Goal: Task Accomplishment & Management: Use online tool/utility

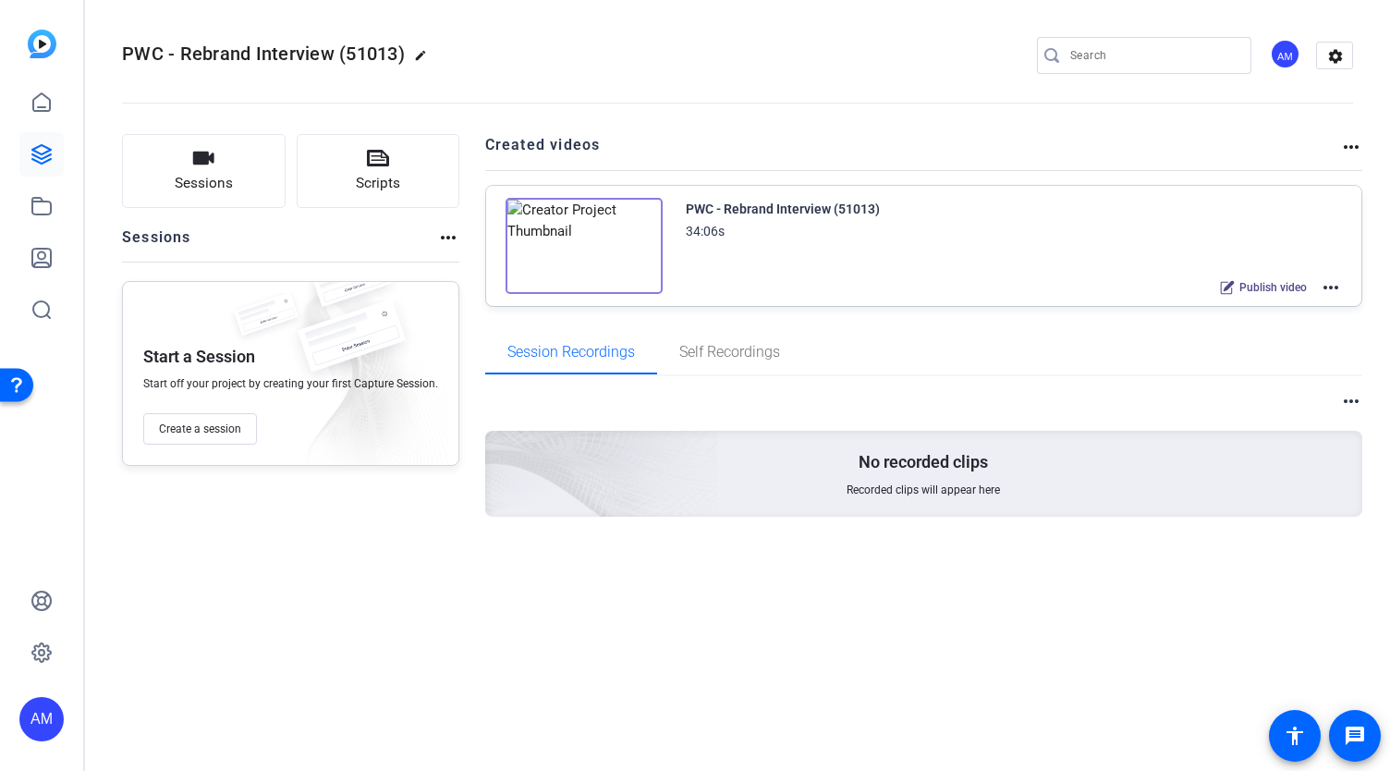
click at [1331, 277] on mat-icon "more_horiz" at bounding box center [1330, 287] width 22 height 22
click at [1260, 302] on span "Edit in Creator" at bounding box center [1263, 309] width 128 height 22
click at [38, 150] on icon at bounding box center [41, 154] width 22 height 22
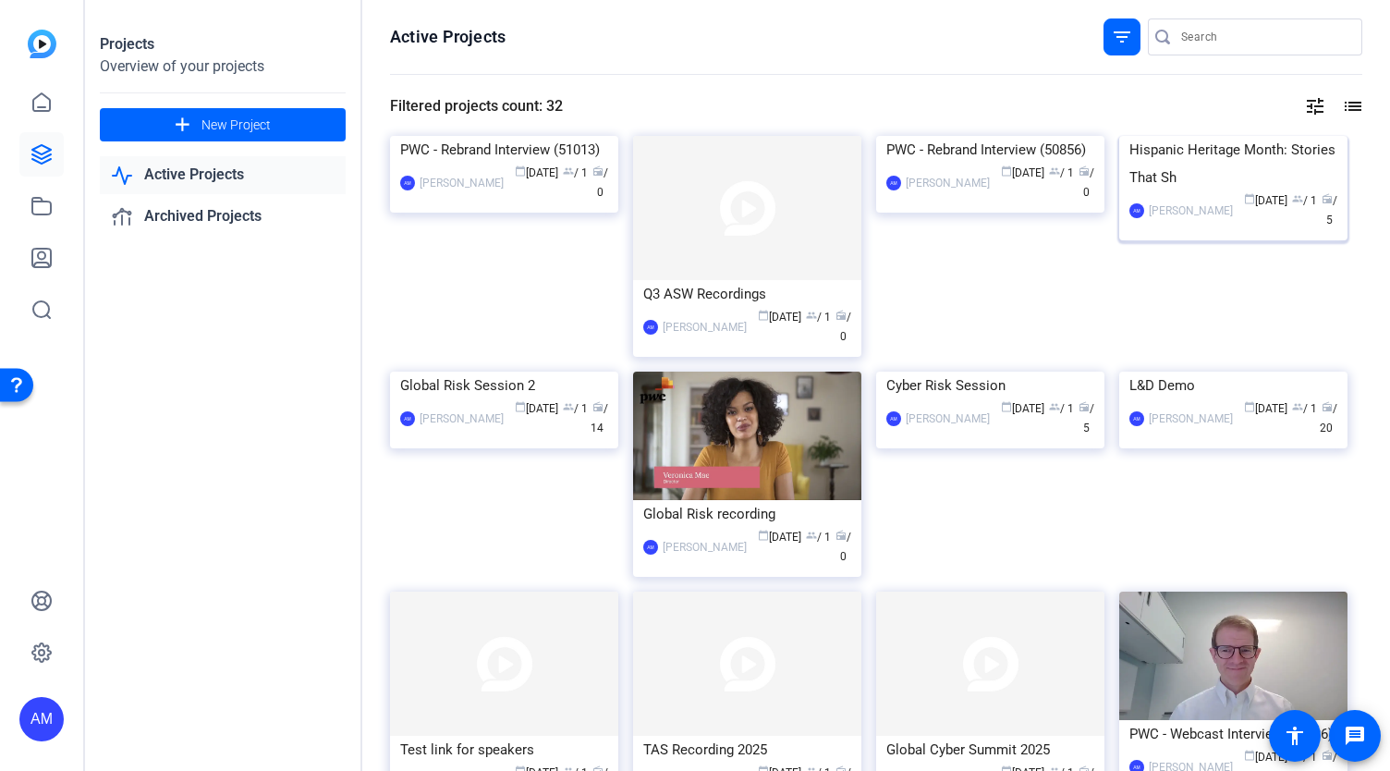
click at [1270, 136] on img at bounding box center [1233, 136] width 228 height 0
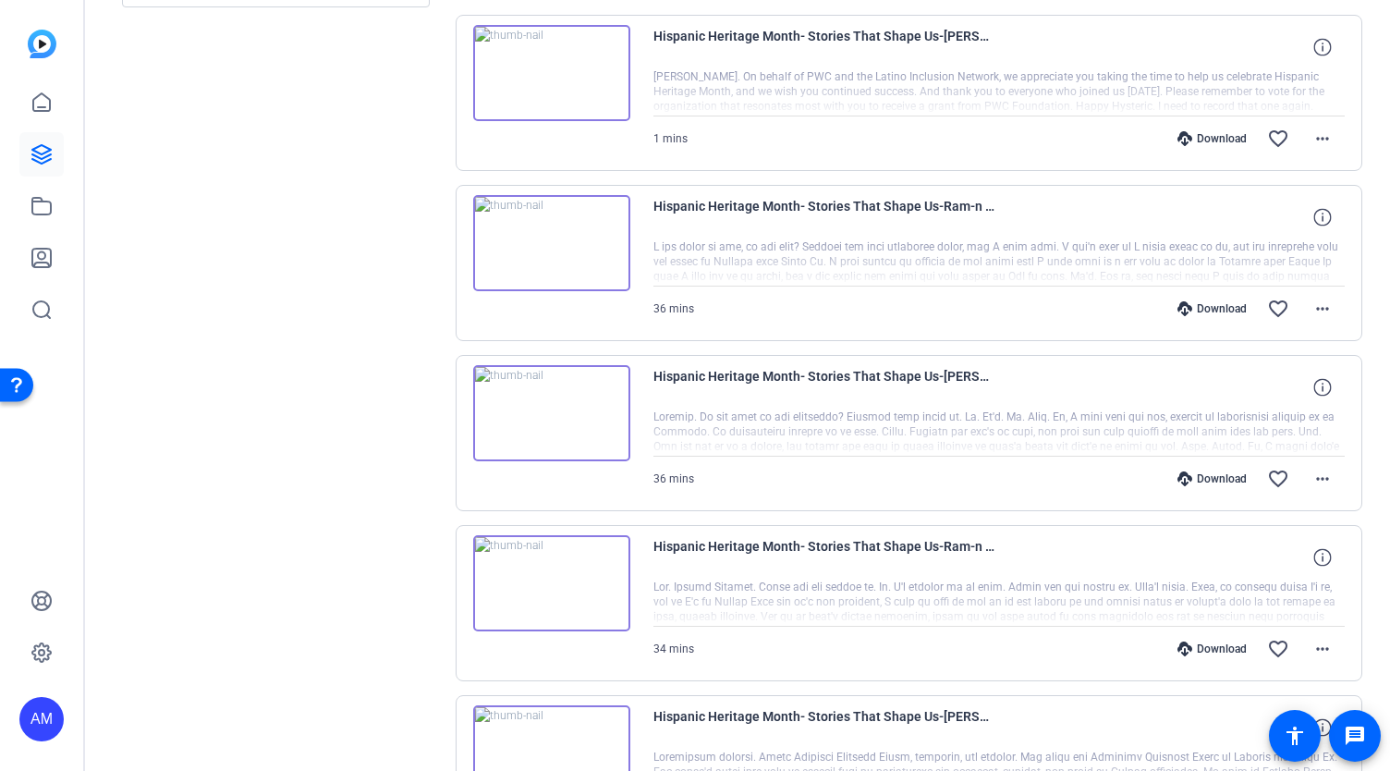
scroll to position [405, 0]
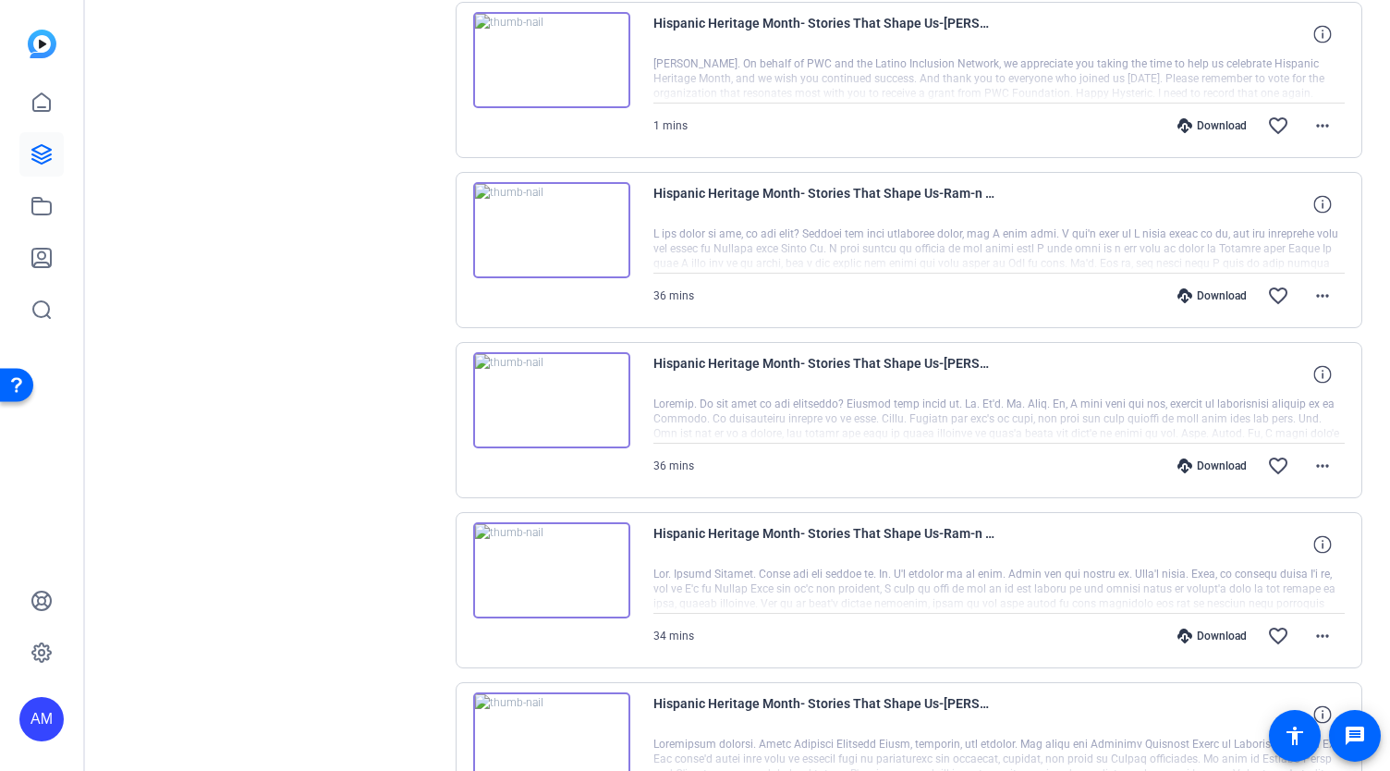
click at [798, 736] on div at bounding box center [999, 759] width 692 height 46
click at [605, 723] on img at bounding box center [551, 740] width 157 height 96
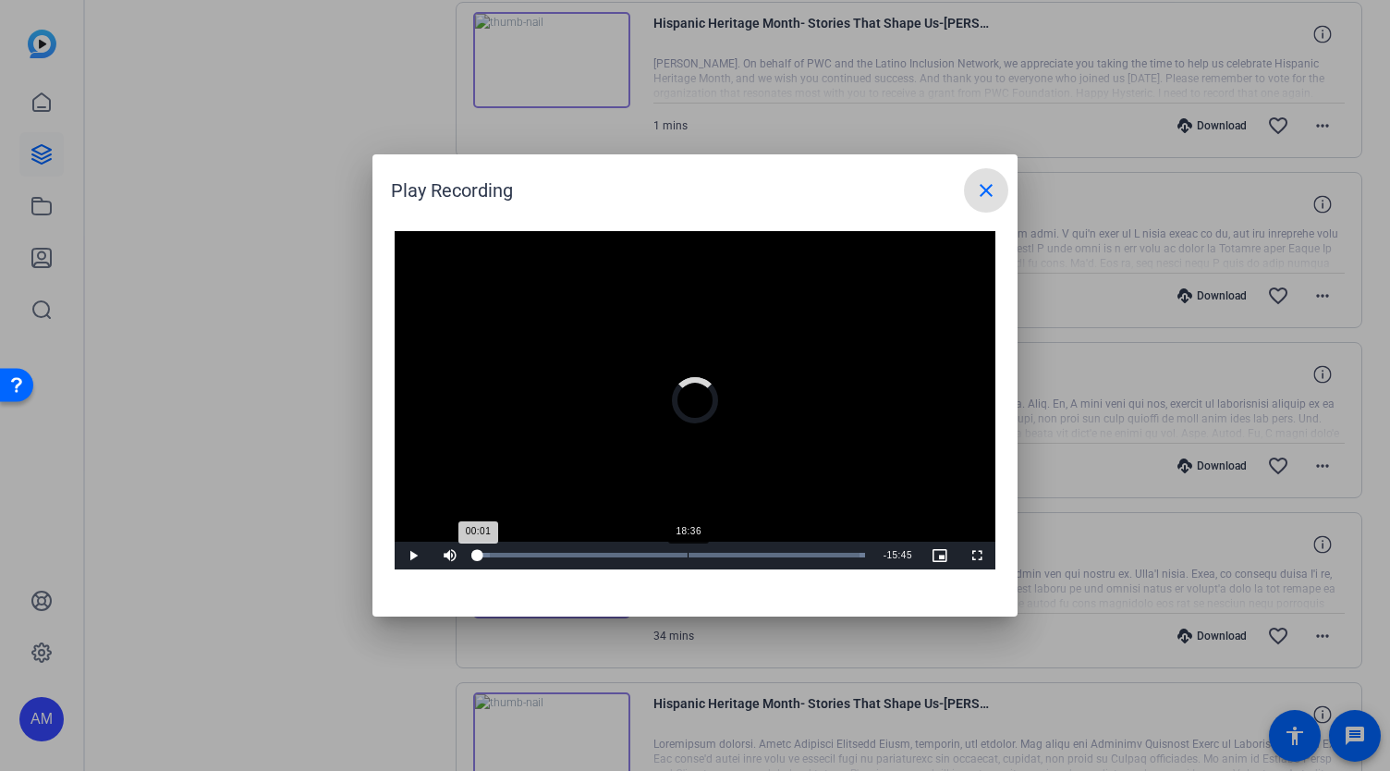
click at [687, 546] on div "Loaded : 100.00% 18:36 00:01" at bounding box center [671, 555] width 406 height 28
click at [650, 554] on div "18:37" at bounding box center [583, 555] width 210 height 5
click at [703, 553] on div "Loaded : 100.00% 19:55 15:25" at bounding box center [671, 555] width 387 height 5
click at [748, 555] on div "Loaded : 100.00% 23:12 20:01" at bounding box center [671, 555] width 387 height 5
click at [802, 557] on div "Loaded : 100.00%" at bounding box center [671, 555] width 387 height 5
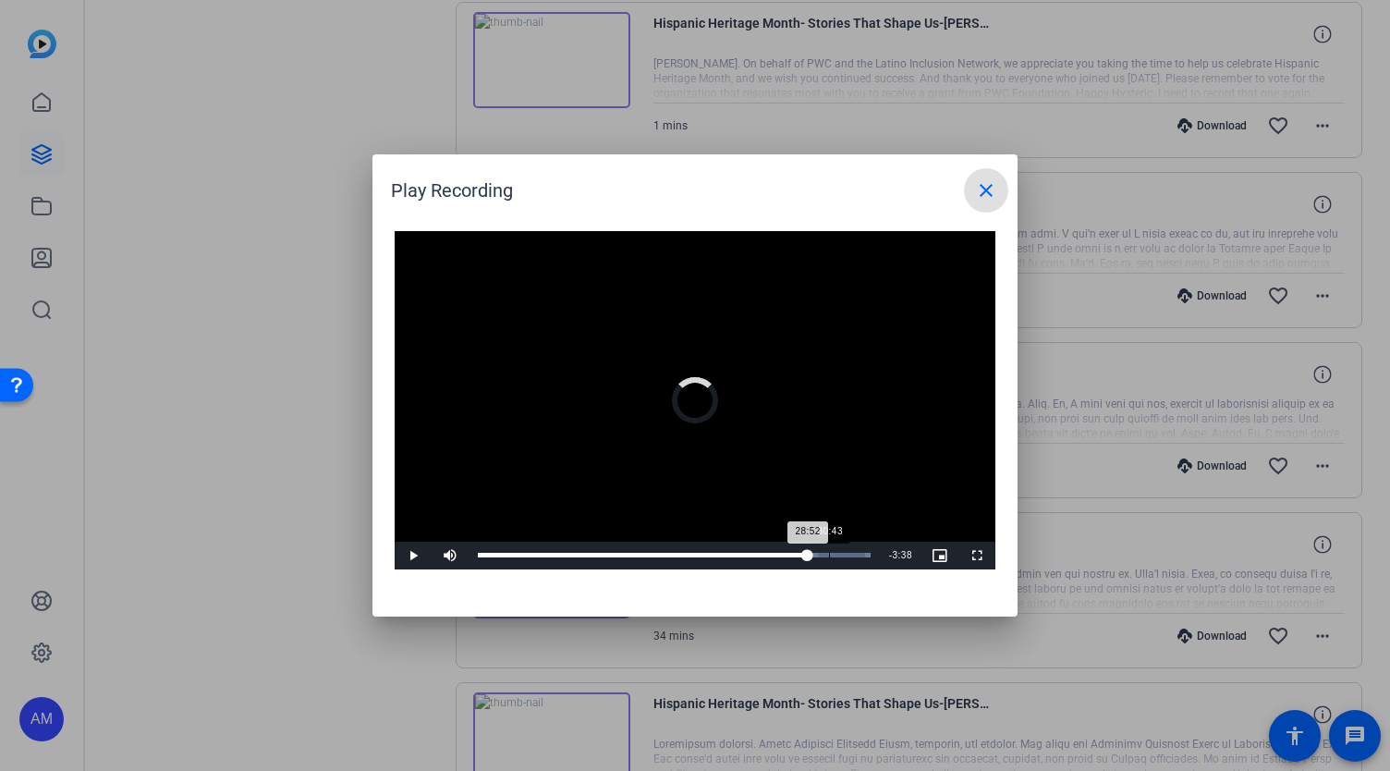
click at [829, 557] on div "30:43" at bounding box center [829, 555] width 1 height 5
click at [992, 189] on mat-icon "close" at bounding box center [986, 190] width 22 height 22
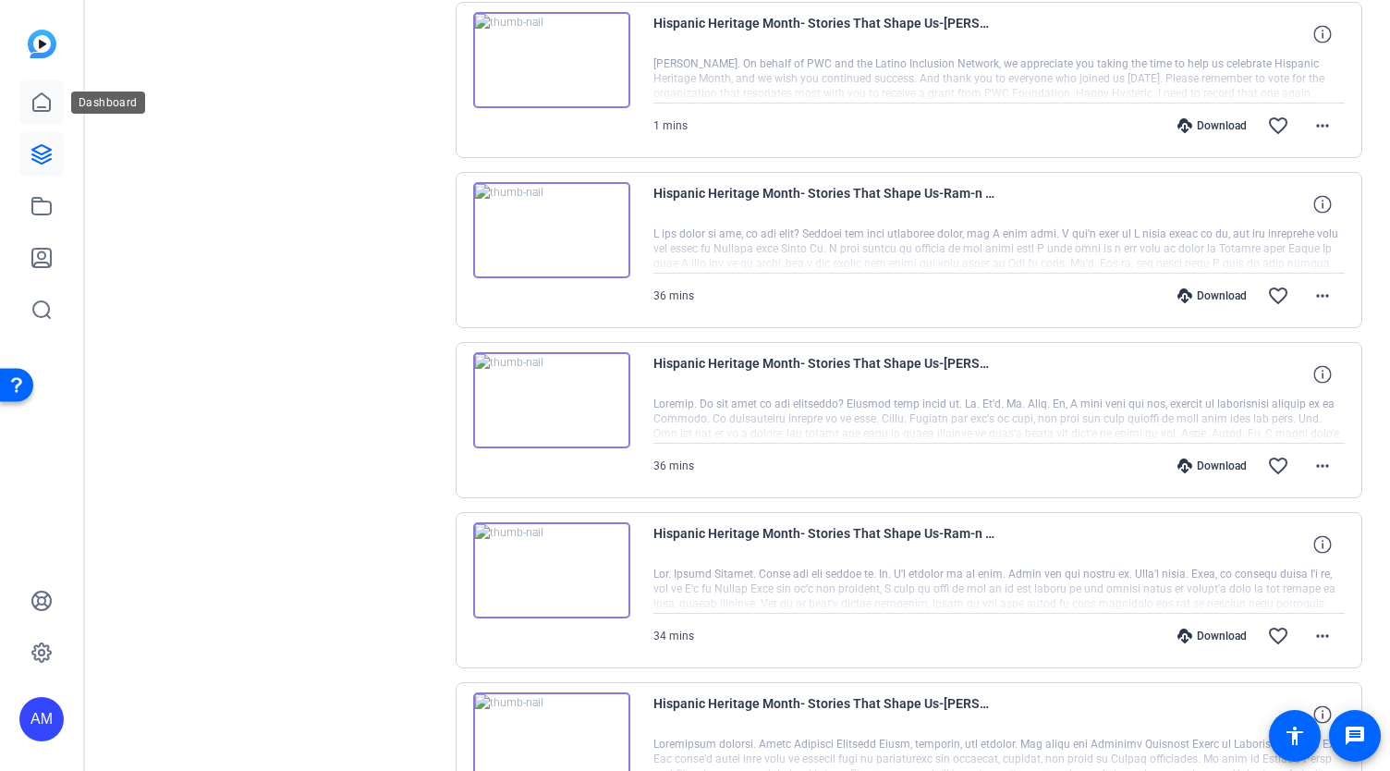
click at [44, 106] on icon at bounding box center [41, 102] width 17 height 18
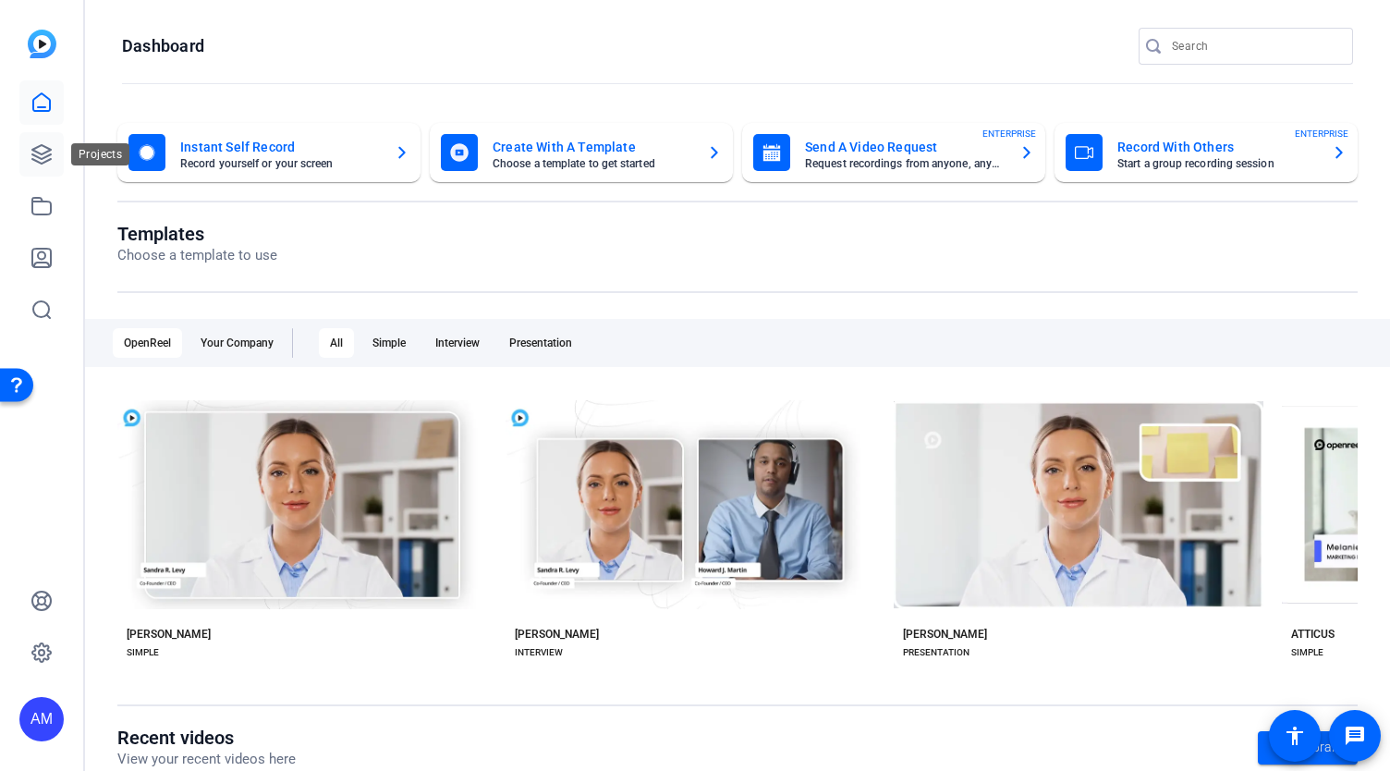
click at [43, 164] on icon at bounding box center [41, 154] width 18 height 18
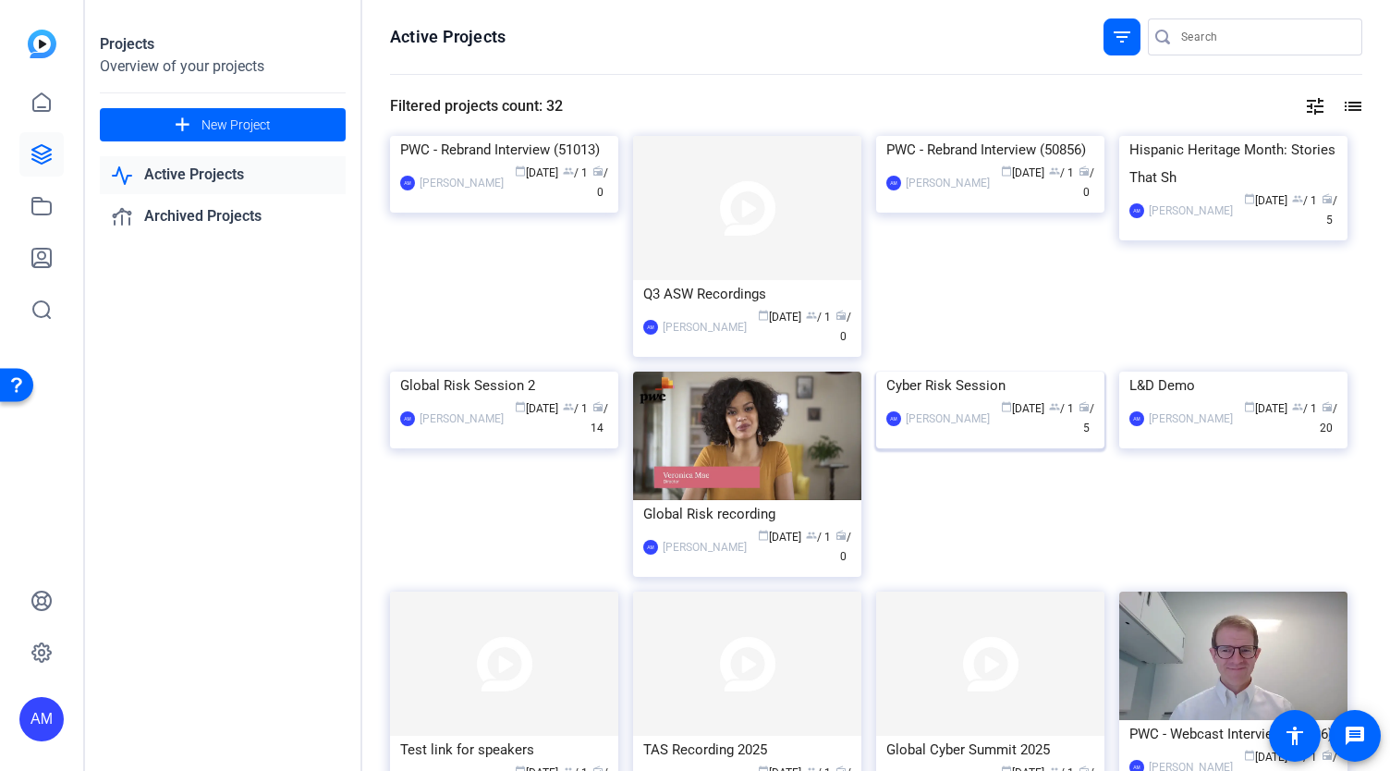
click at [995, 371] on img at bounding box center [990, 371] width 228 height 0
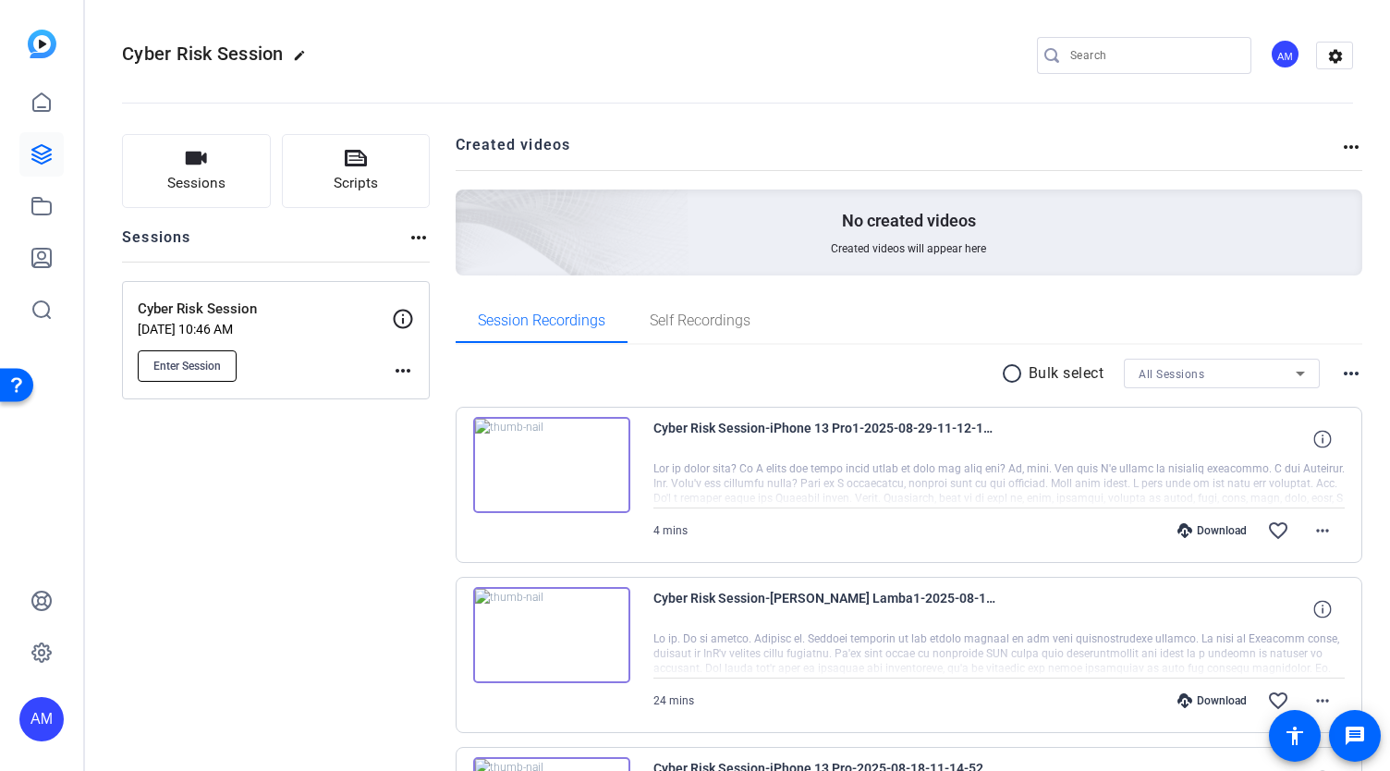
click at [185, 362] on span "Enter Session" at bounding box center [186, 366] width 67 height 15
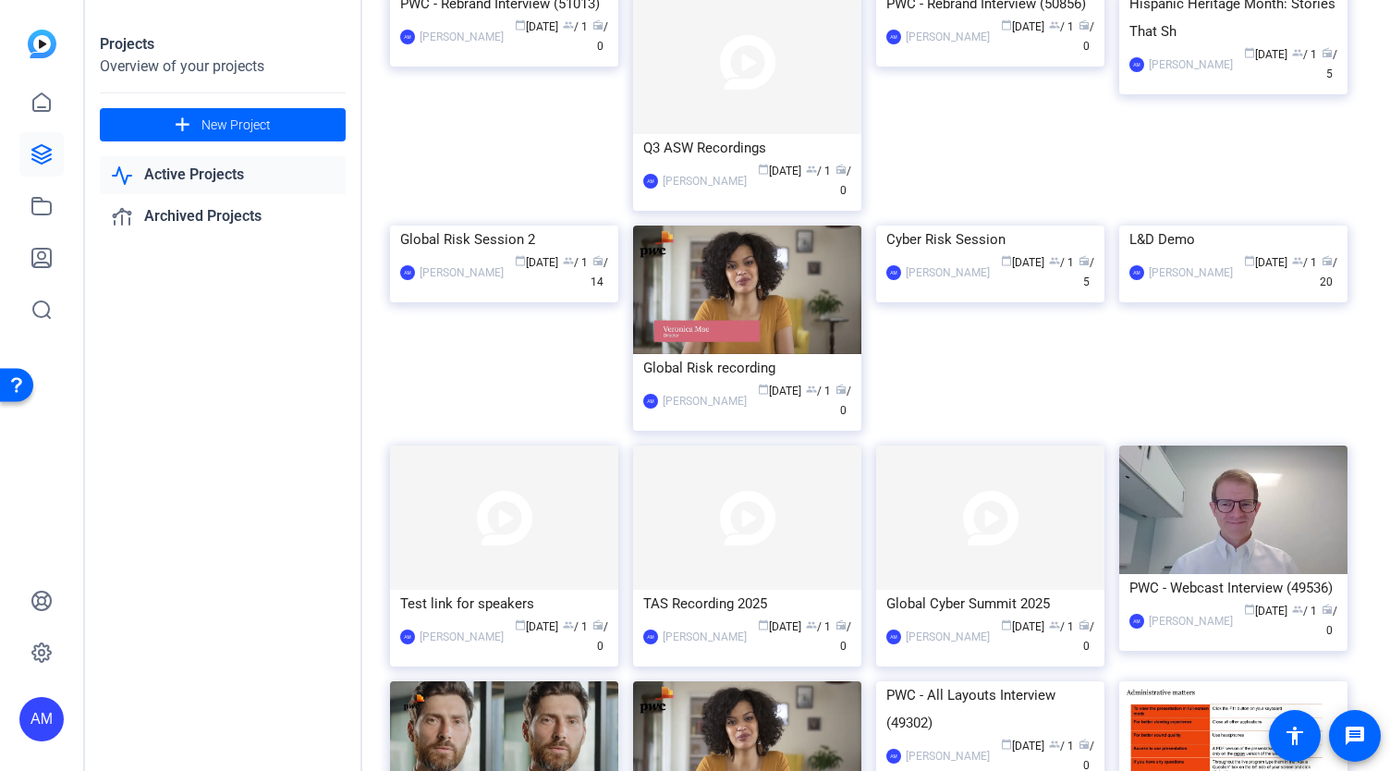
scroll to position [109, 0]
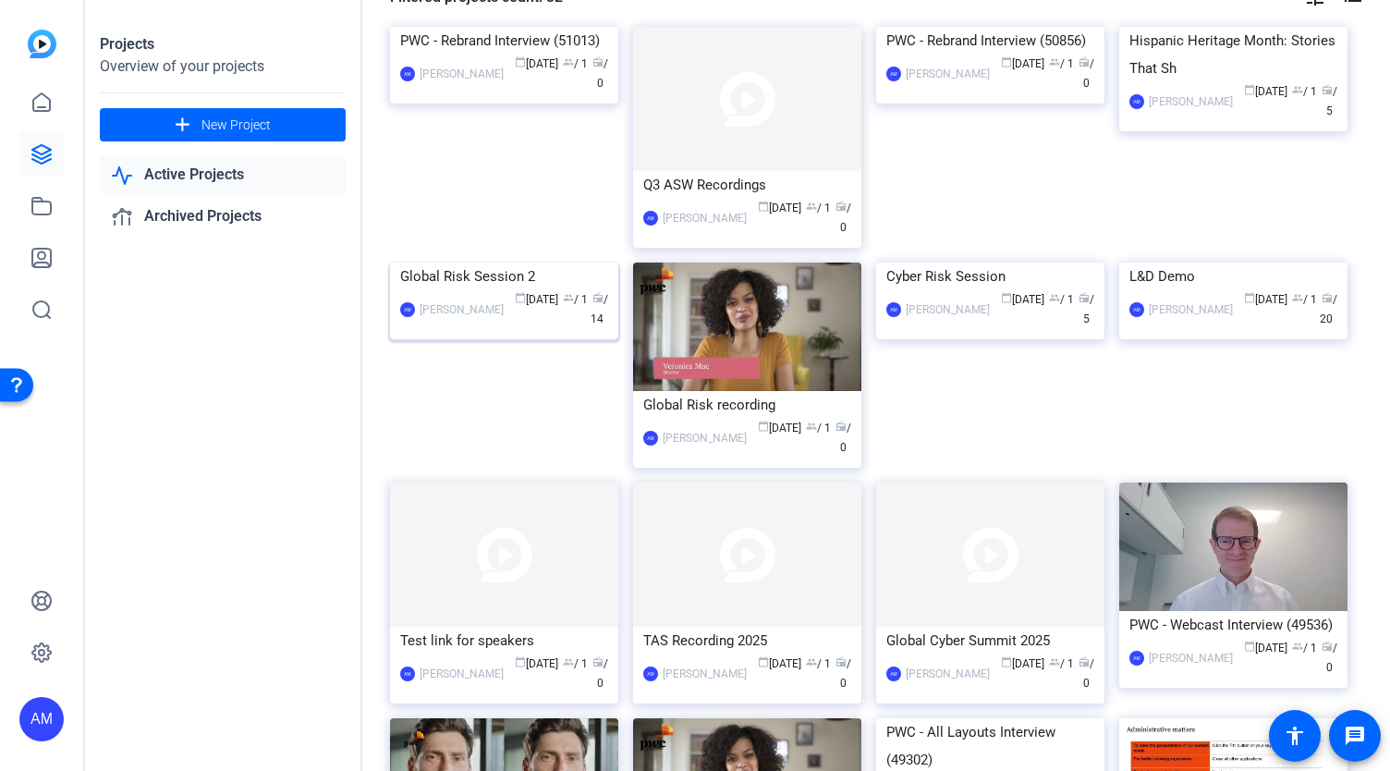
click at [493, 262] on img at bounding box center [504, 262] width 228 height 0
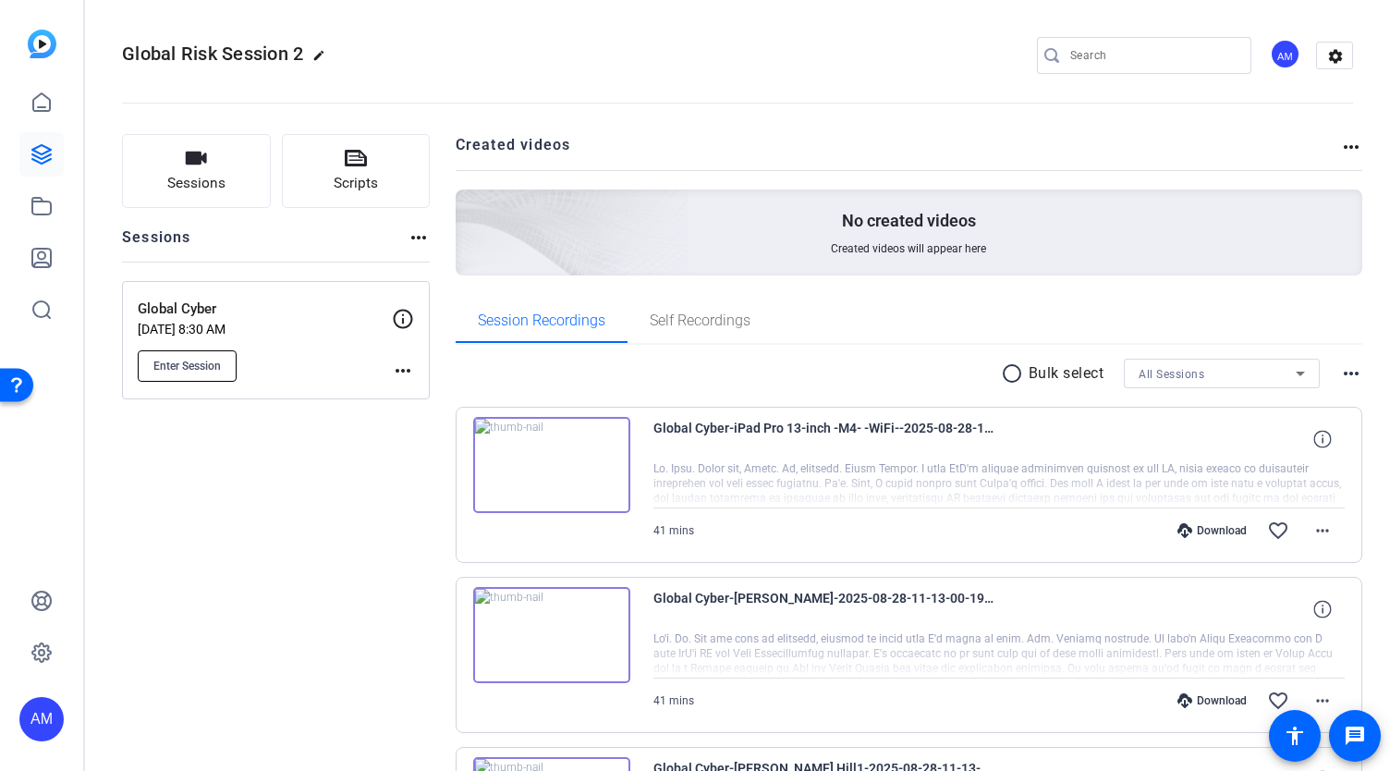
click at [205, 371] on span "Enter Session" at bounding box center [186, 366] width 67 height 15
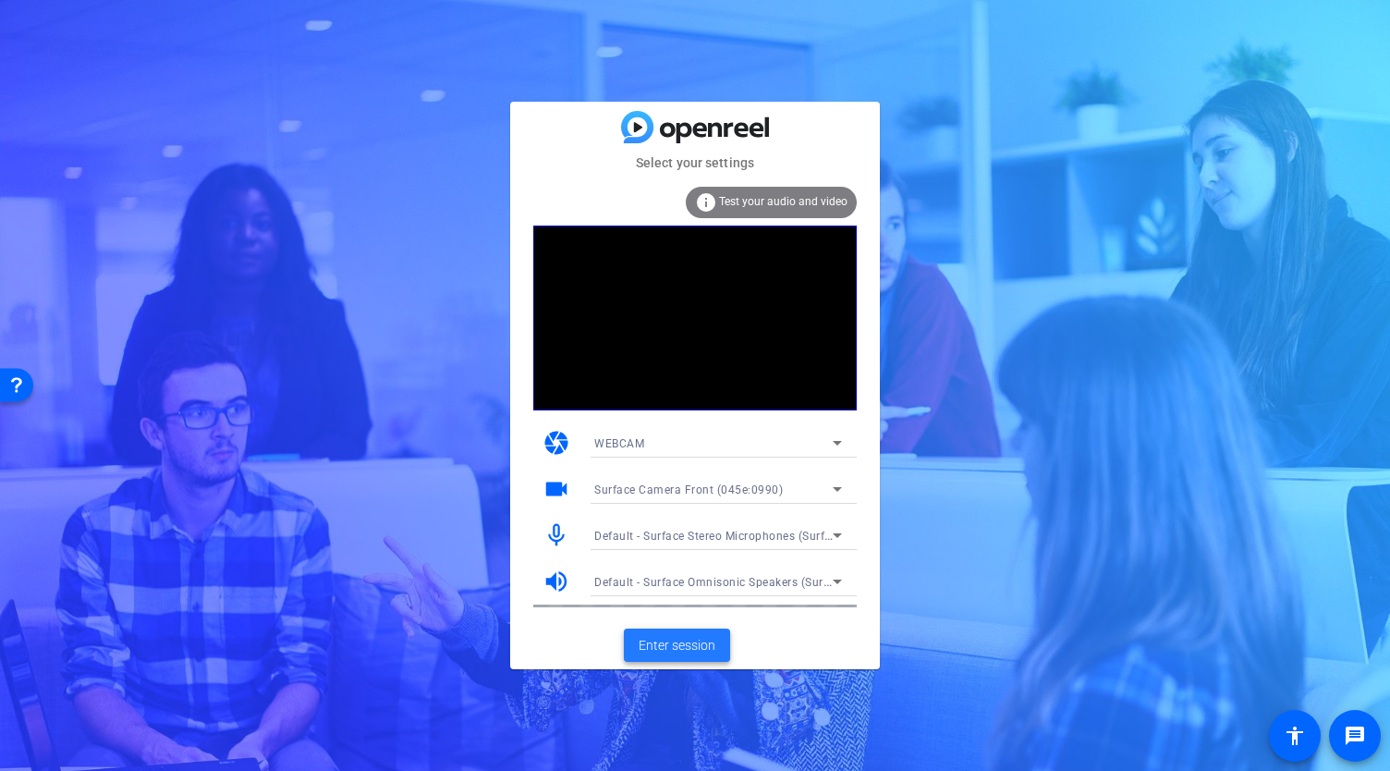
click at [678, 646] on span "Enter session" at bounding box center [676, 645] width 77 height 19
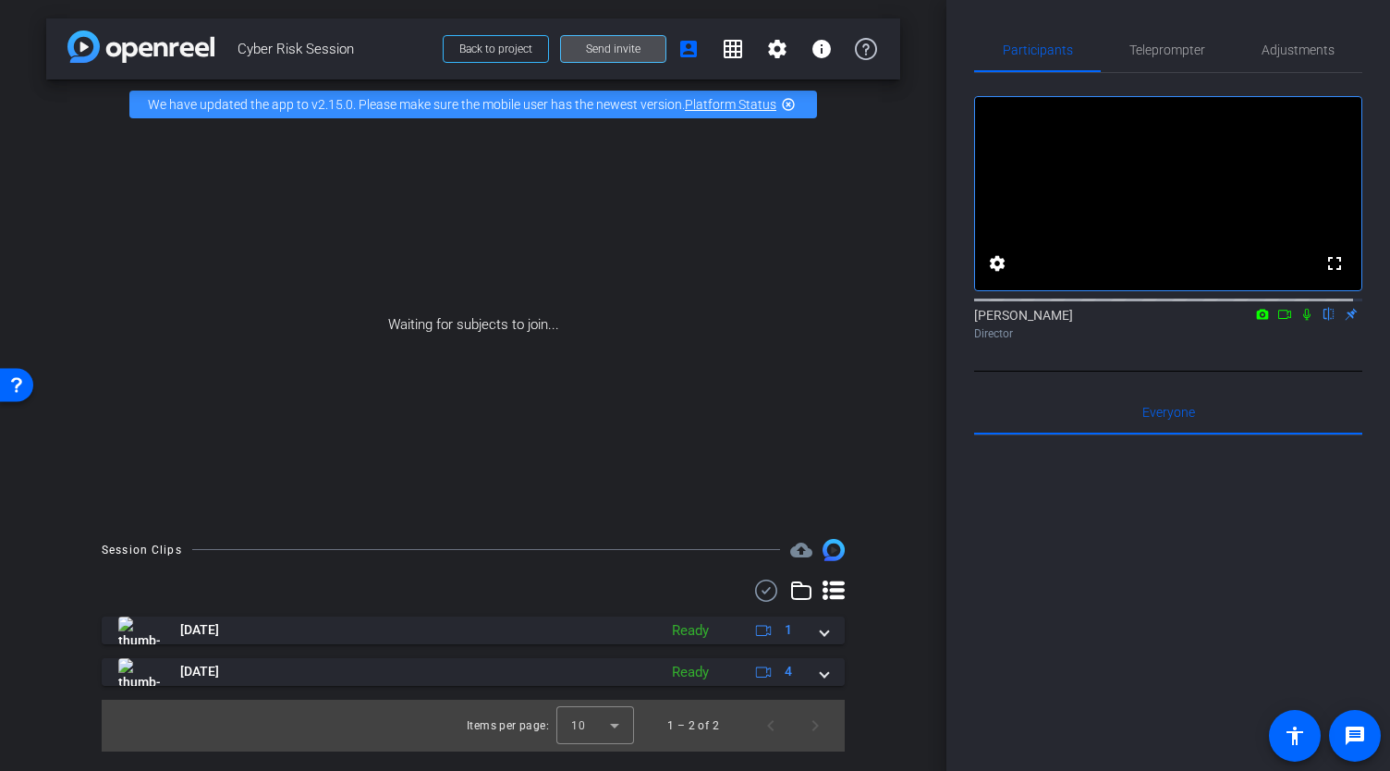
click at [634, 55] on span "Send invite" at bounding box center [613, 49] width 55 height 15
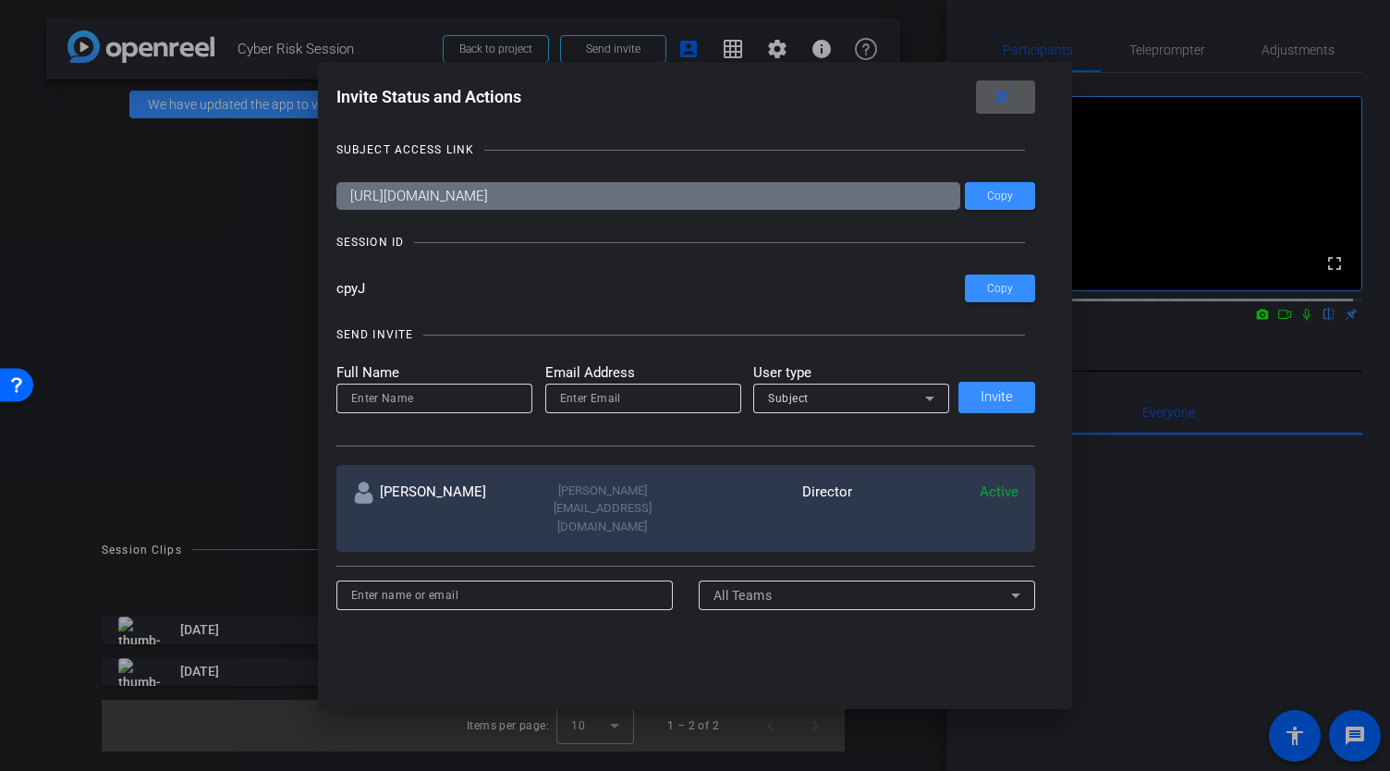
click at [1001, 99] on mat-icon "close" at bounding box center [1002, 97] width 23 height 23
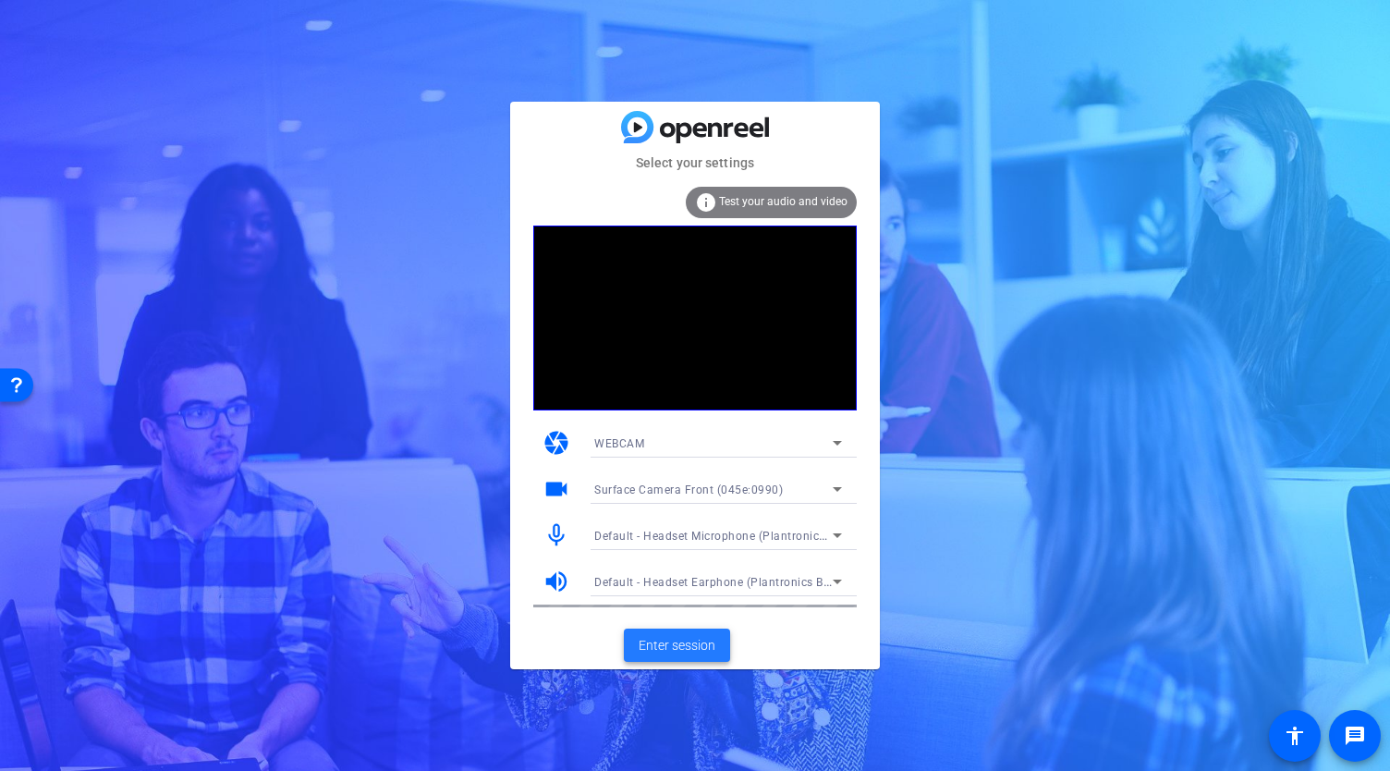
click at [675, 651] on span "Enter session" at bounding box center [676, 645] width 77 height 19
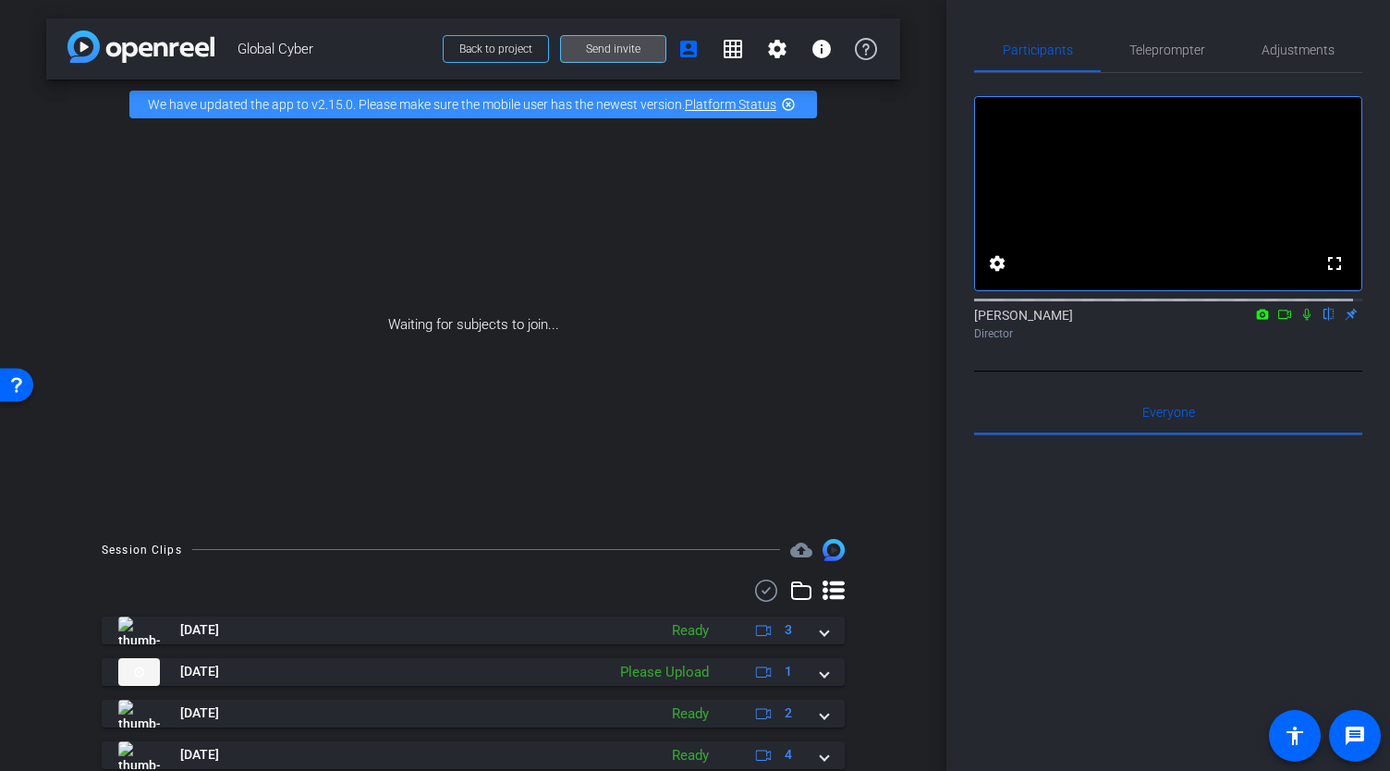
drag, startPoint x: 632, startPoint y: 58, endPoint x: 595, endPoint y: 54, distance: 37.2
click at [595, 54] on button "Send invite" at bounding box center [613, 49] width 106 height 28
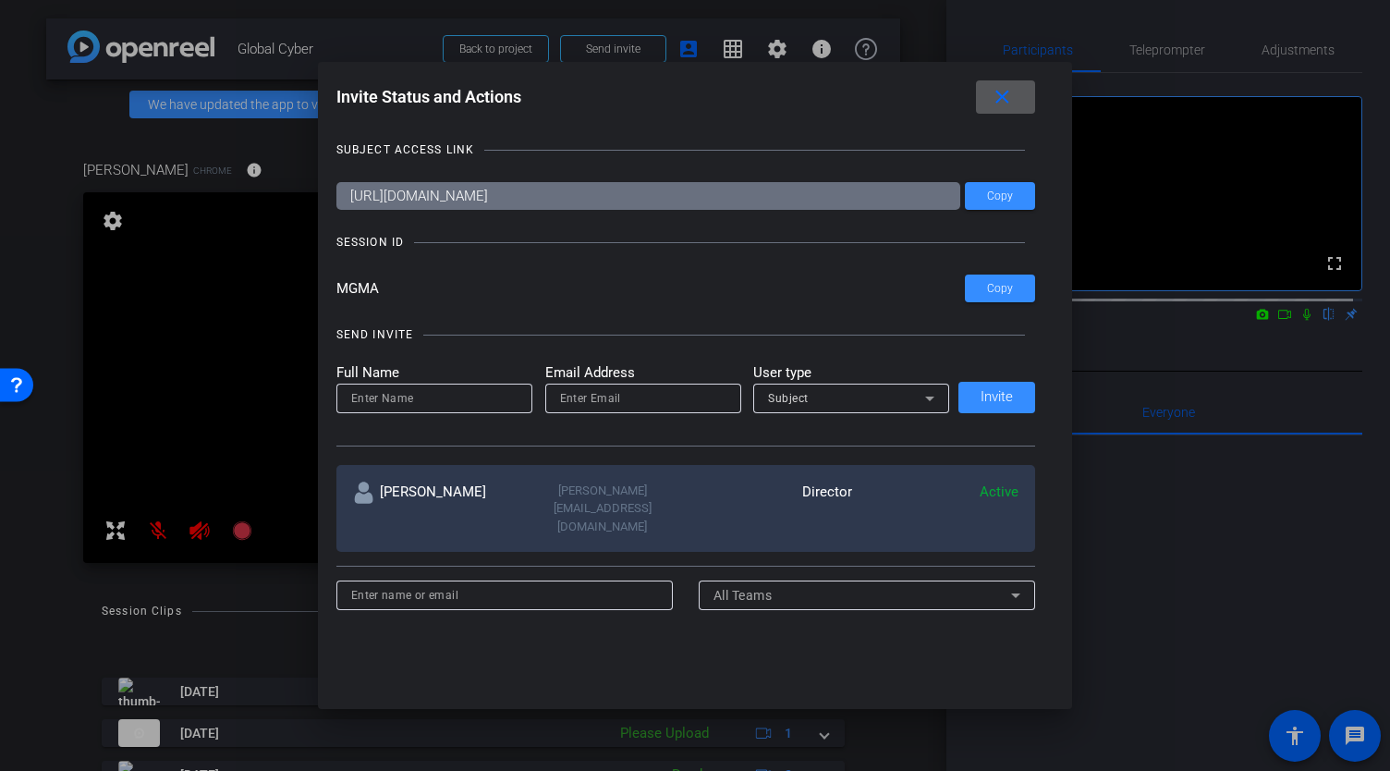
click at [1014, 97] on mat-icon "close" at bounding box center [1002, 97] width 23 height 23
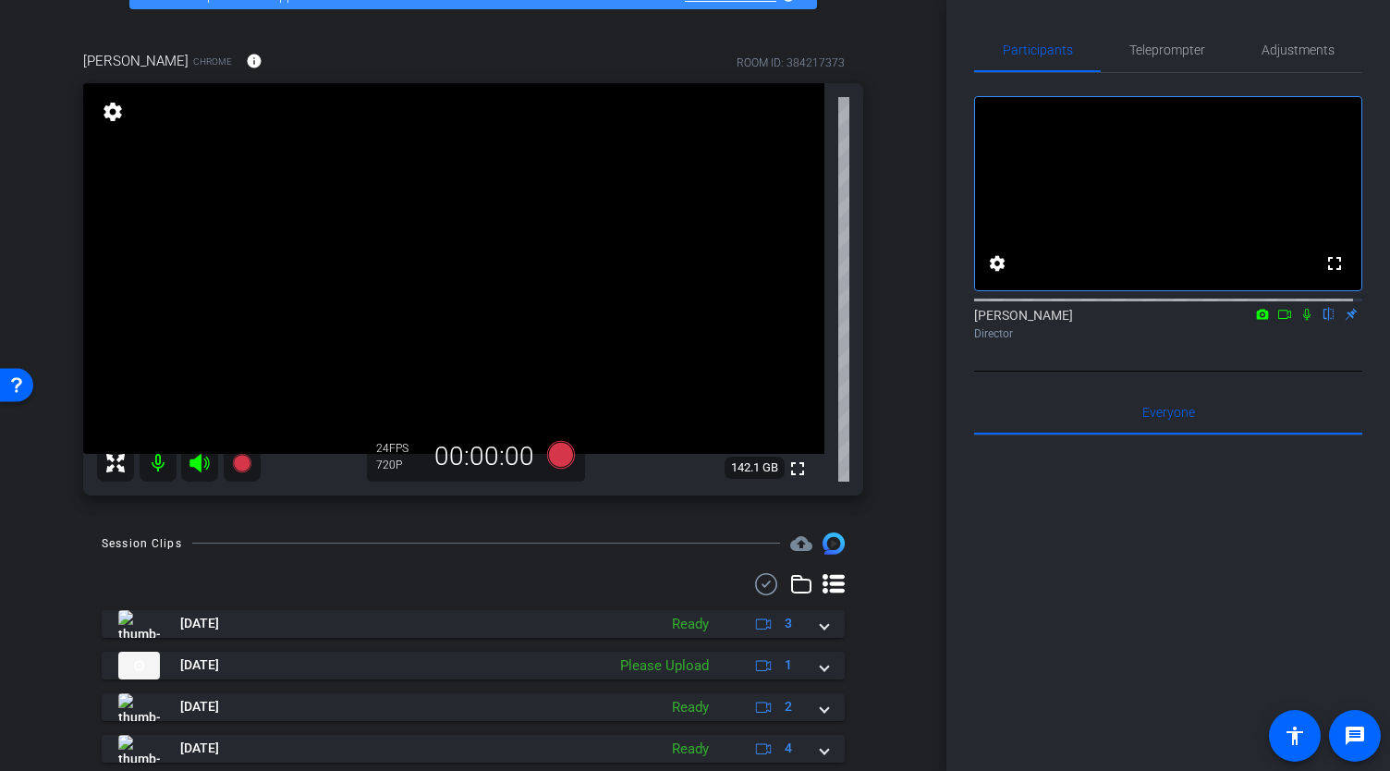
scroll to position [35, 0]
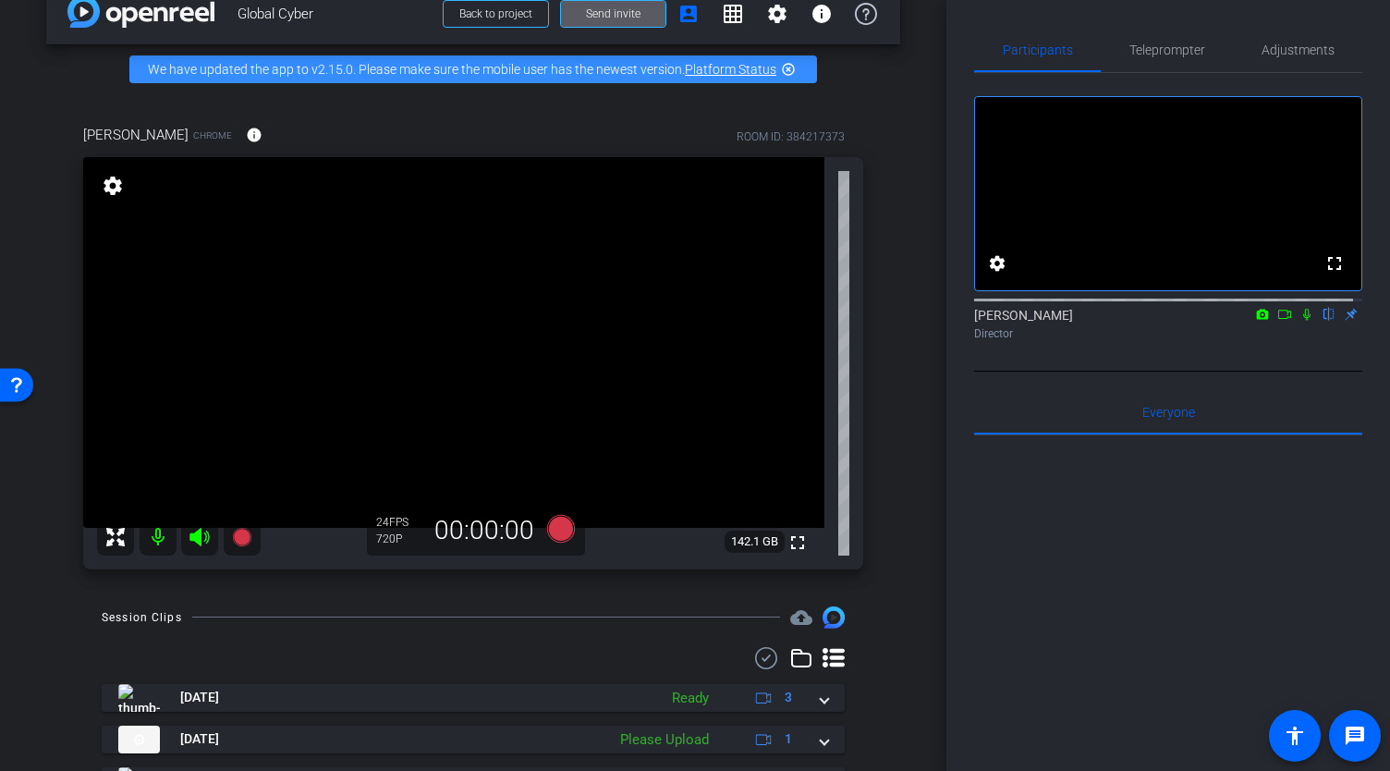
click at [1299, 321] on icon at bounding box center [1306, 314] width 15 height 13
click at [1302, 321] on icon at bounding box center [1307, 315] width 10 height 12
click at [1273, 53] on span "Adjustments" at bounding box center [1297, 49] width 73 height 13
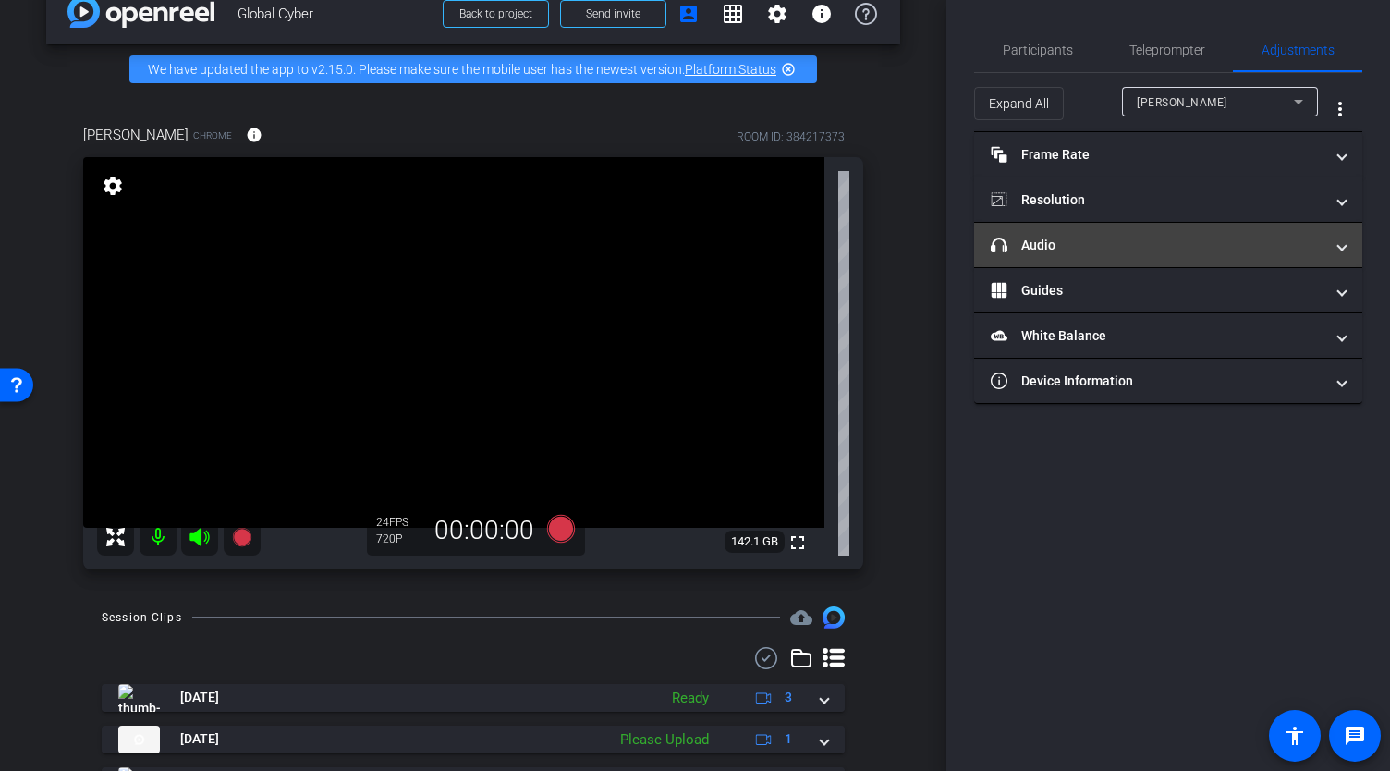
click at [1076, 240] on mat-panel-title "headphone icon Audio" at bounding box center [1157, 245] width 333 height 19
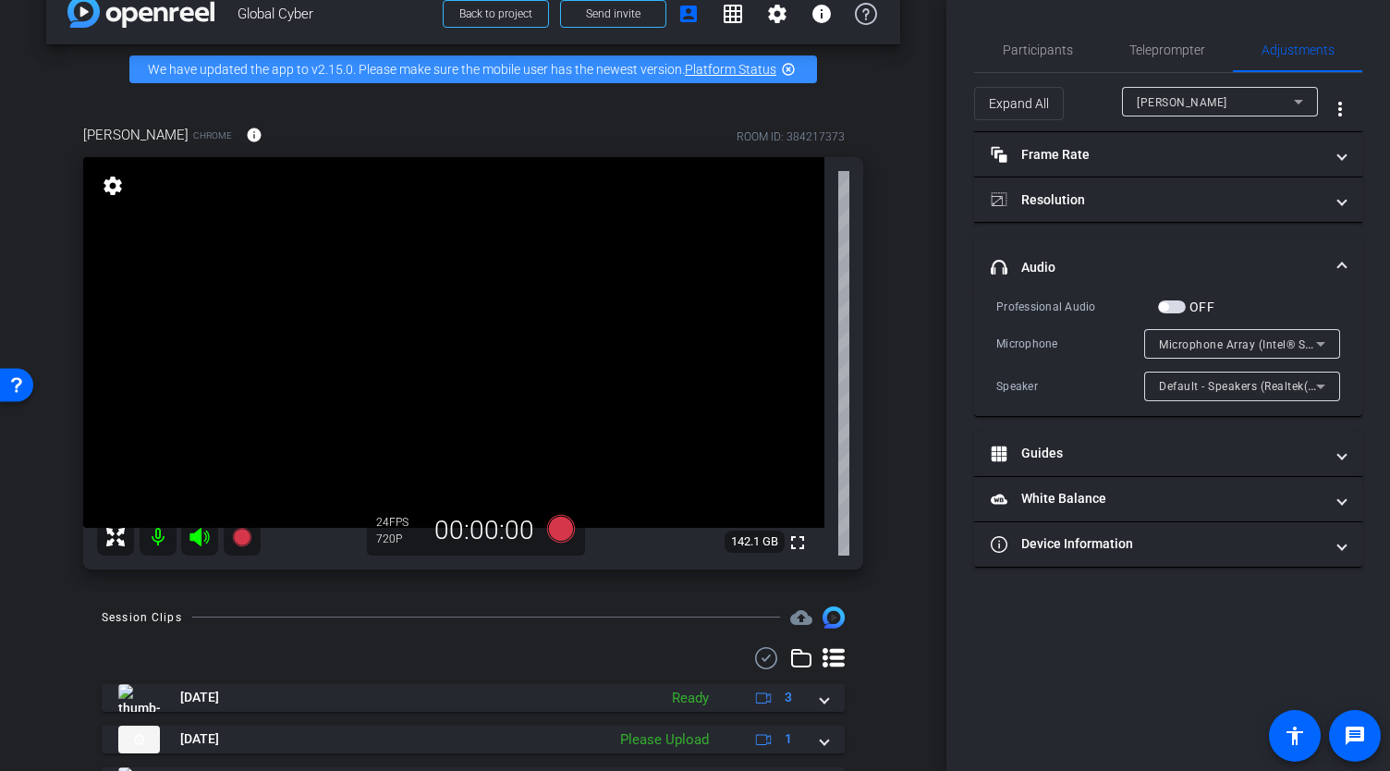
click at [1190, 348] on span "Microphone Array (Intel® Smart Sound Technology for Digital Microphones)" at bounding box center [1363, 343] width 409 height 15
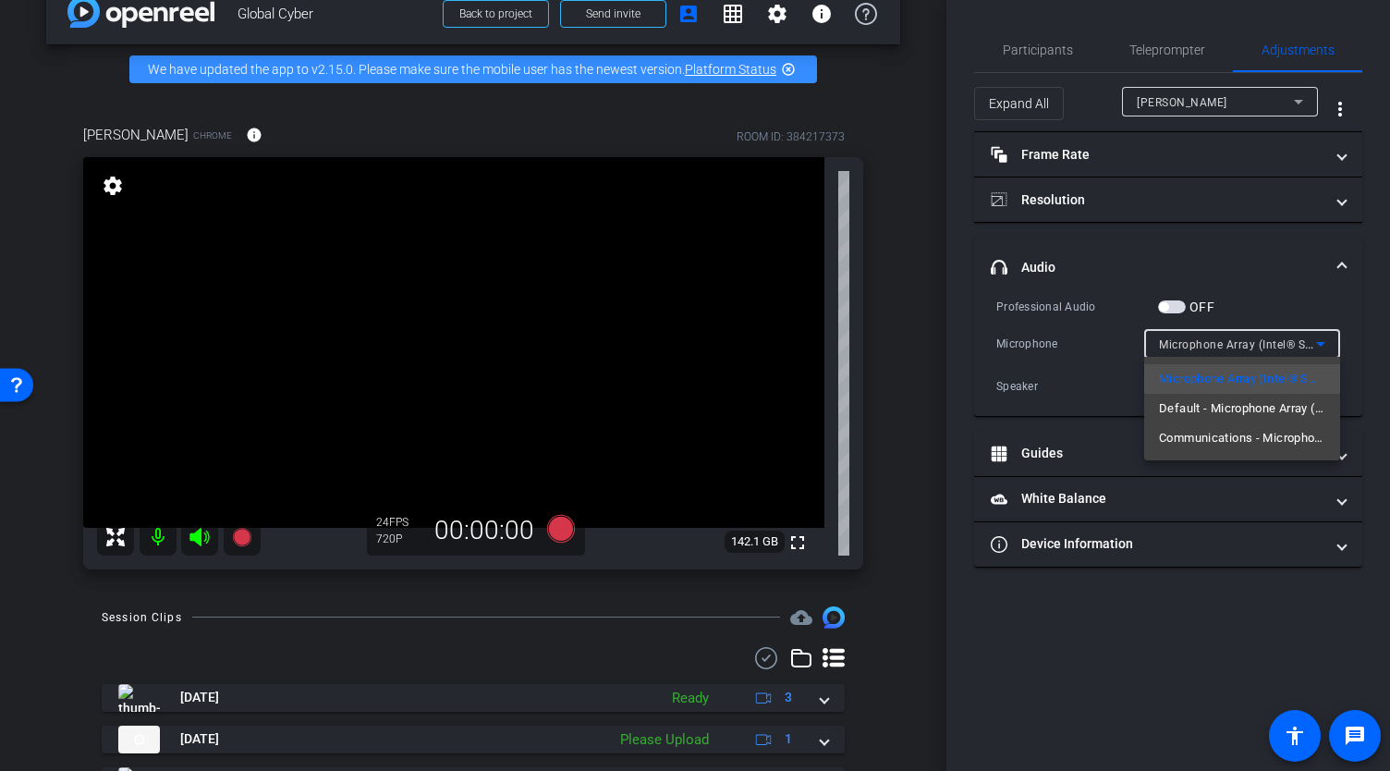
click at [1207, 241] on div at bounding box center [695, 385] width 1390 height 771
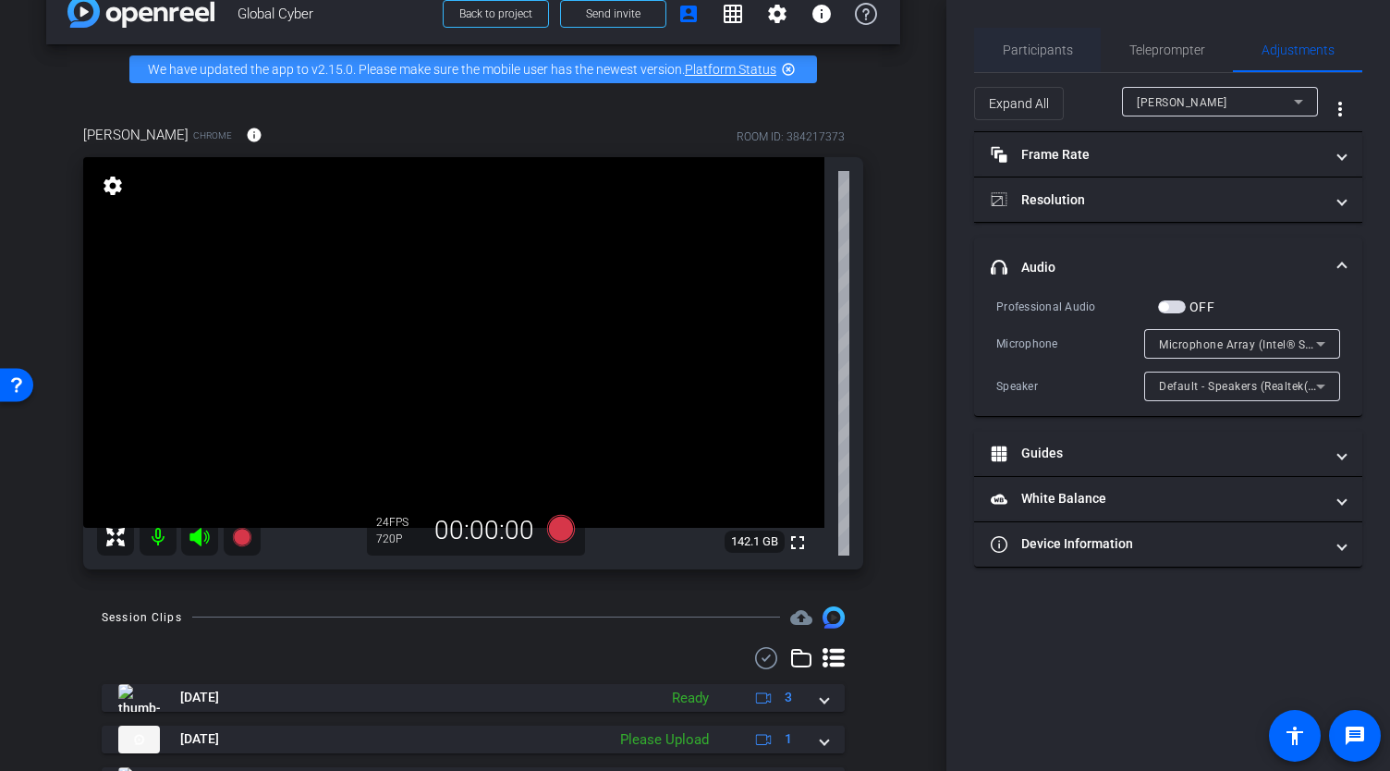
click at [1023, 46] on span "Participants" at bounding box center [1038, 49] width 70 height 13
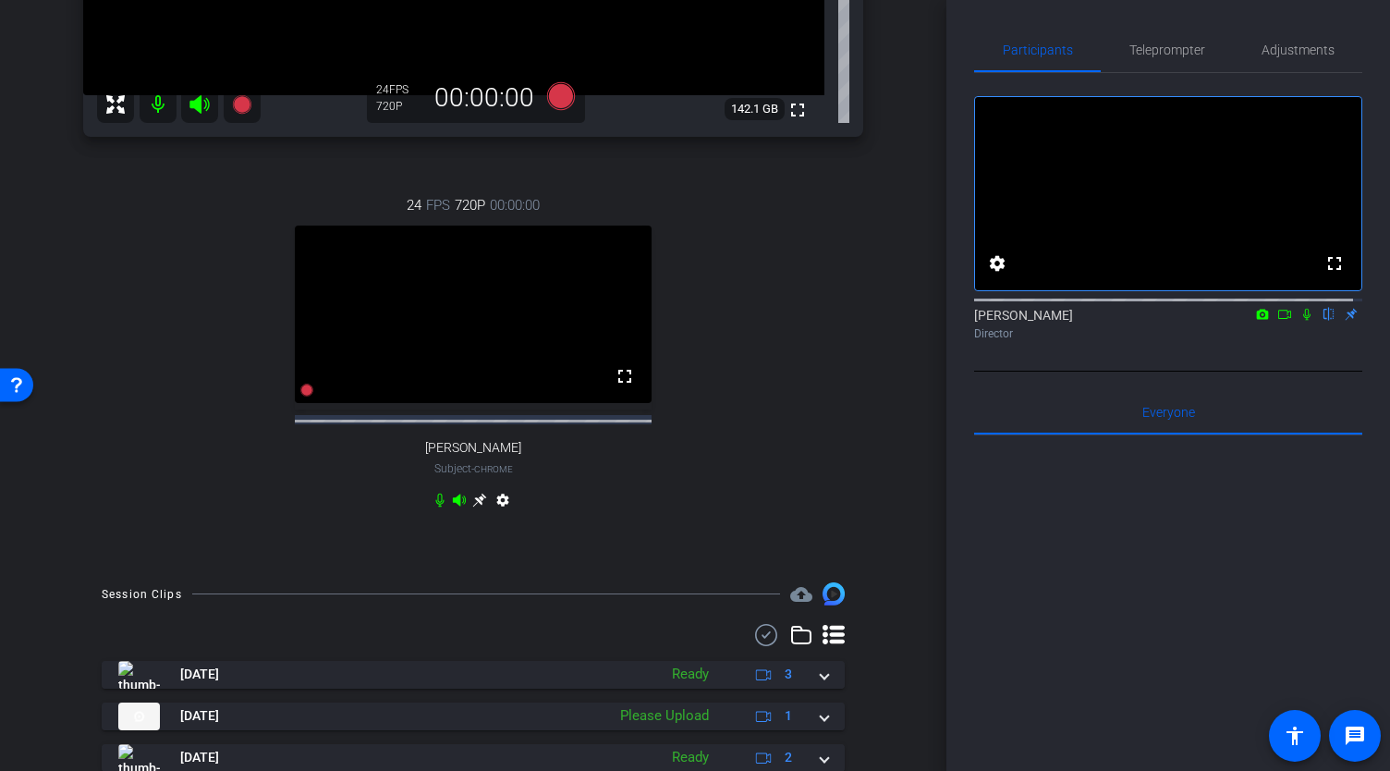
scroll to position [469, 0]
click at [477, 505] on icon at bounding box center [479, 499] width 14 height 14
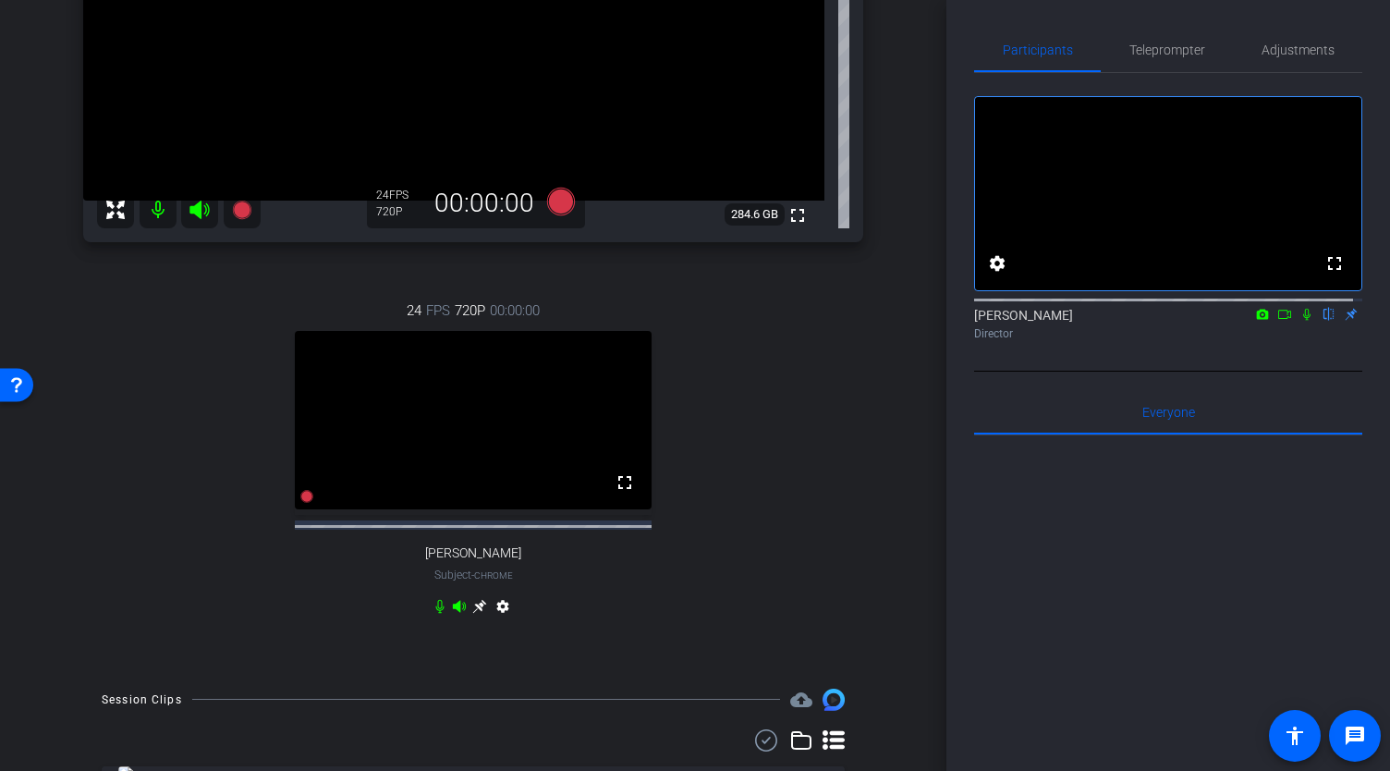
scroll to position [365, 0]
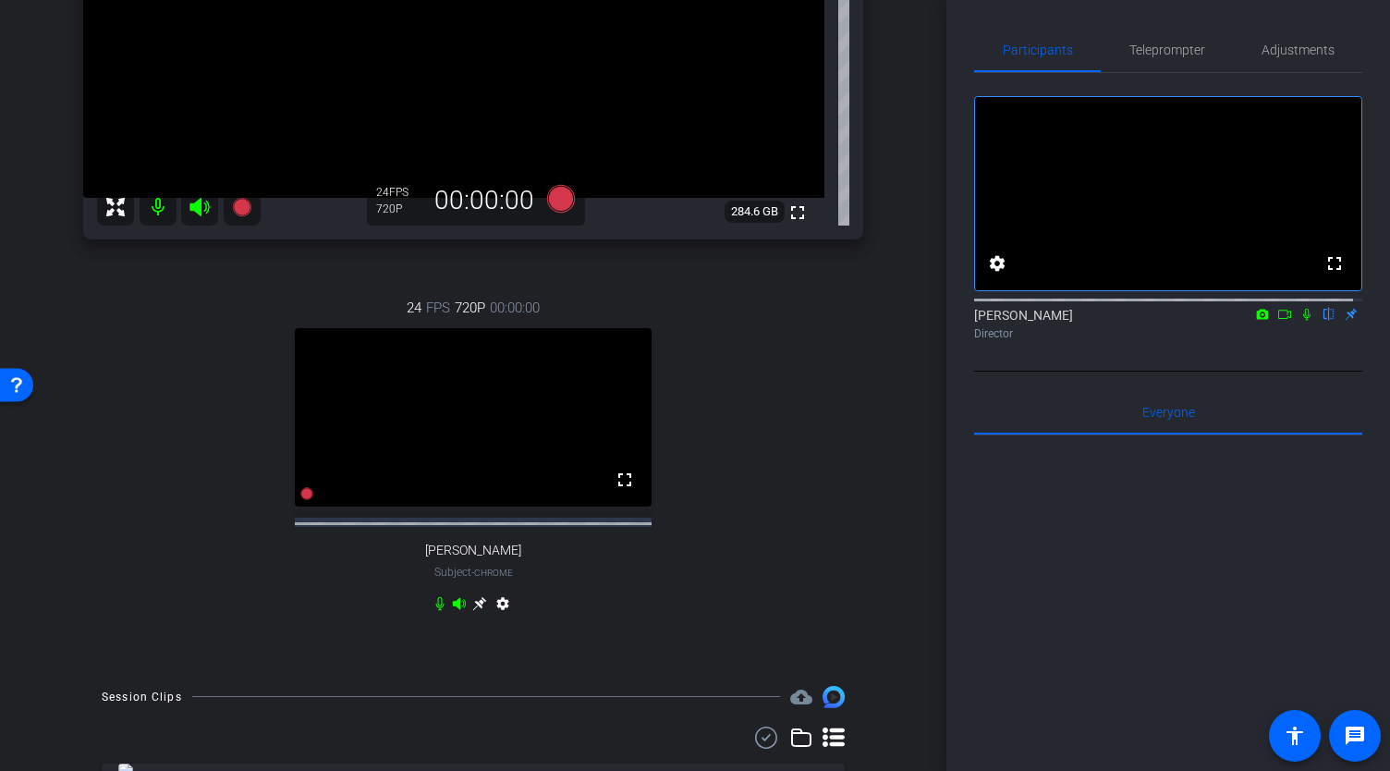
click at [473, 610] on icon at bounding box center [479, 603] width 14 height 14
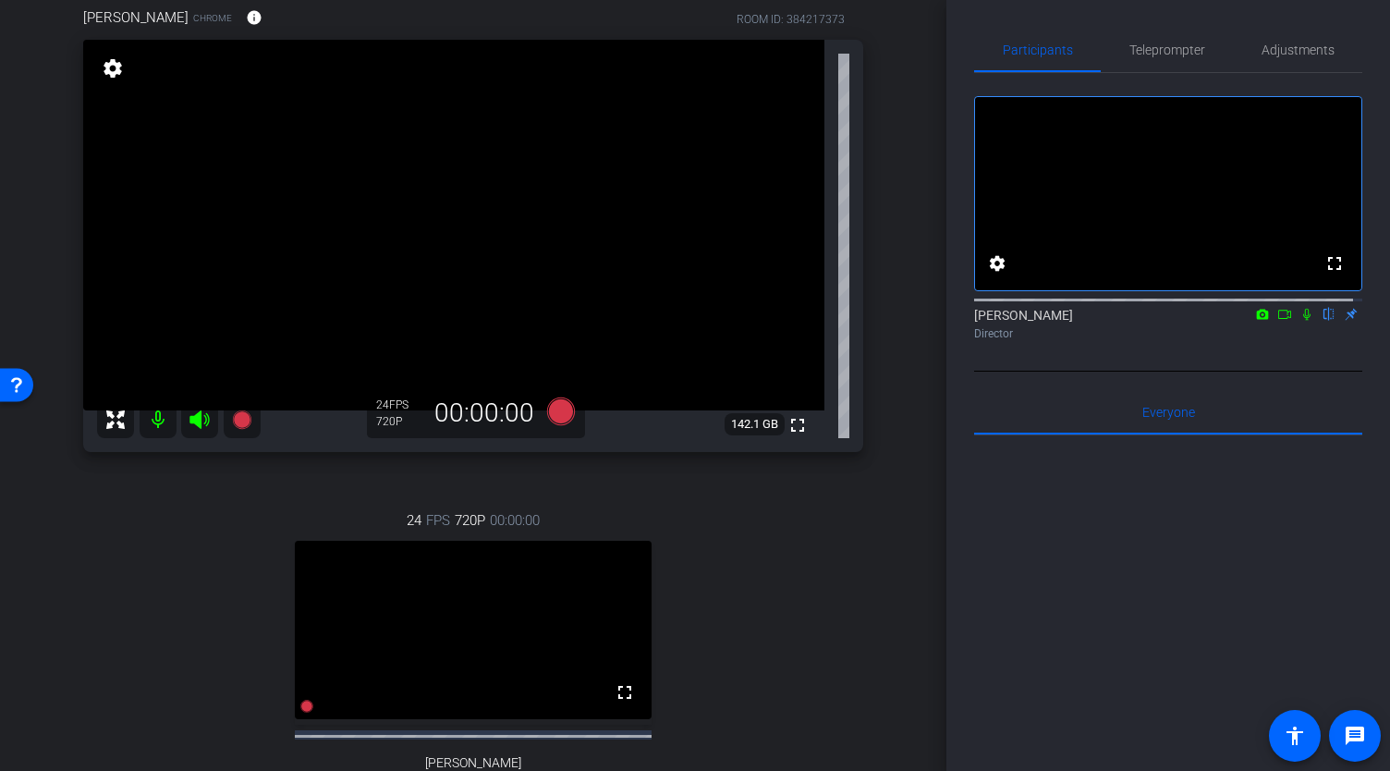
scroll to position [150, 0]
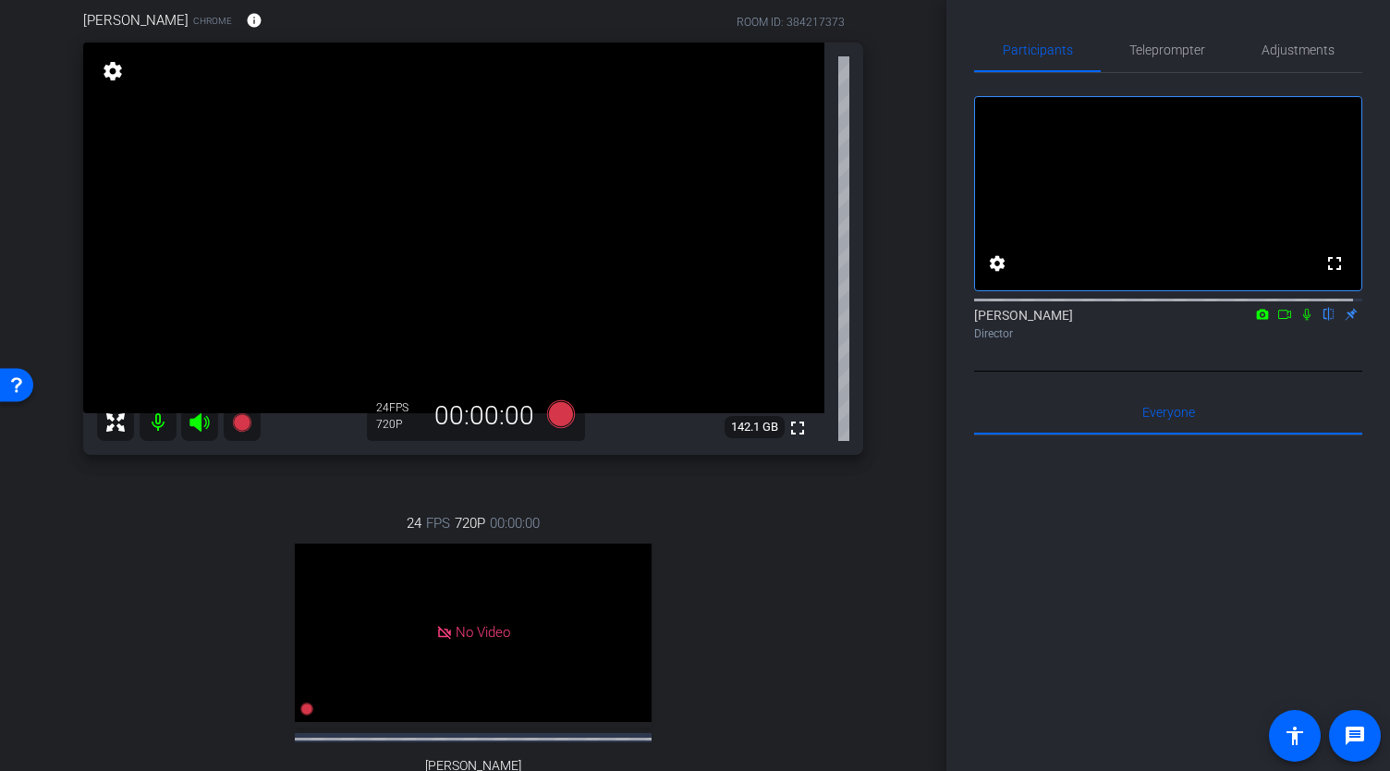
drag, startPoint x: 946, startPoint y: 388, endPoint x: 901, endPoint y: 649, distance: 264.5
click at [901, 649] on div "arrow_back Global Cyber Back to project Send invite account_box grid_on setting…" at bounding box center [695, 385] width 1390 height 771
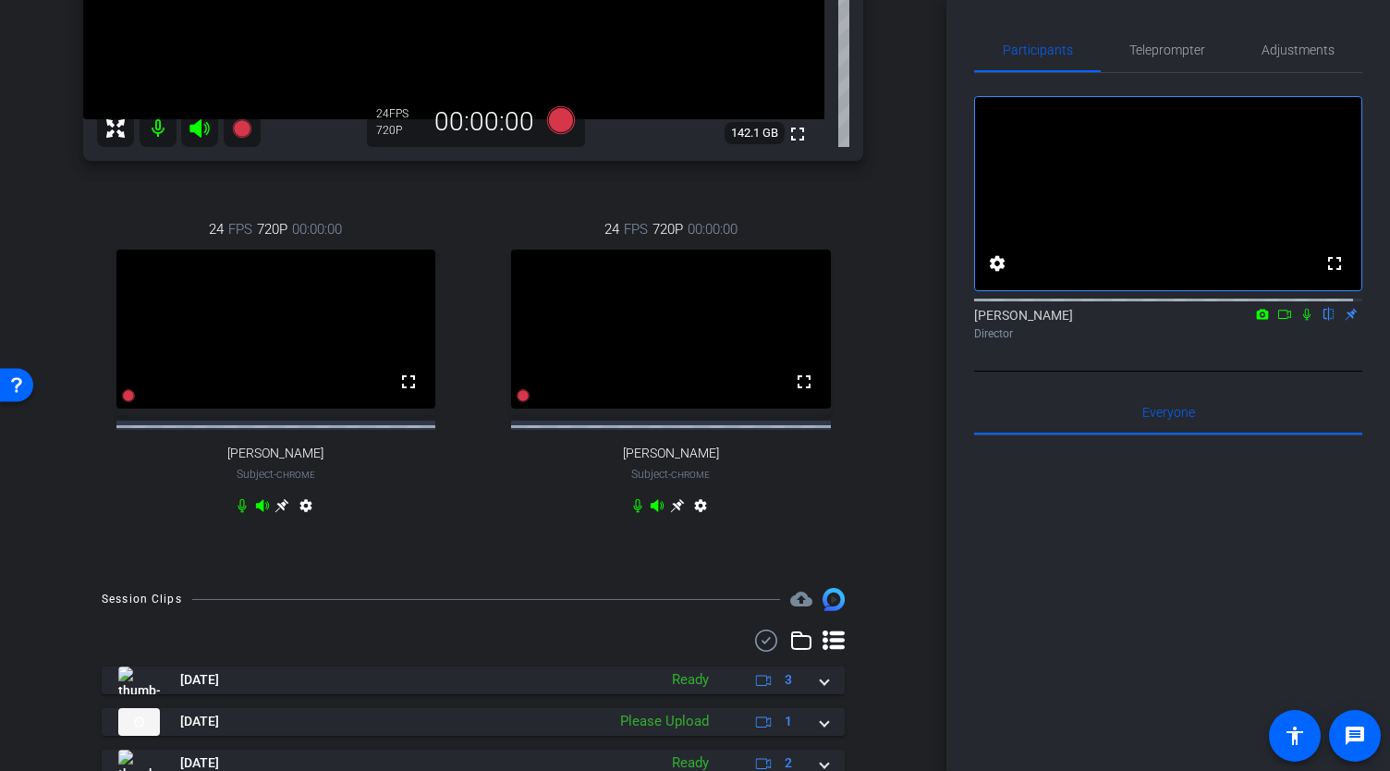
scroll to position [444, 0]
click at [289, 512] on icon at bounding box center [282, 505] width 14 height 14
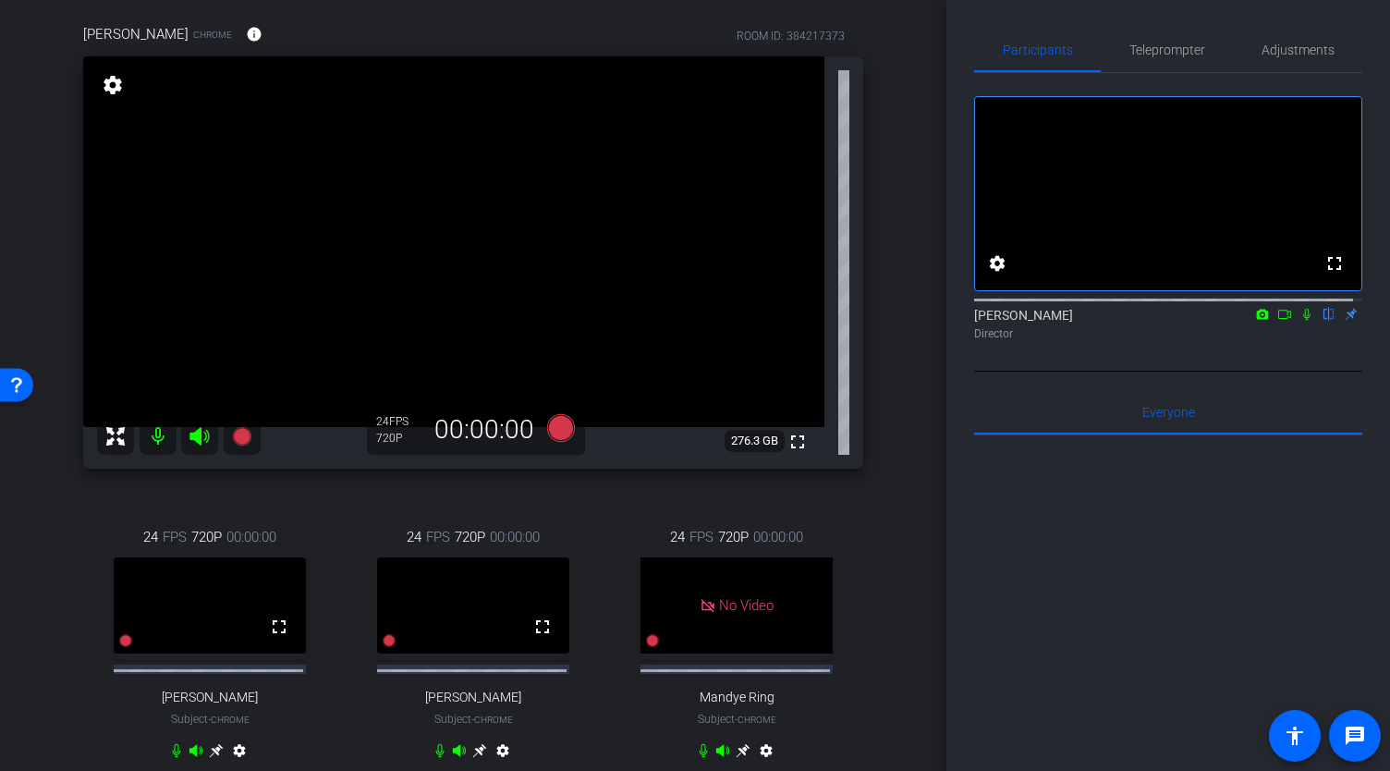
scroll to position [134, 0]
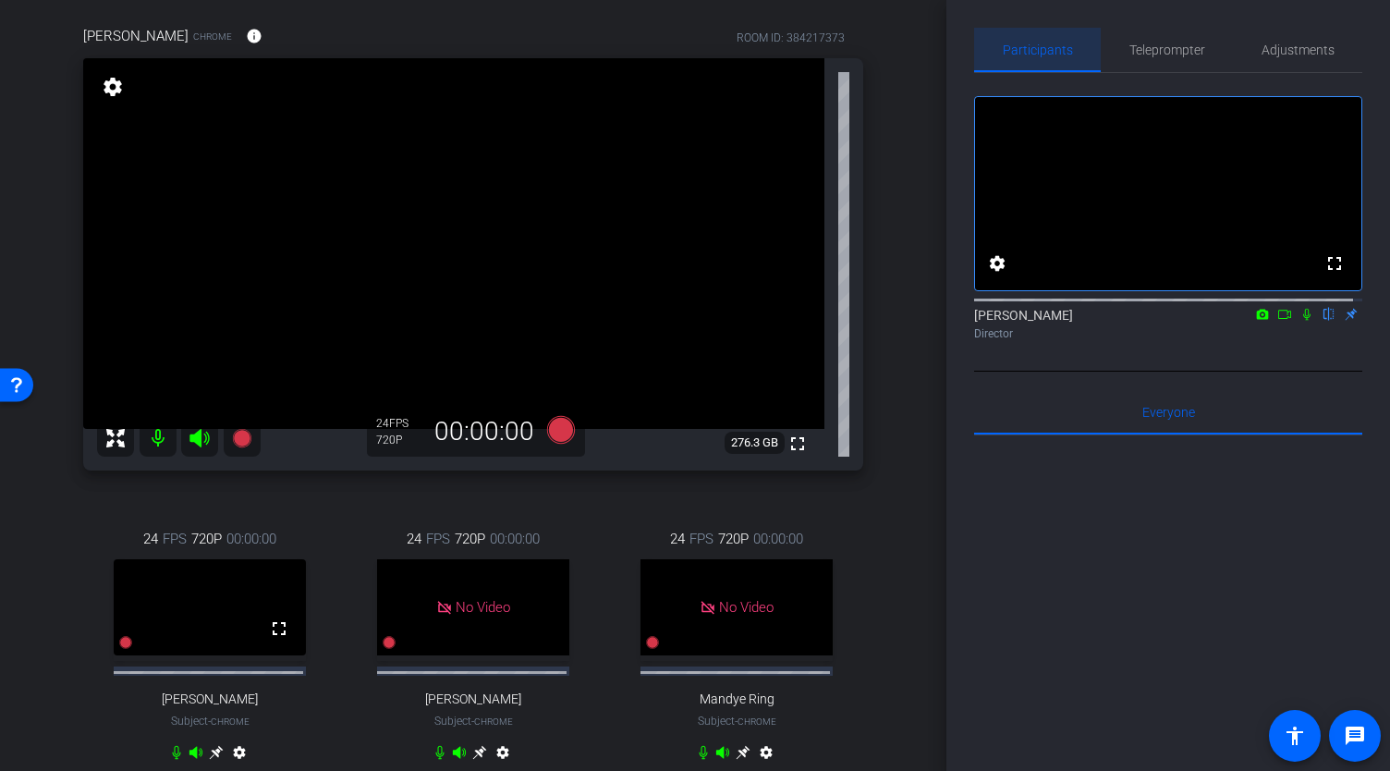
click at [1039, 52] on span "Participants" at bounding box center [1038, 49] width 70 height 13
click at [103, 98] on mat-icon "settings" at bounding box center [113, 87] width 26 height 22
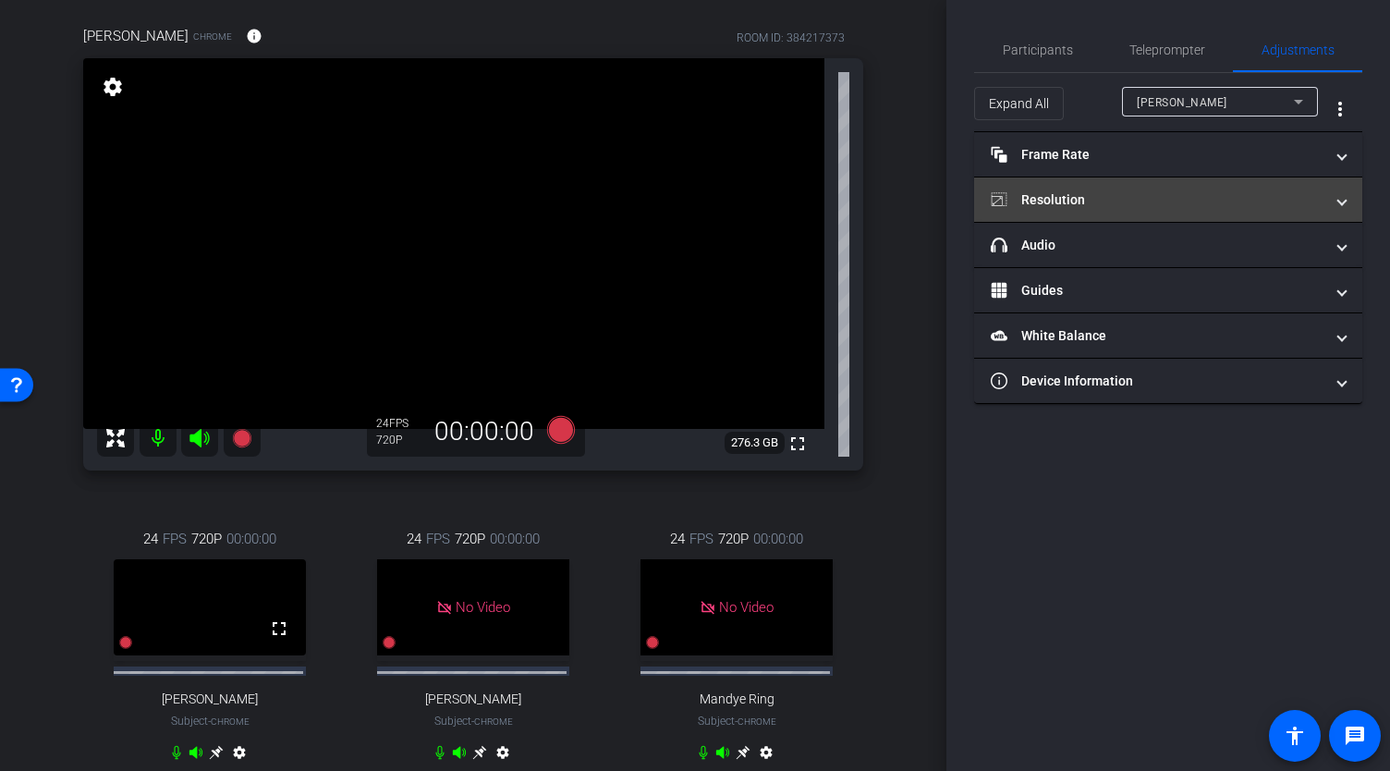
click at [1118, 201] on mat-panel-title "Resolution" at bounding box center [1157, 199] width 333 height 19
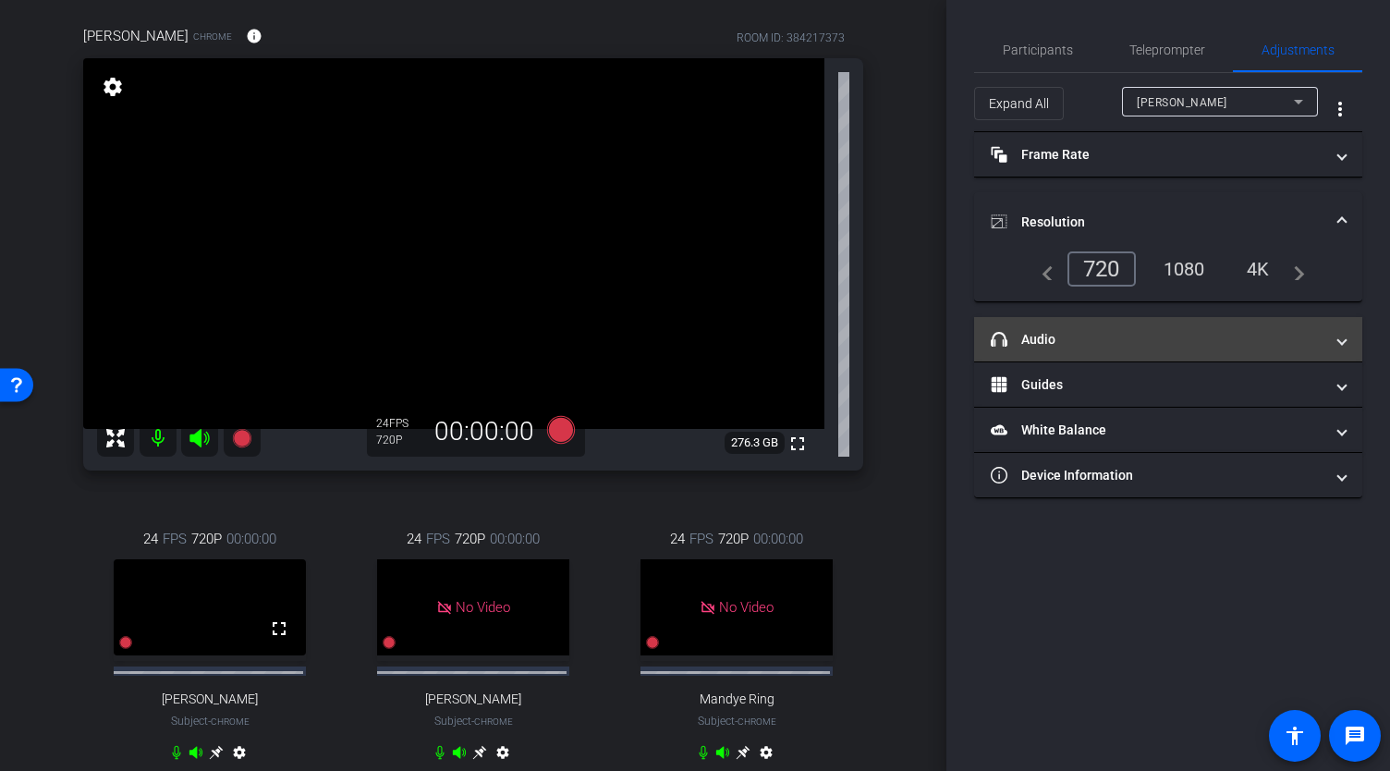
click at [1068, 337] on mat-panel-title "headphone icon Audio" at bounding box center [1157, 339] width 333 height 19
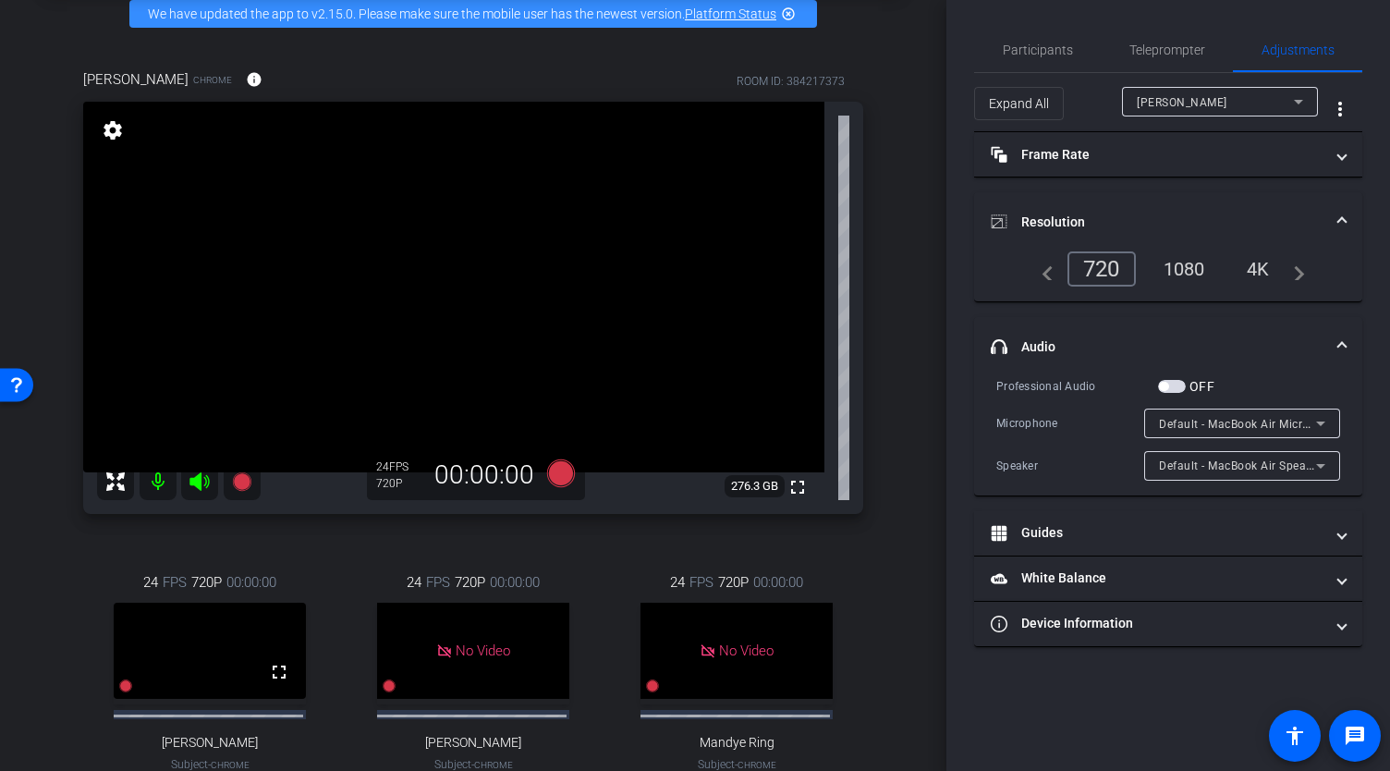
scroll to position [102, 0]
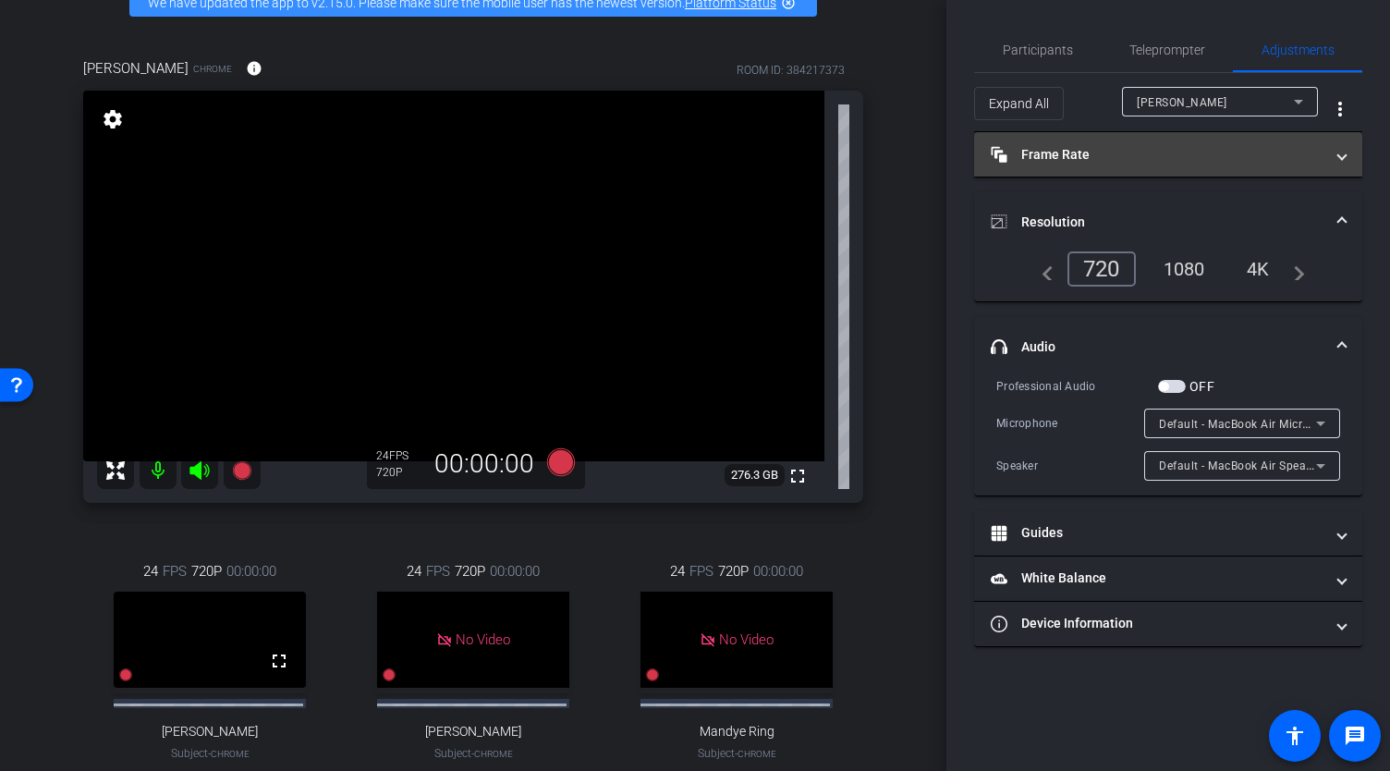
click at [1081, 158] on mat-panel-title "Frame Rate Frame Rate" at bounding box center [1157, 154] width 333 height 19
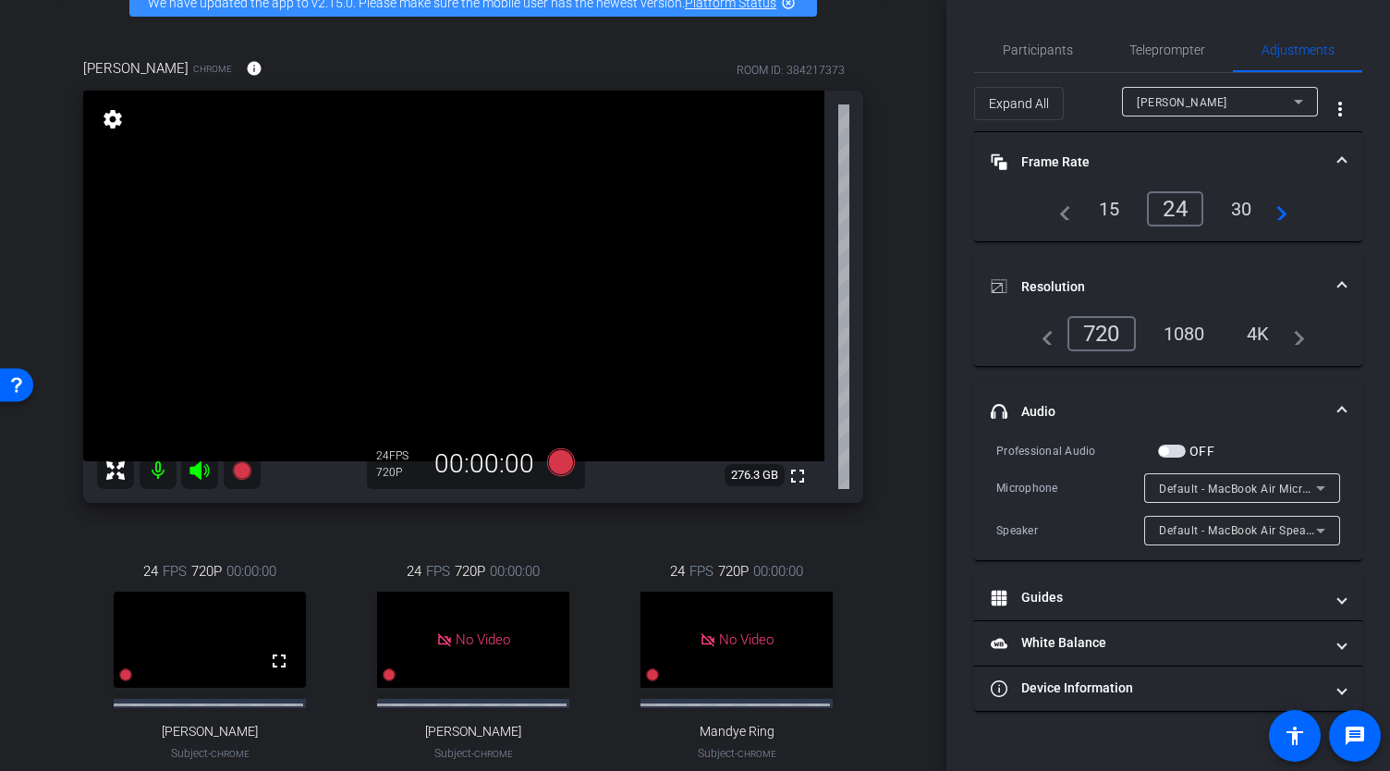
click at [1237, 213] on div "30" at bounding box center [1241, 208] width 49 height 31
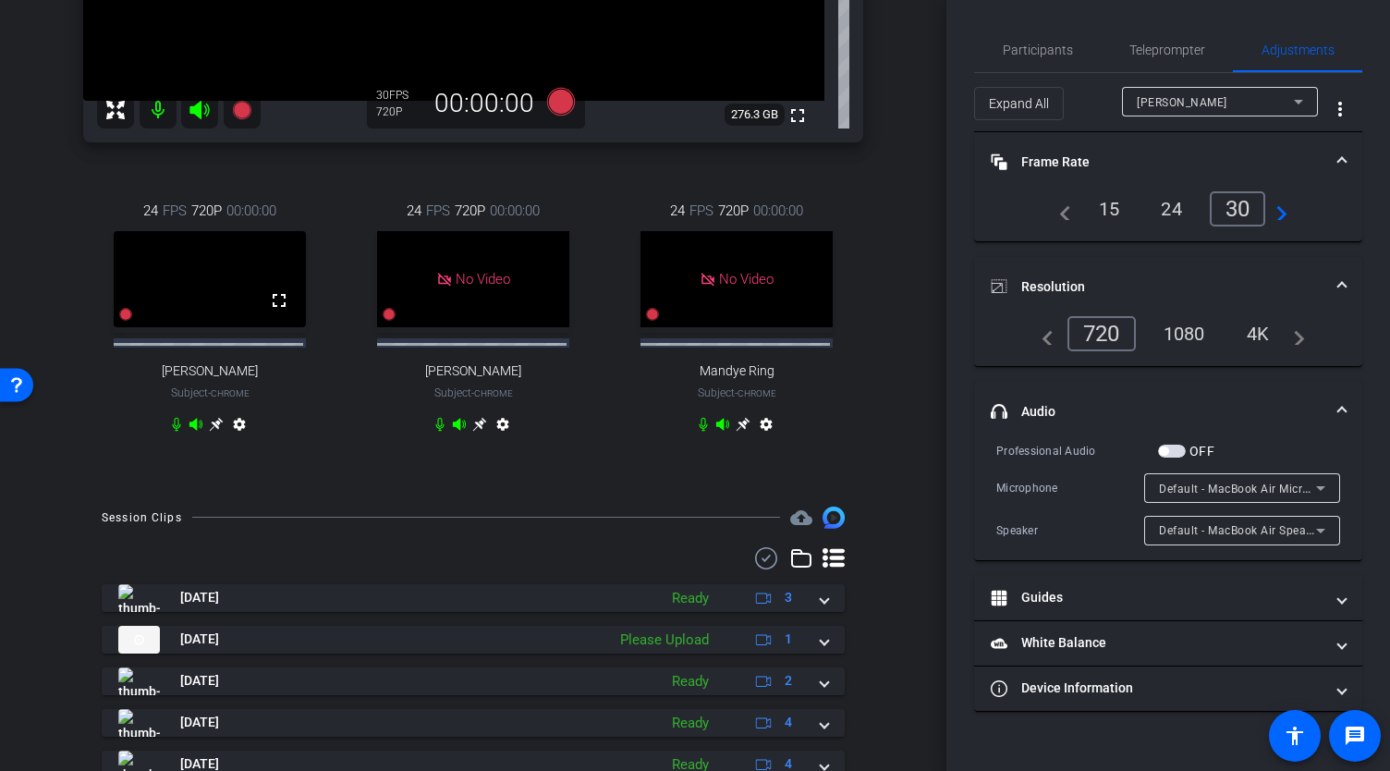
click at [214, 432] on icon at bounding box center [216, 424] width 15 height 15
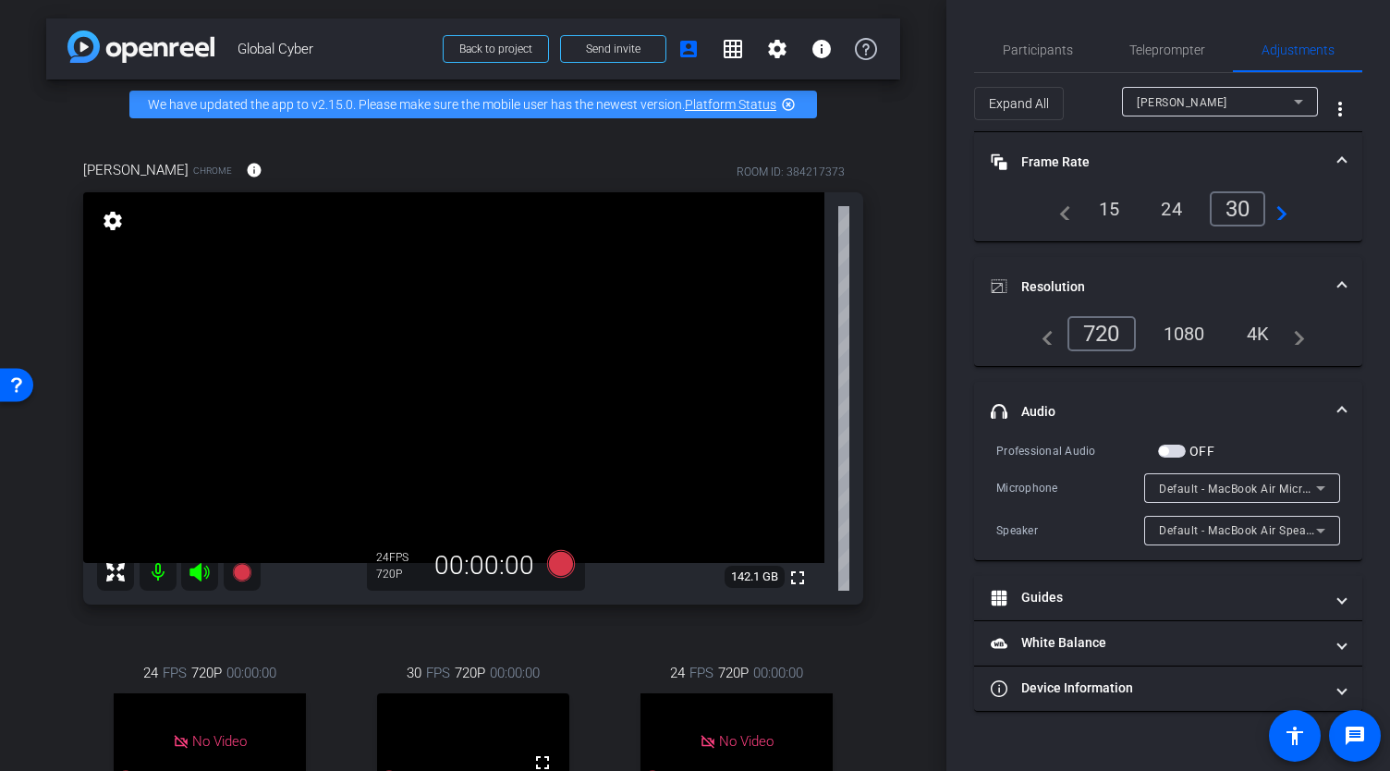
click at [111, 232] on mat-icon "settings" at bounding box center [113, 221] width 26 height 22
click at [1238, 203] on div "30" at bounding box center [1241, 208] width 49 height 31
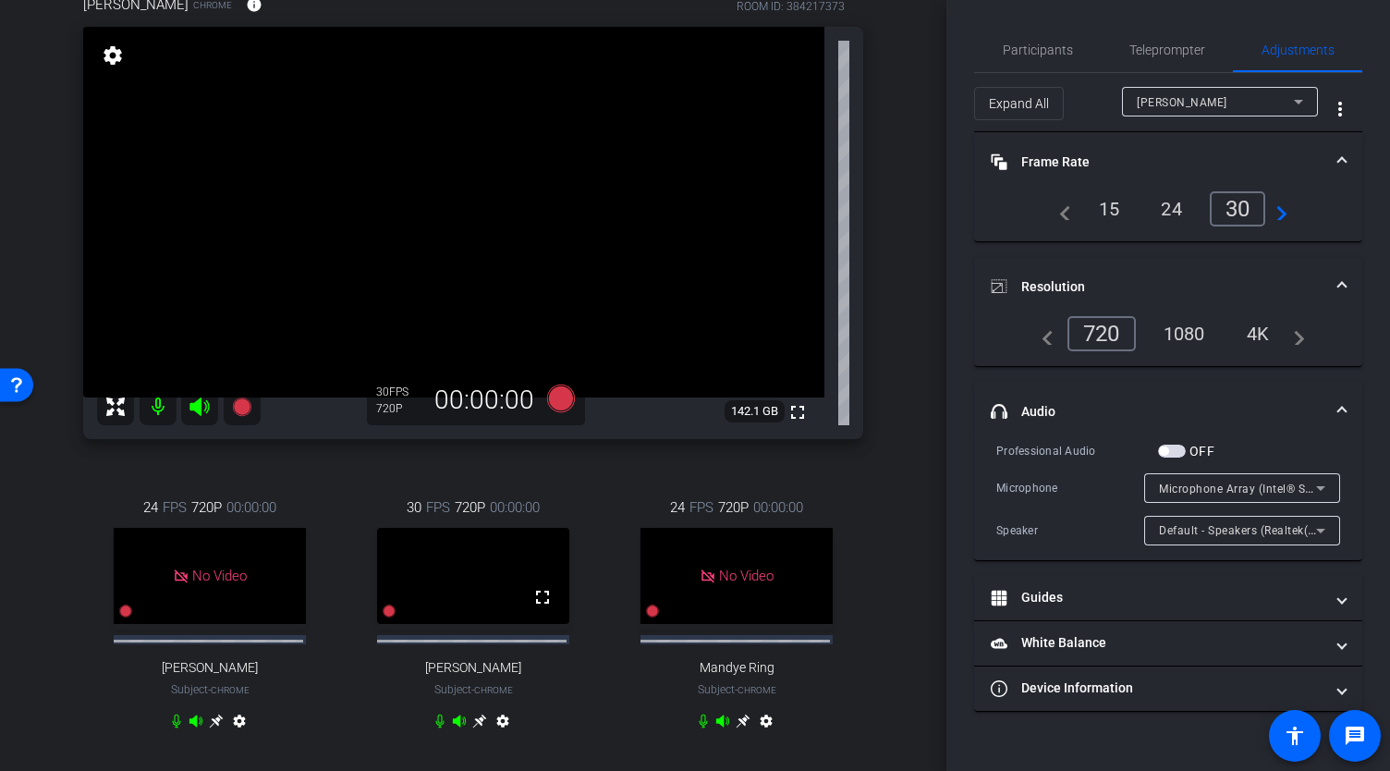
scroll to position [183, 0]
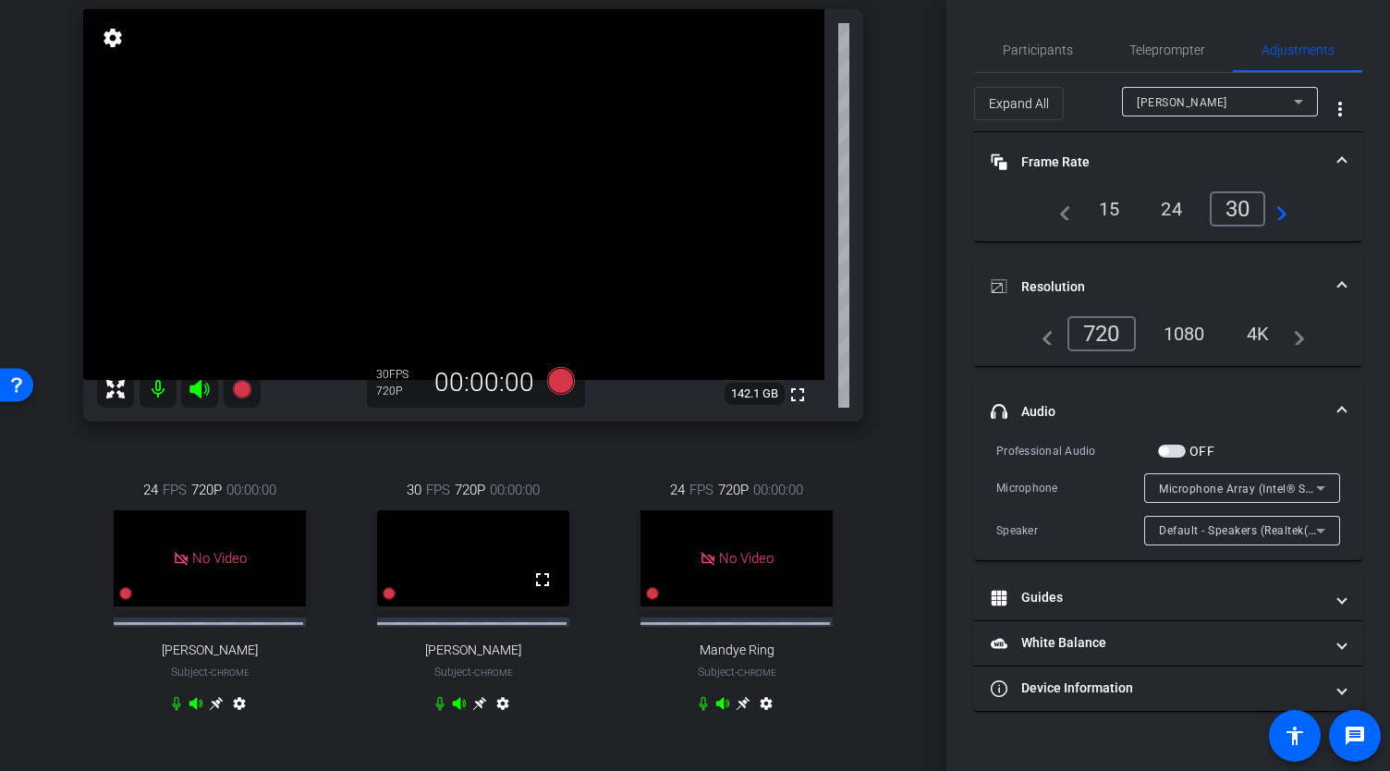
click at [472, 711] on icon at bounding box center [479, 703] width 15 height 15
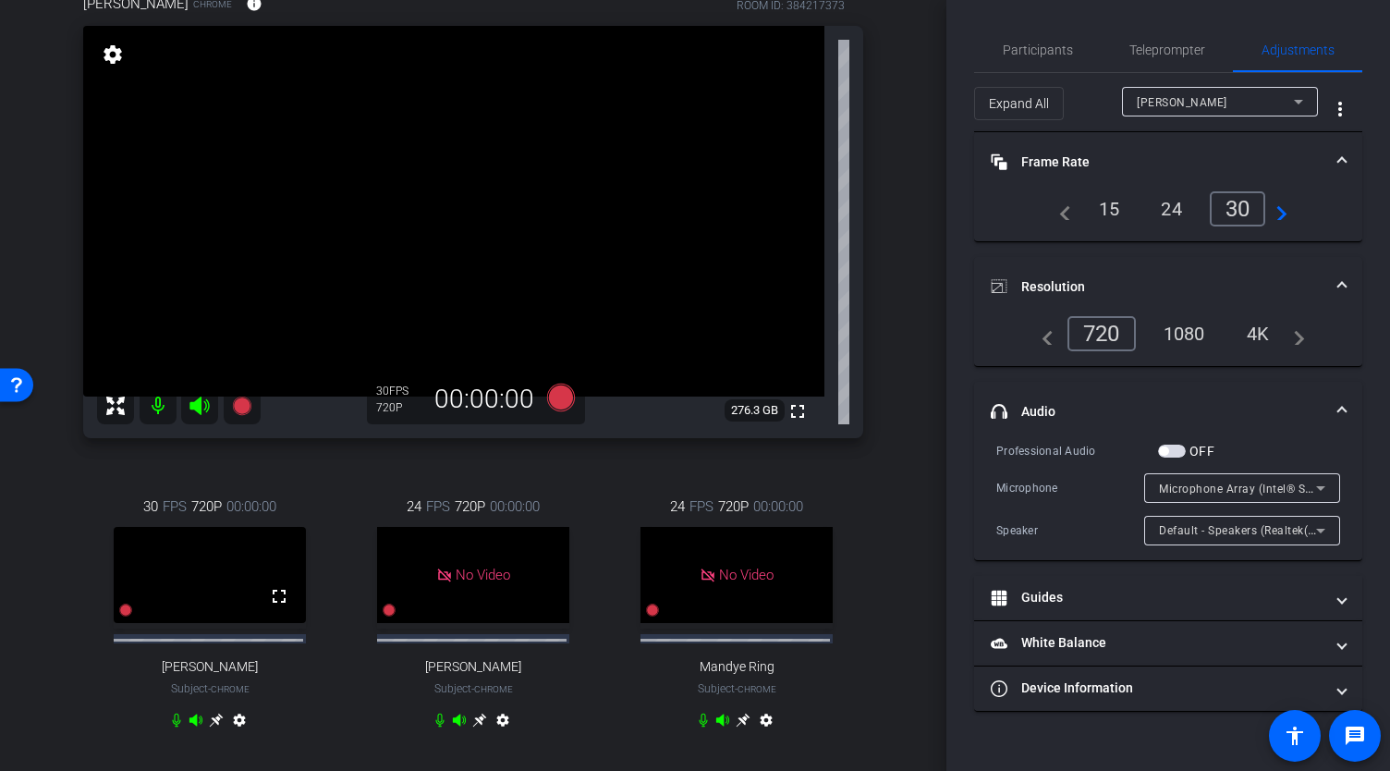
scroll to position [166, 0]
click at [198, 573] on video at bounding box center [210, 575] width 192 height 96
click at [213, 727] on icon at bounding box center [216, 719] width 15 height 15
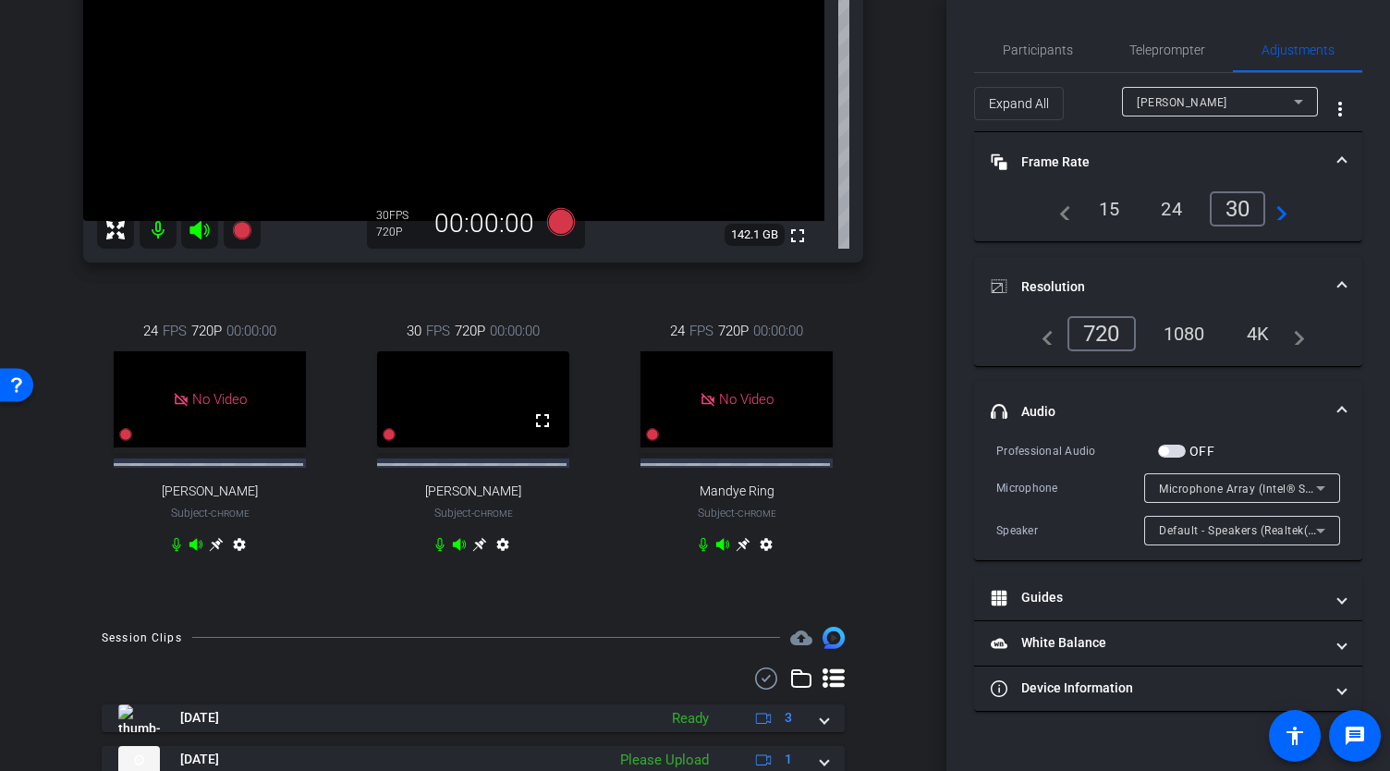
scroll to position [105, 0]
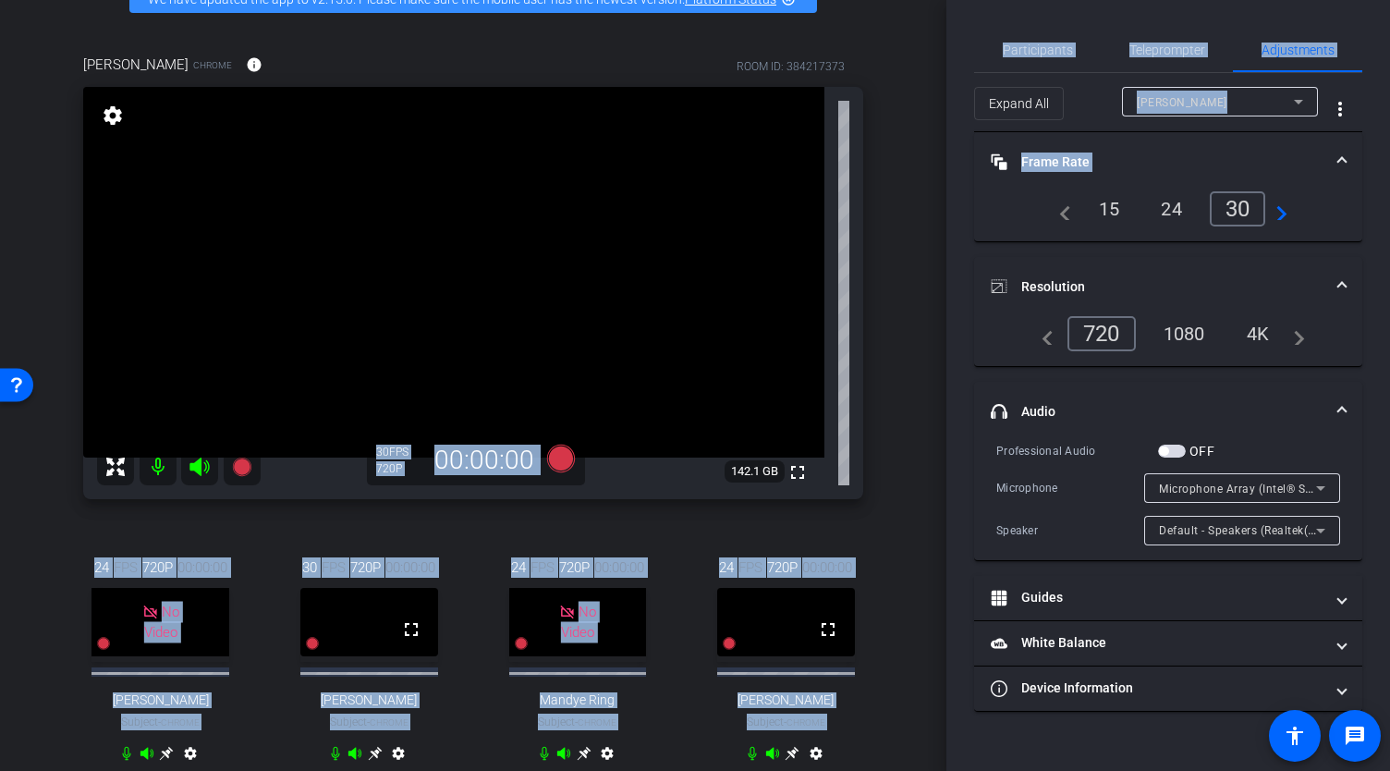
drag, startPoint x: 948, startPoint y: 230, endPoint x: 940, endPoint y: 384, distance: 154.5
click at [940, 384] on div "arrow_back Global Cyber Back to project Send invite account_box grid_on setting…" at bounding box center [695, 385] width 1390 height 771
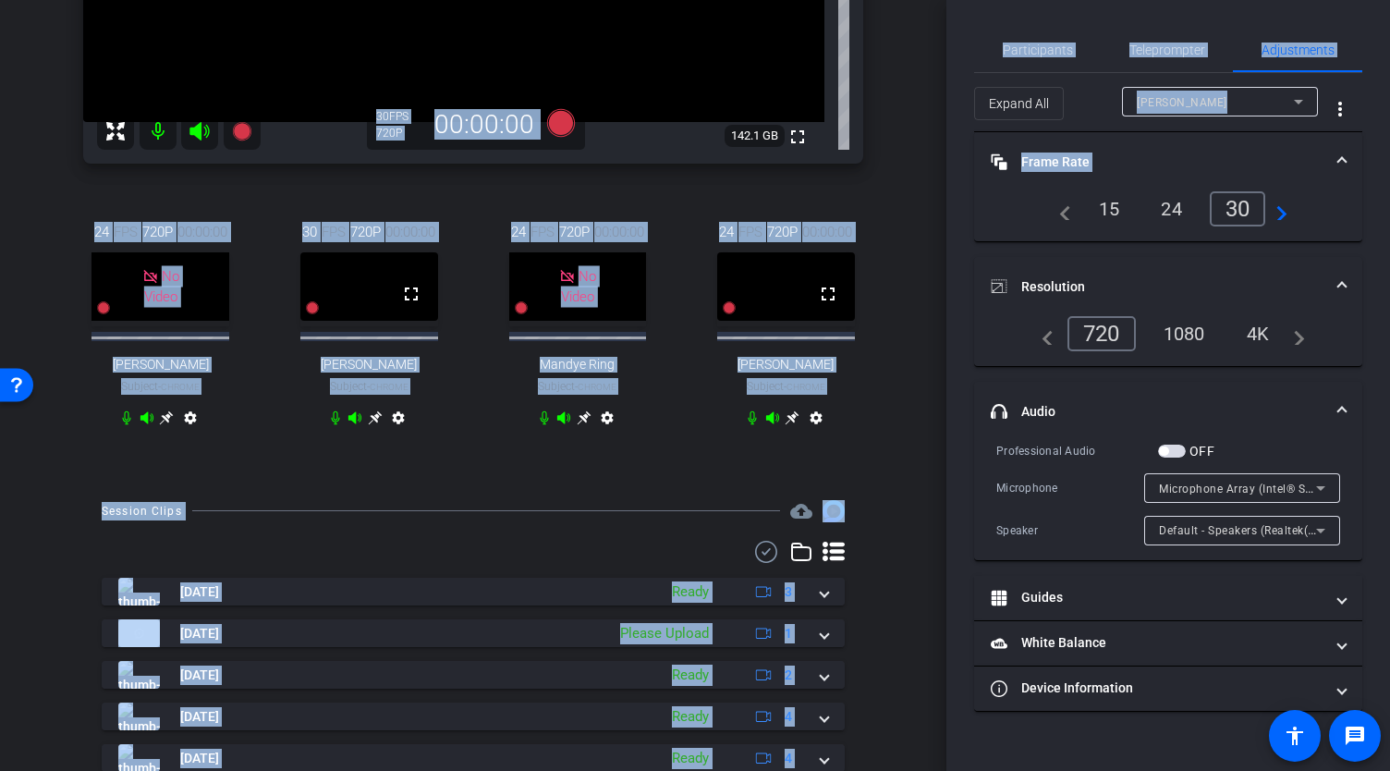
scroll to position [450, 0]
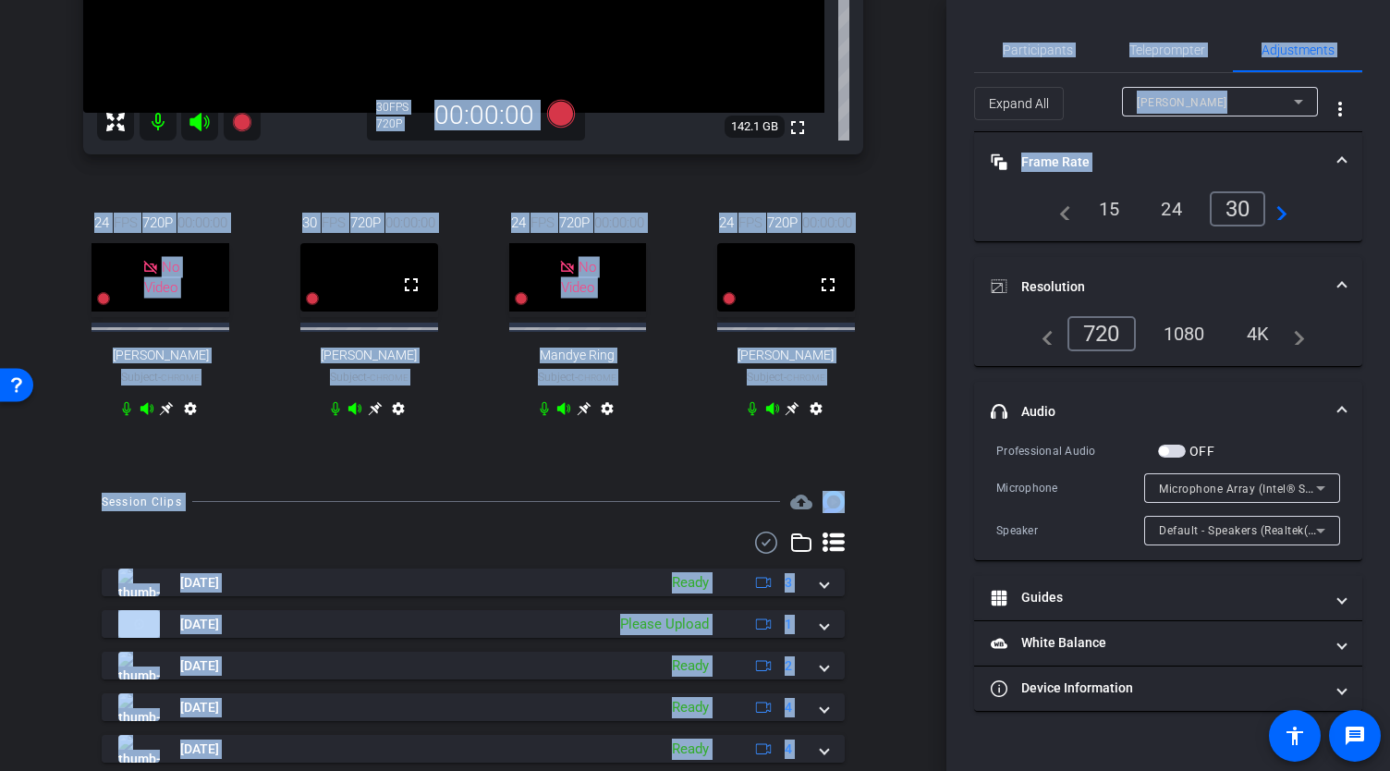
click at [174, 415] on icon at bounding box center [167, 408] width 14 height 14
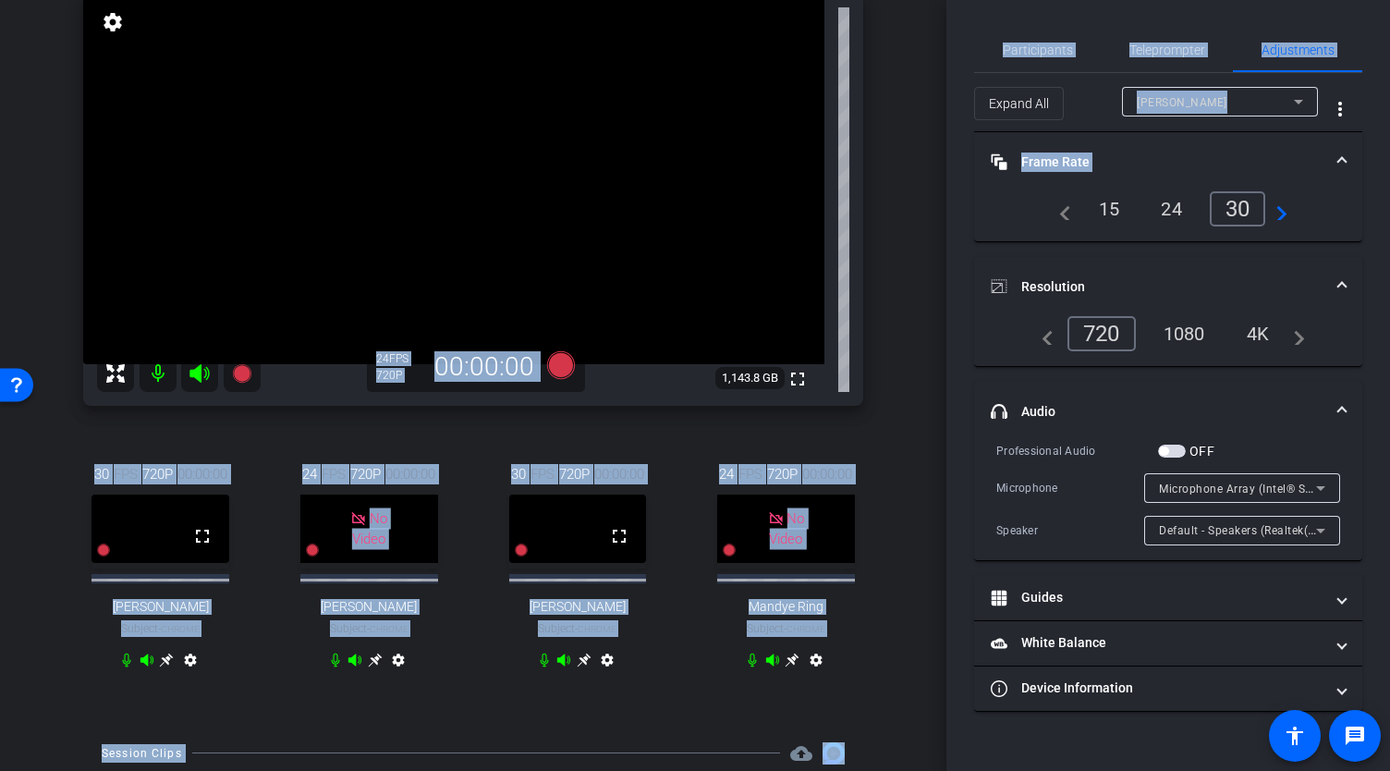
scroll to position [154, 0]
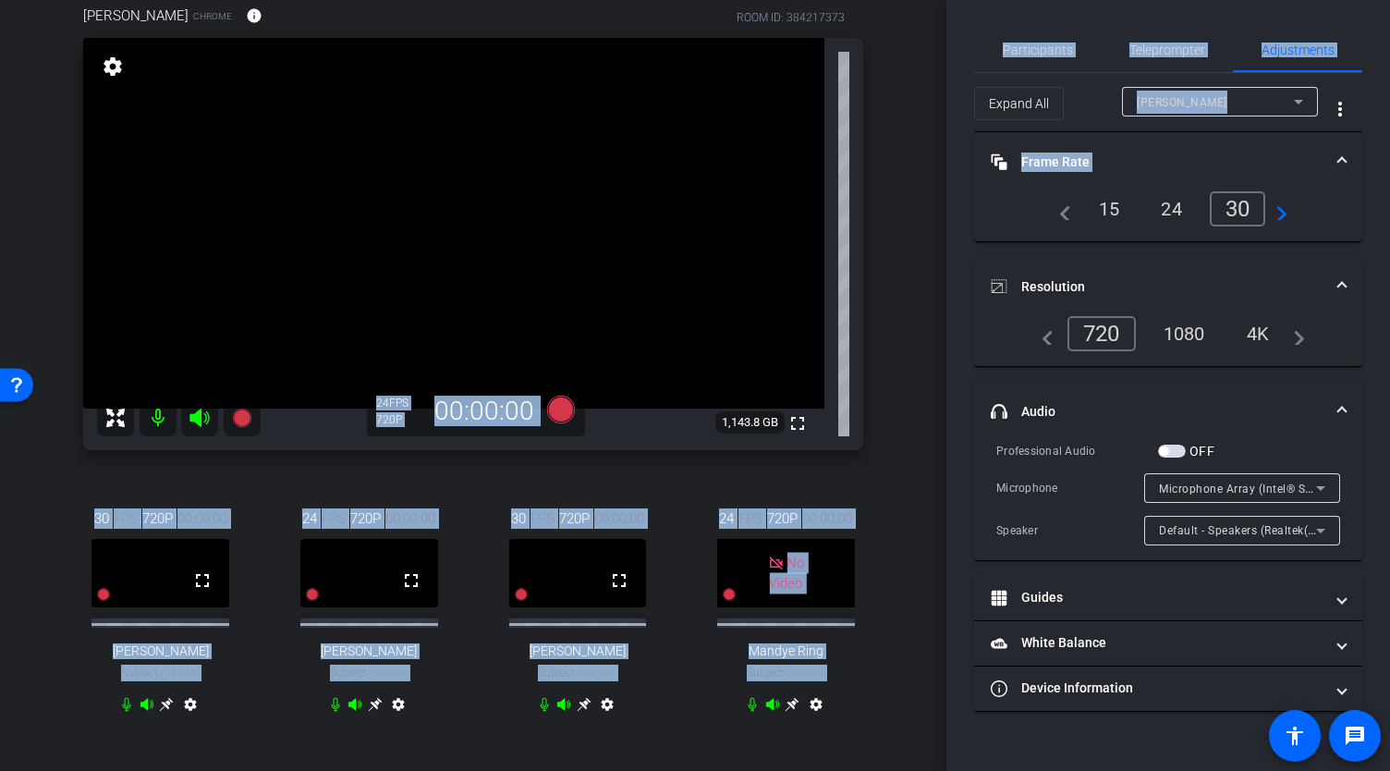
click at [109, 78] on mat-icon "settings" at bounding box center [113, 66] width 26 height 22
type input "11000"
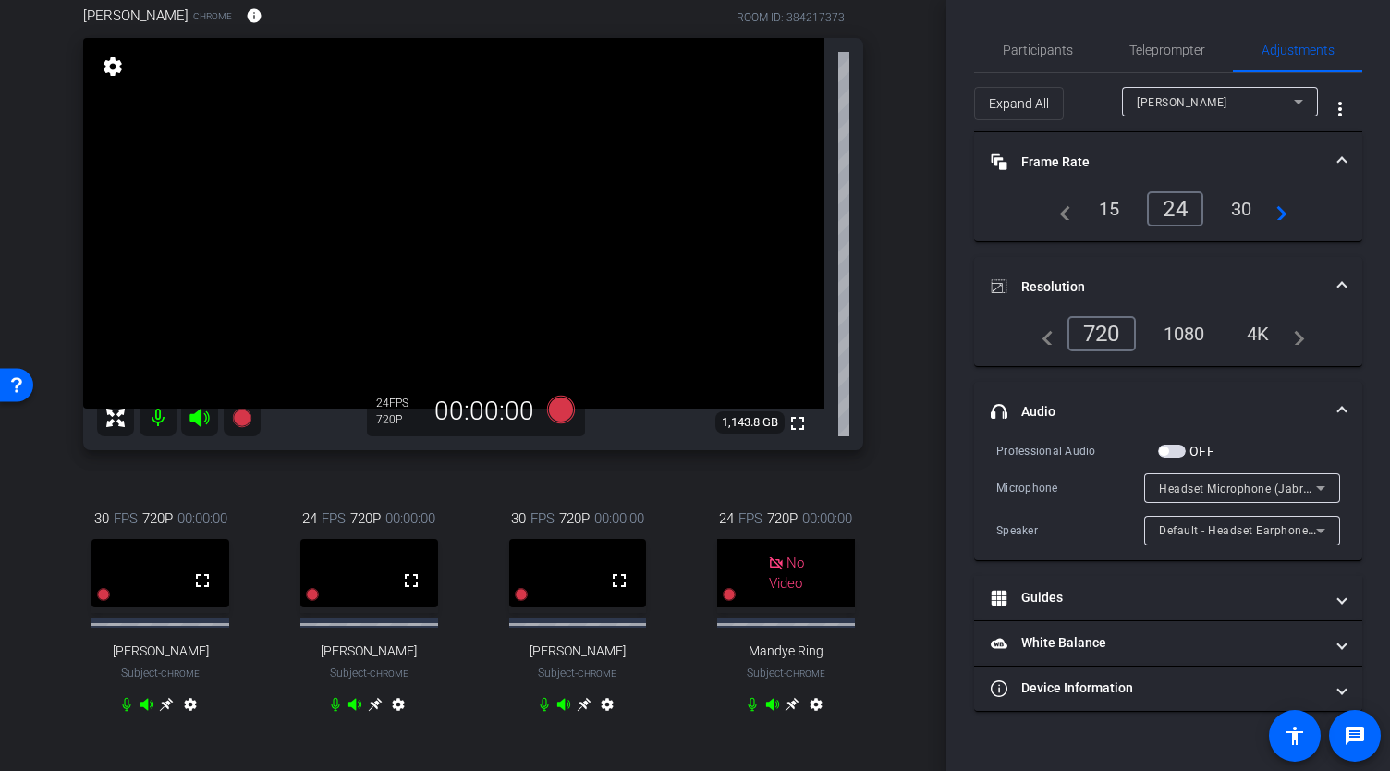
click at [1238, 208] on div "30" at bounding box center [1241, 208] width 49 height 31
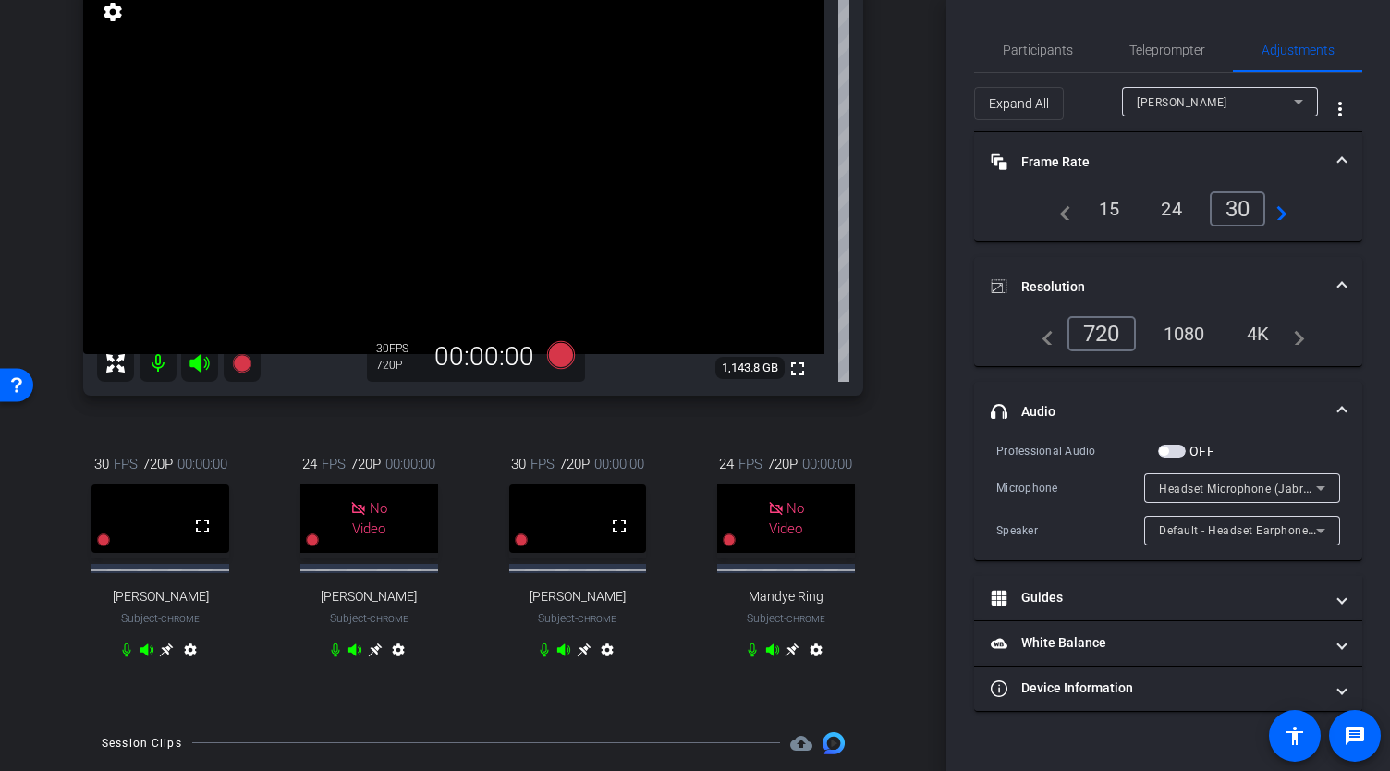
scroll to position [143, 0]
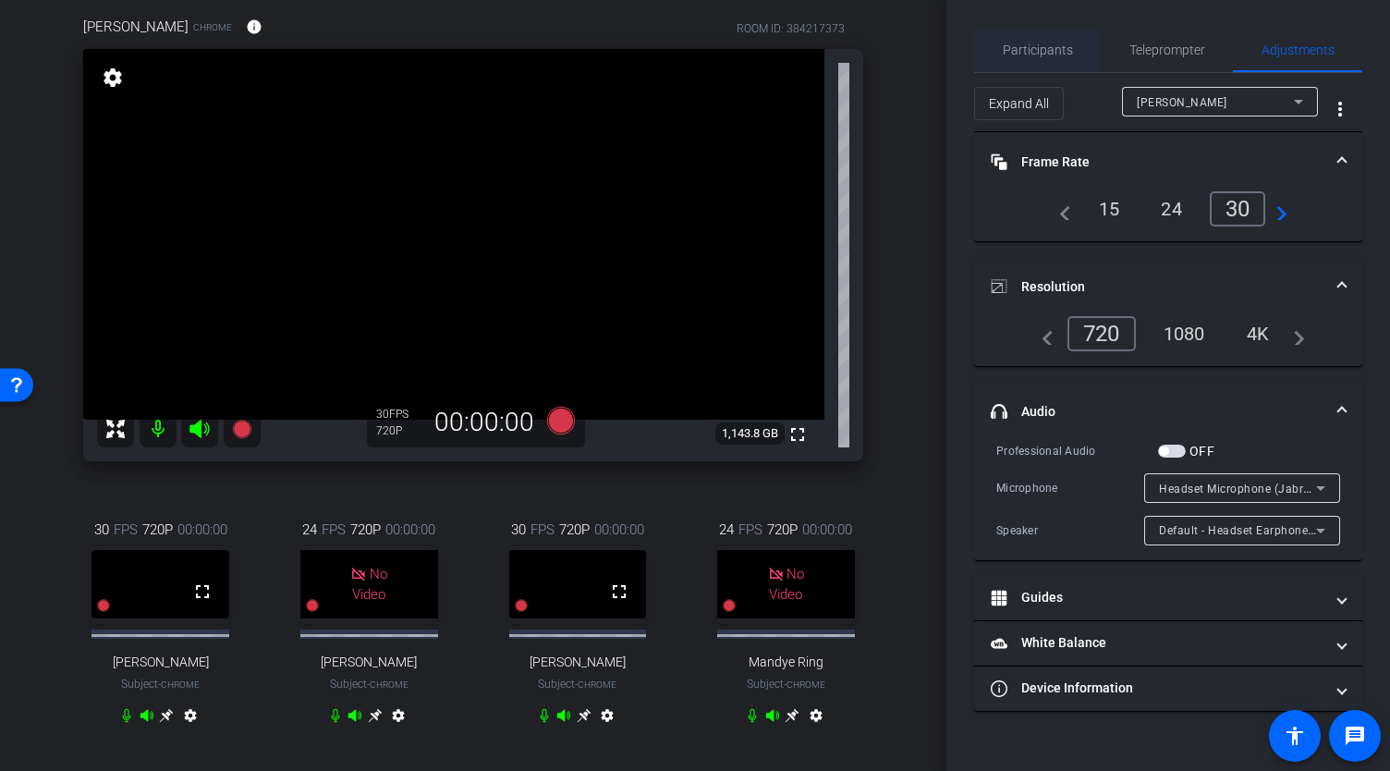
click at [1027, 50] on span "Participants" at bounding box center [1038, 49] width 70 height 13
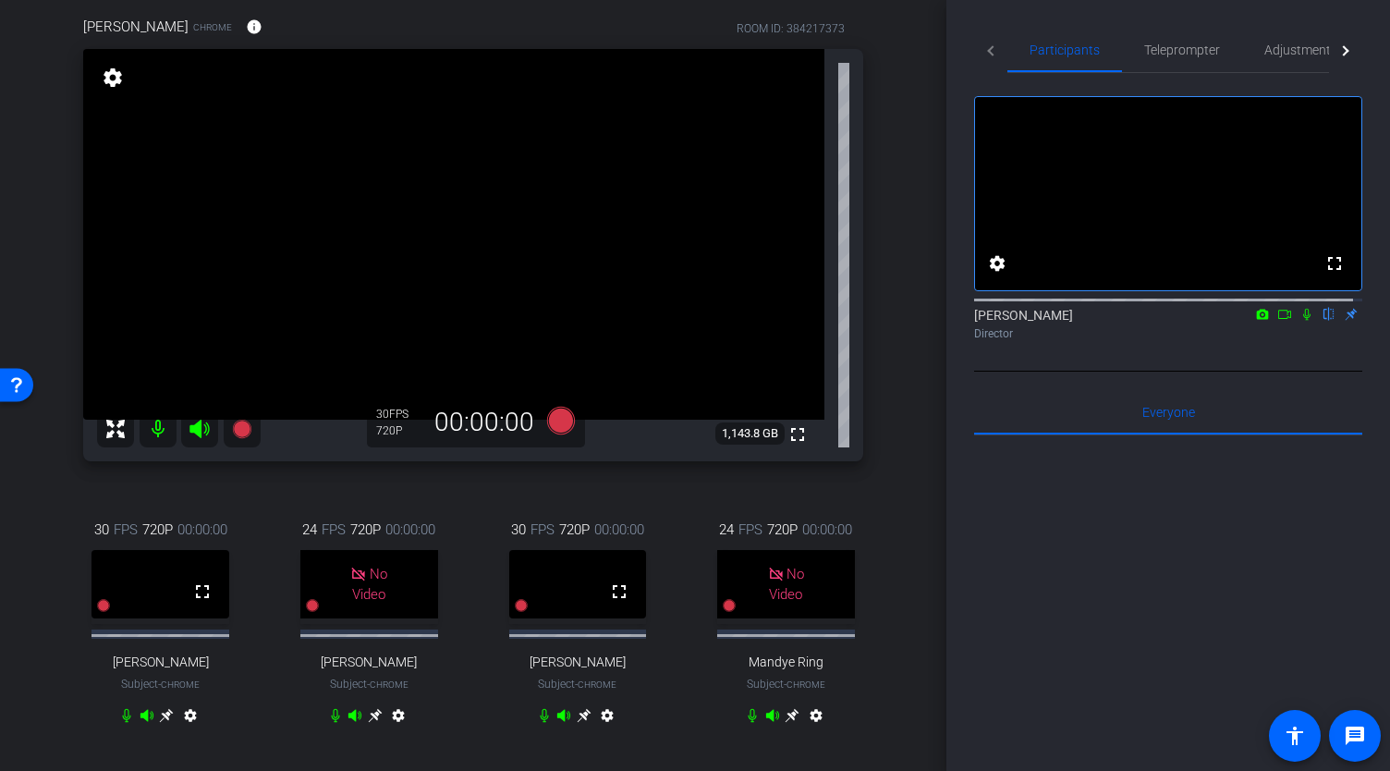
click at [1277, 321] on icon at bounding box center [1284, 314] width 15 height 13
click at [556, 433] on icon at bounding box center [561, 420] width 28 height 28
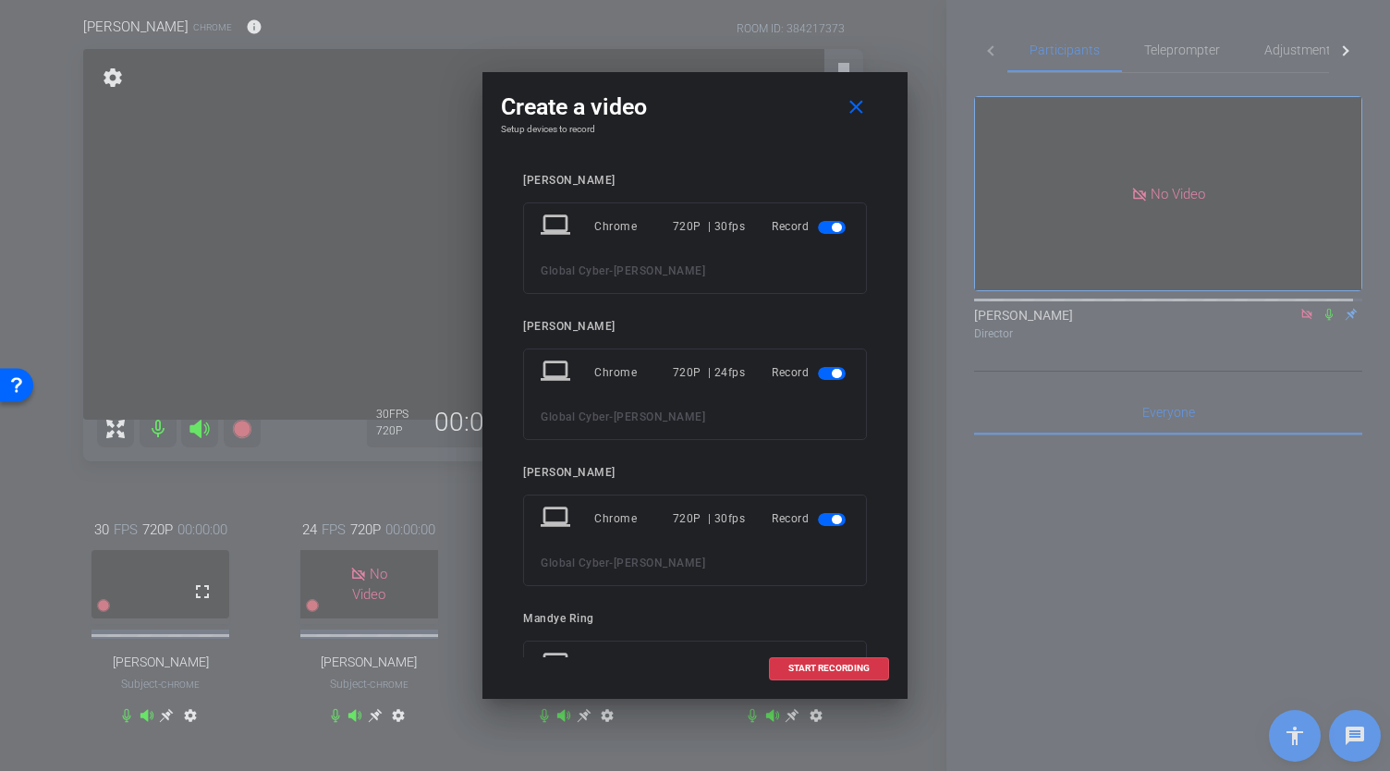
click at [832, 369] on span "button" at bounding box center [836, 373] width 9 height 9
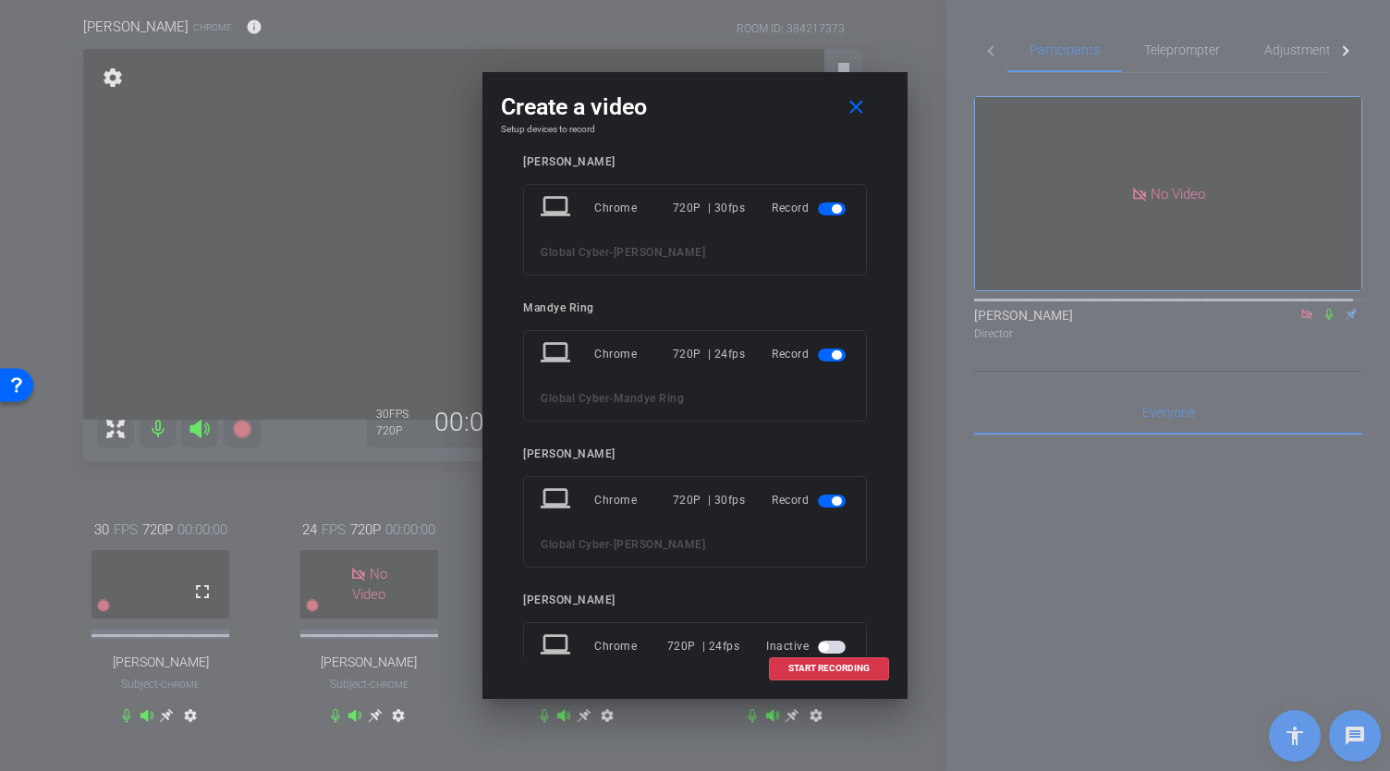
click at [819, 345] on mat-slide-toggle at bounding box center [833, 354] width 31 height 22
click at [820, 352] on span "button" at bounding box center [832, 354] width 28 height 13
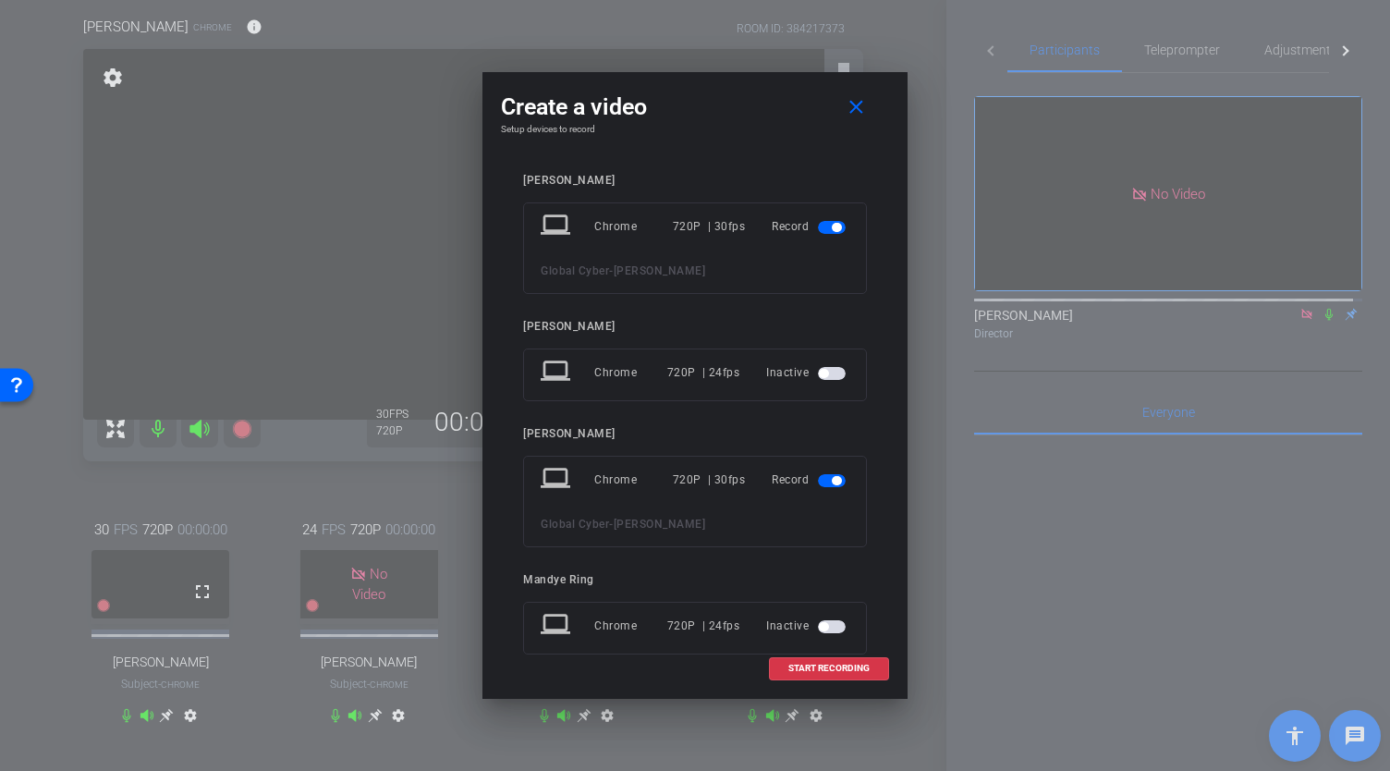
scroll to position [292, 0]
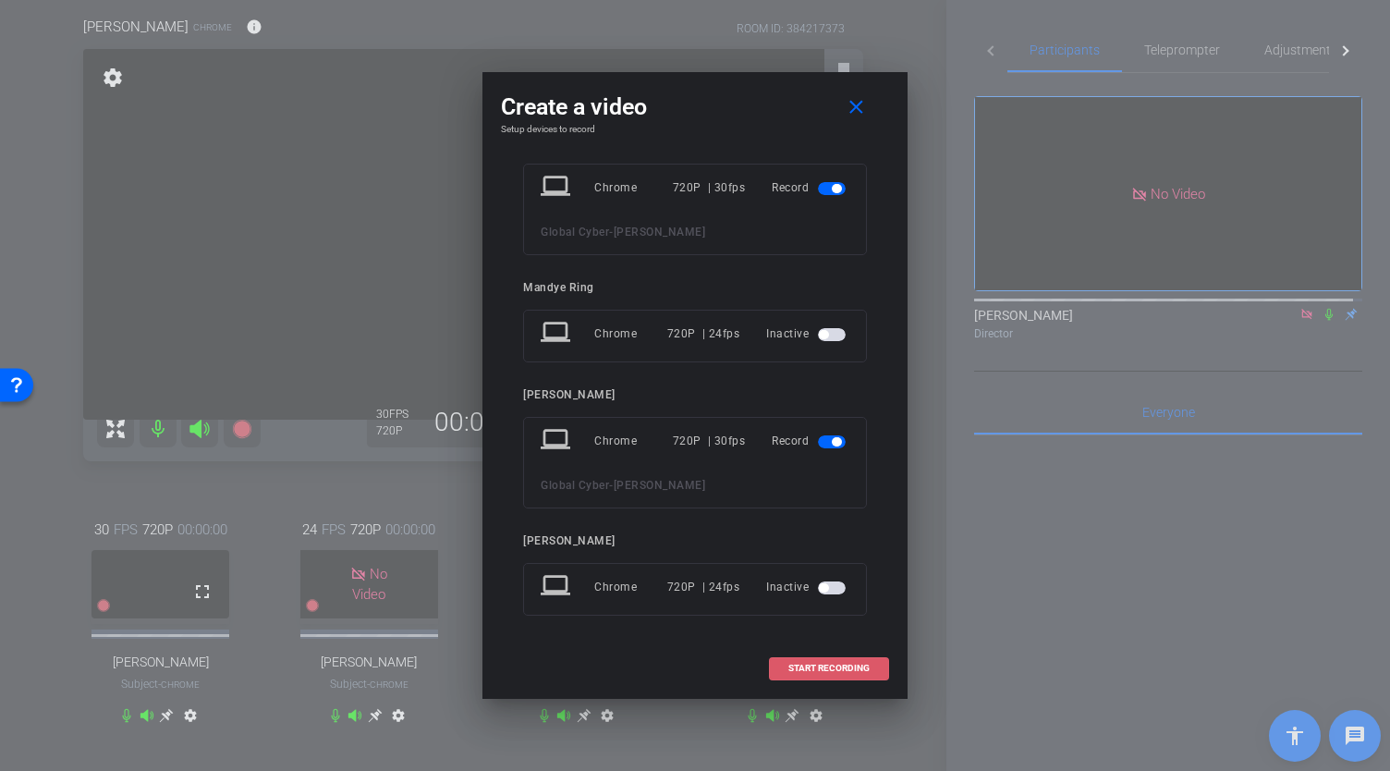
click at [817, 669] on span "START RECORDING" at bounding box center [828, 667] width 81 height 9
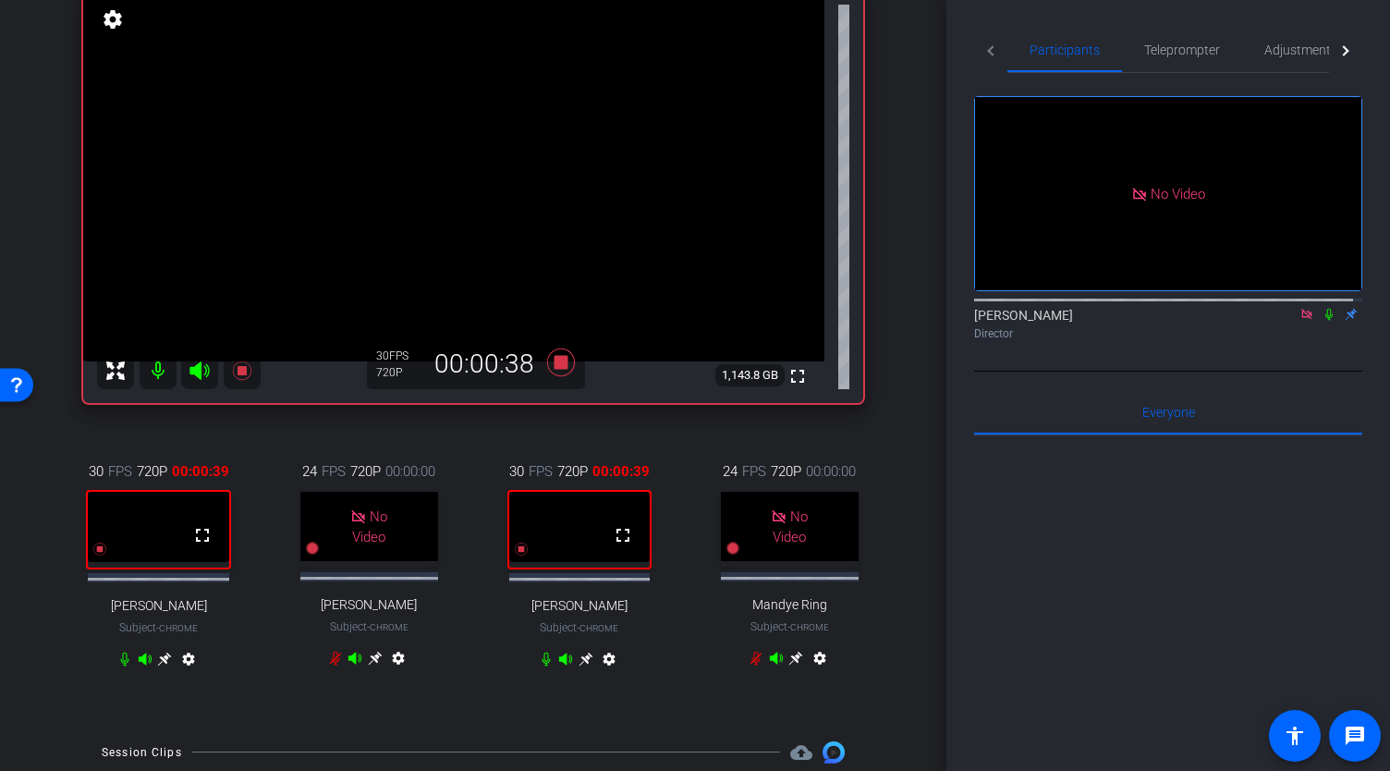
scroll to position [161, 0]
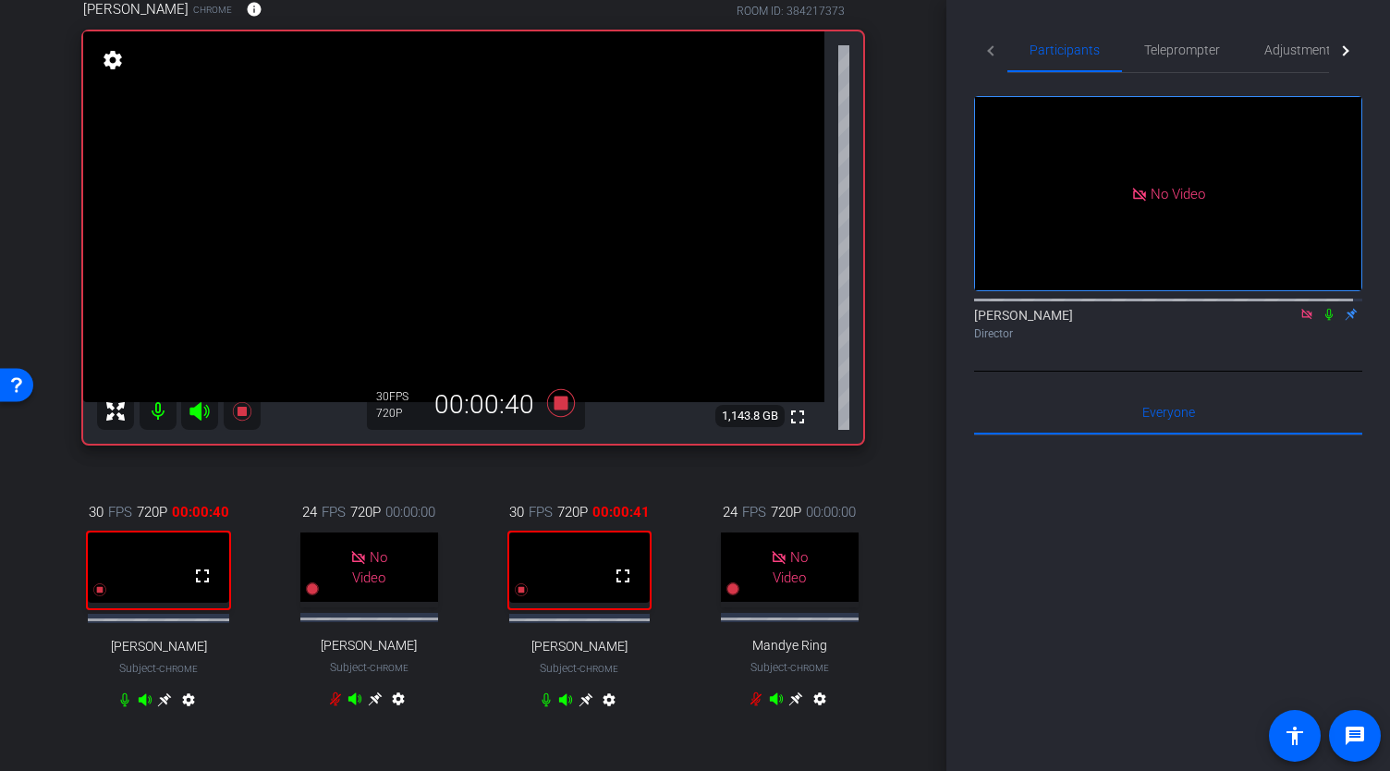
click at [172, 706] on icon at bounding box center [165, 699] width 14 height 14
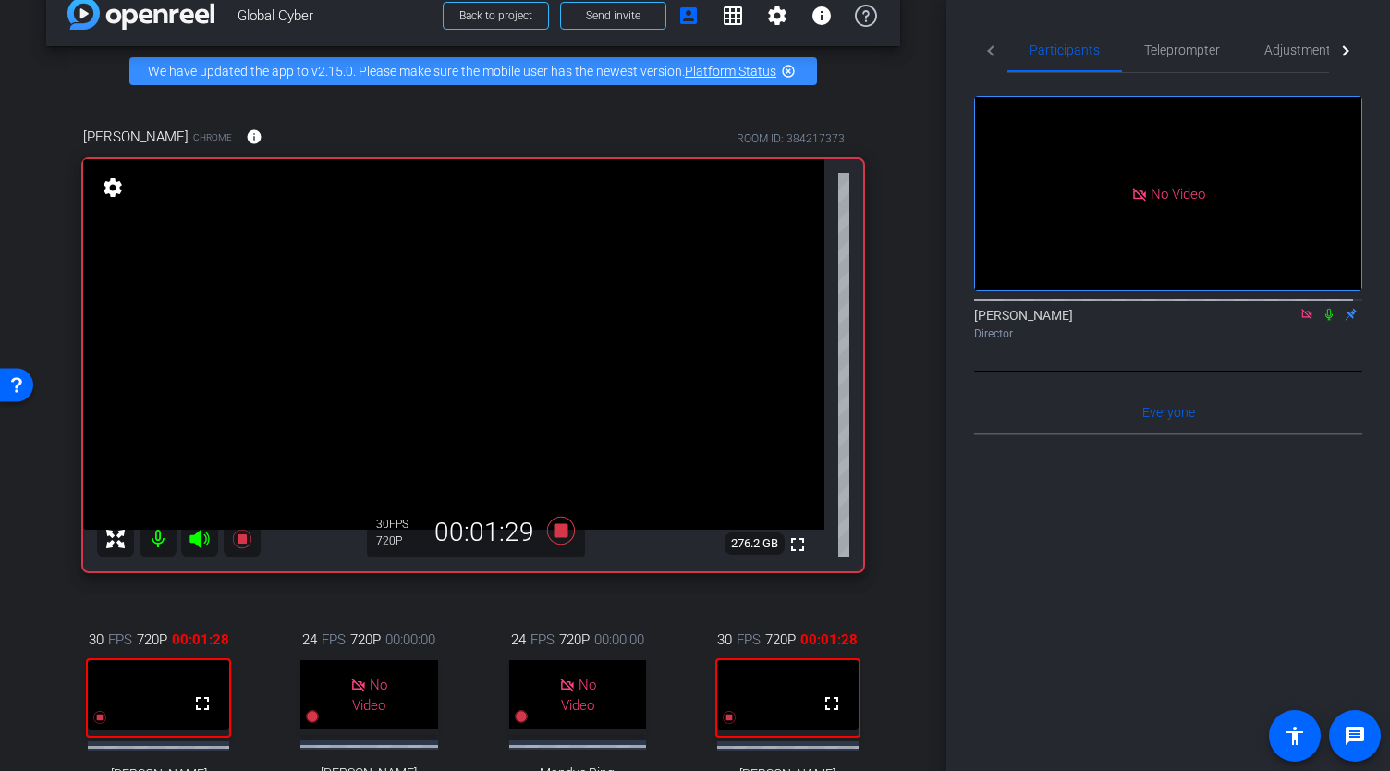
scroll to position [37, 0]
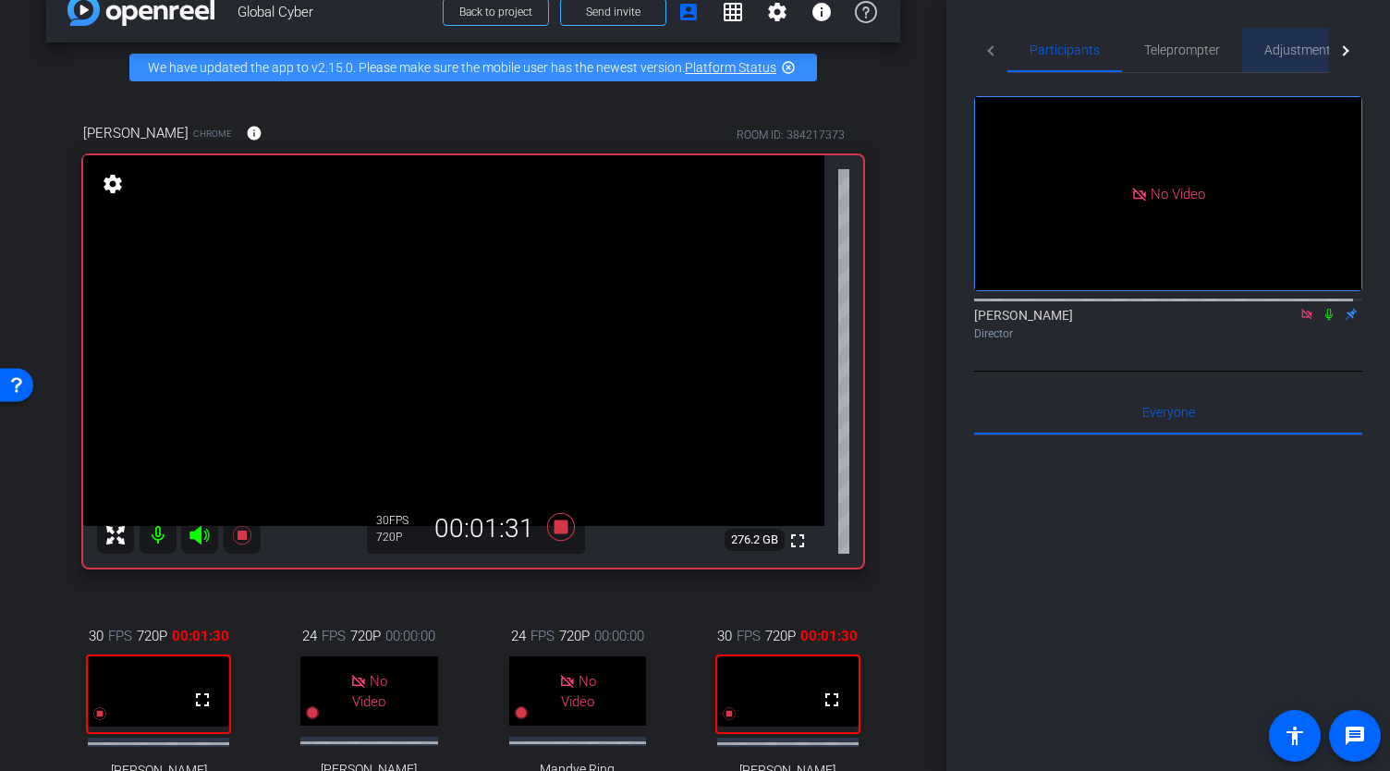
click at [1300, 35] on span "Adjustments" at bounding box center [1300, 50] width 73 height 44
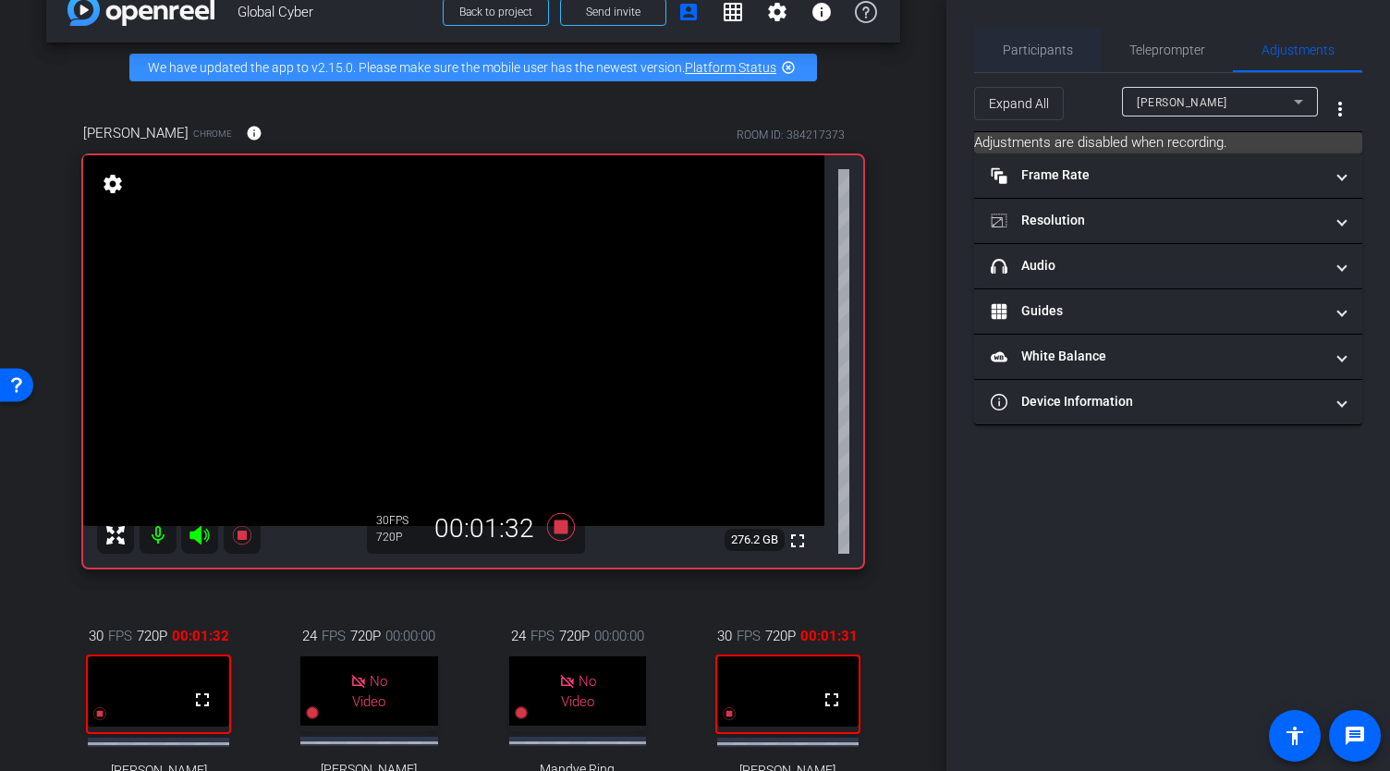
click at [1039, 44] on span "Participants" at bounding box center [1038, 49] width 70 height 13
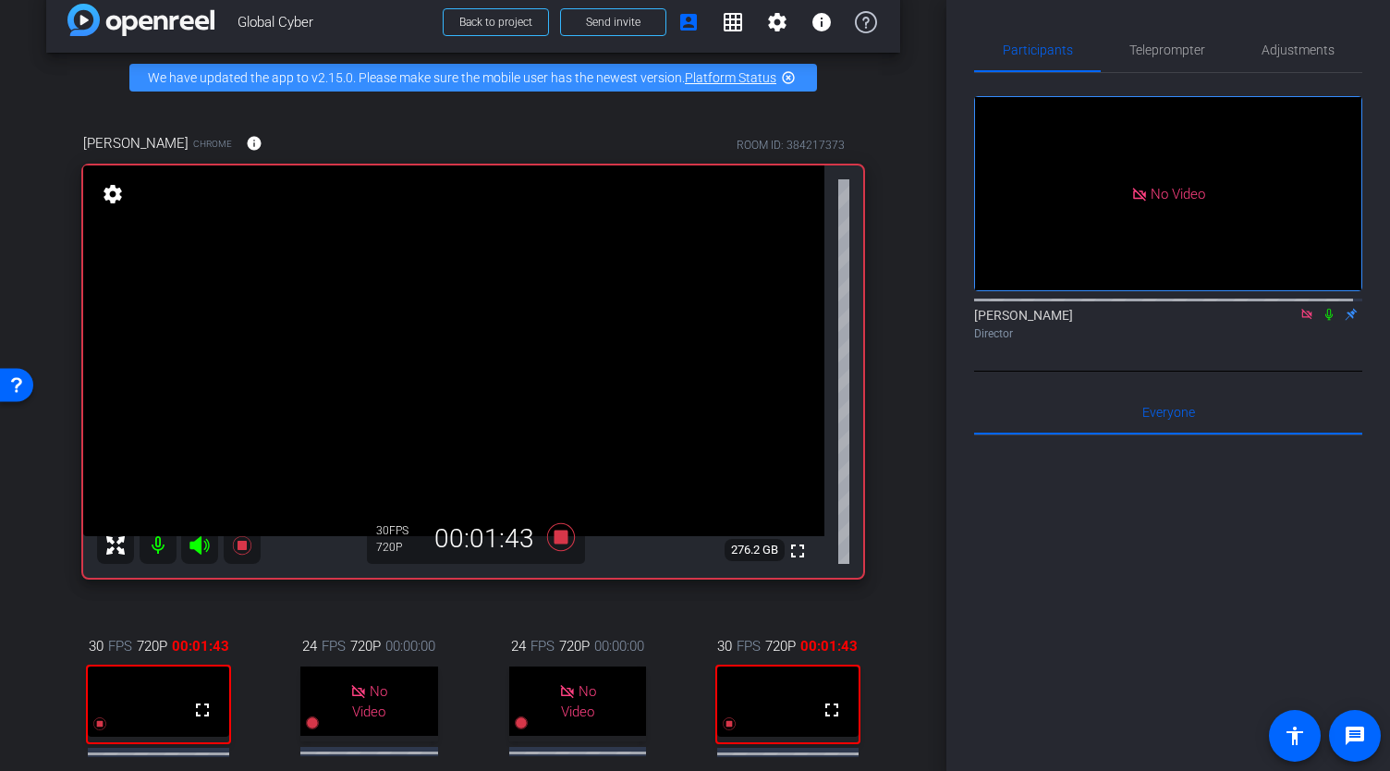
scroll to position [6, 0]
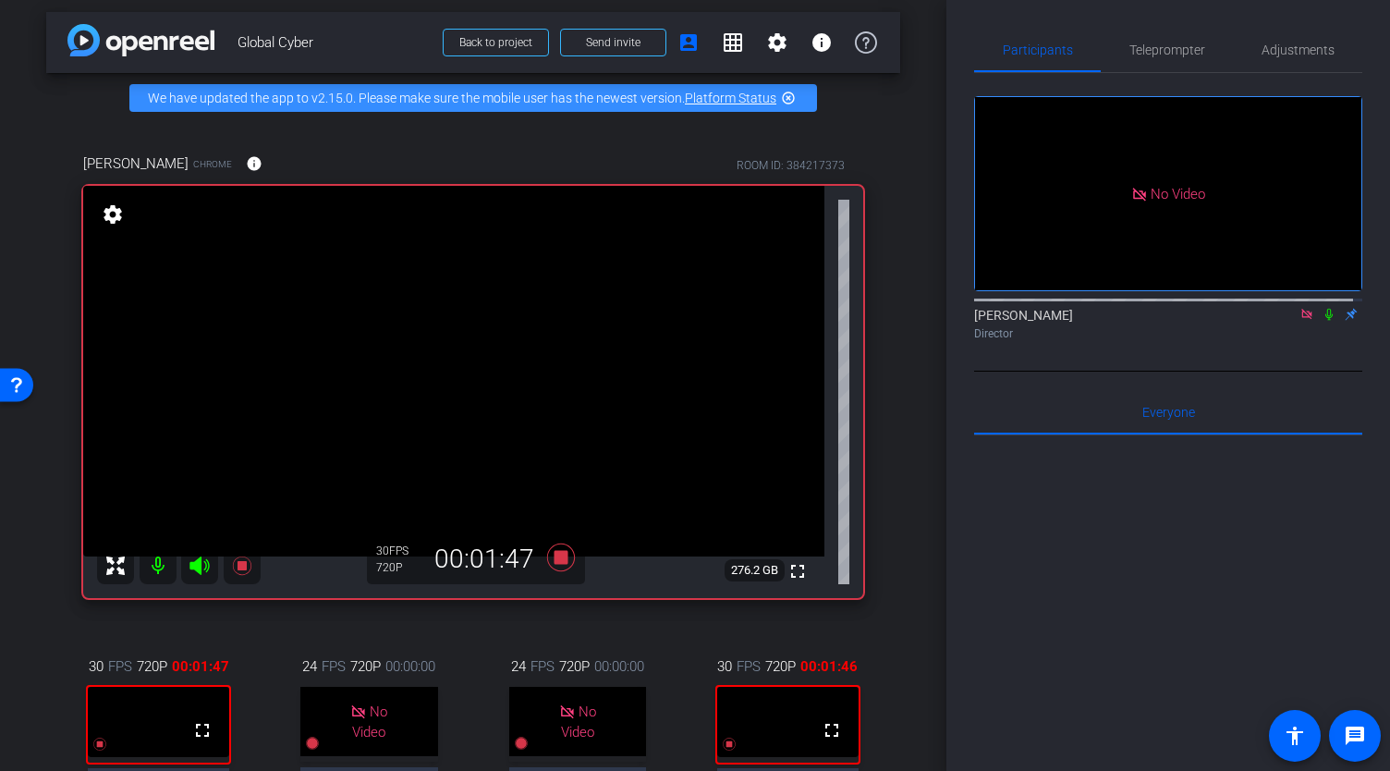
click at [1321, 308] on icon at bounding box center [1328, 314] width 15 height 13
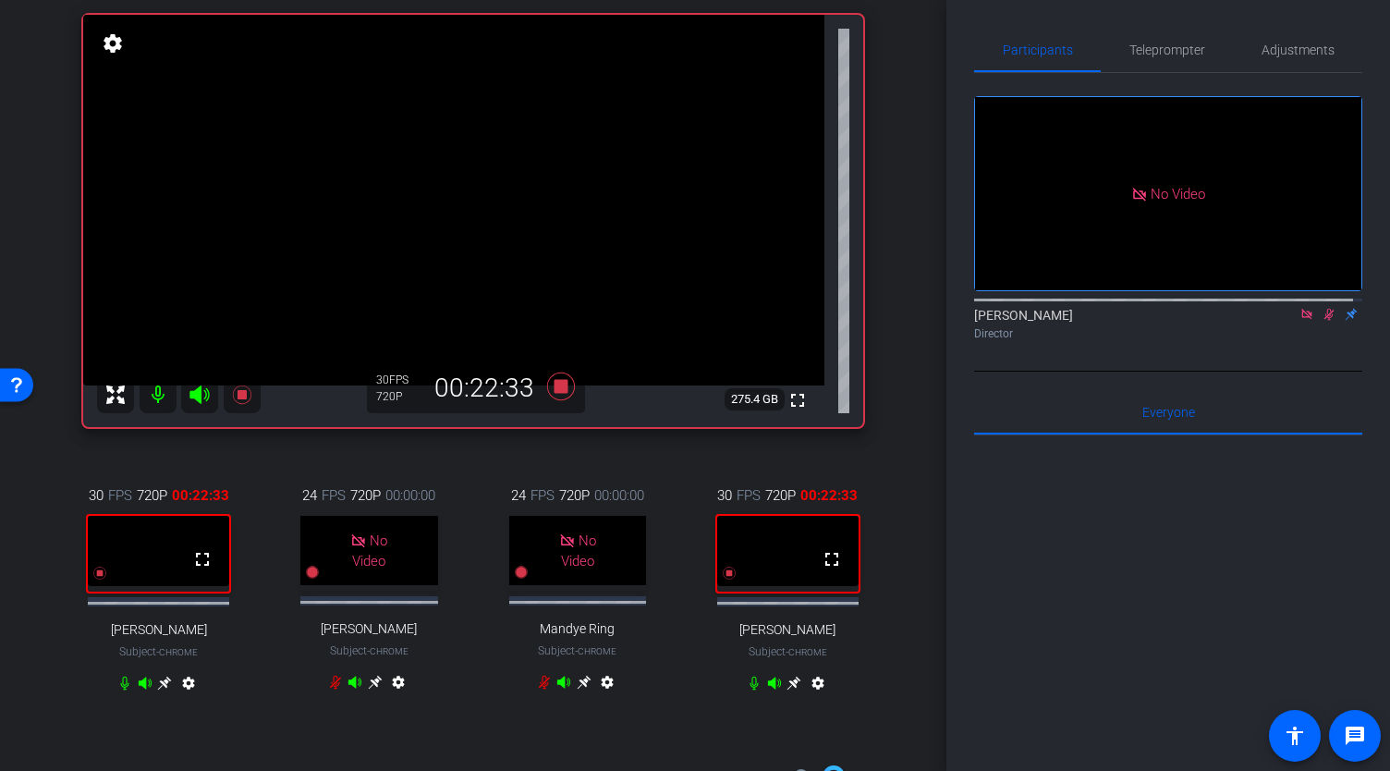
scroll to position [188, 0]
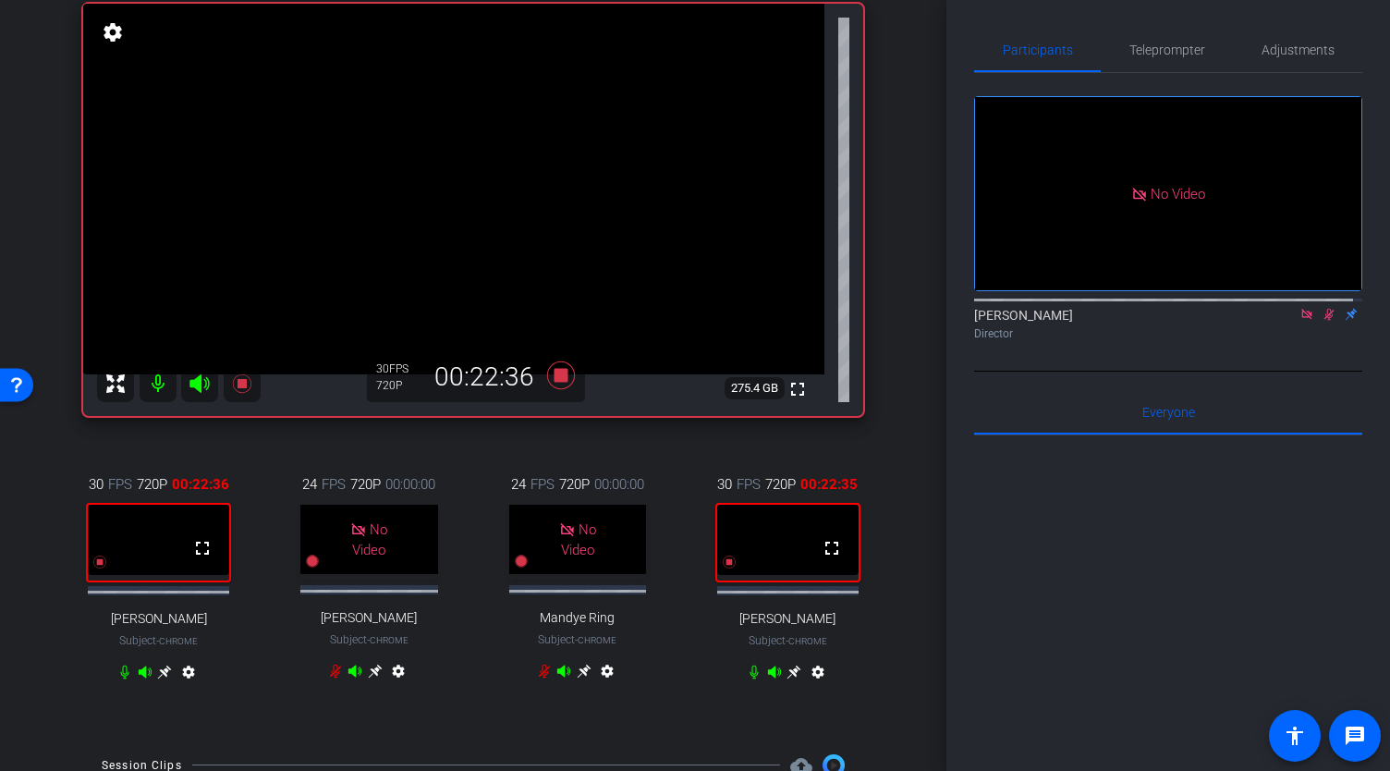
click at [157, 679] on icon at bounding box center [164, 671] width 15 height 15
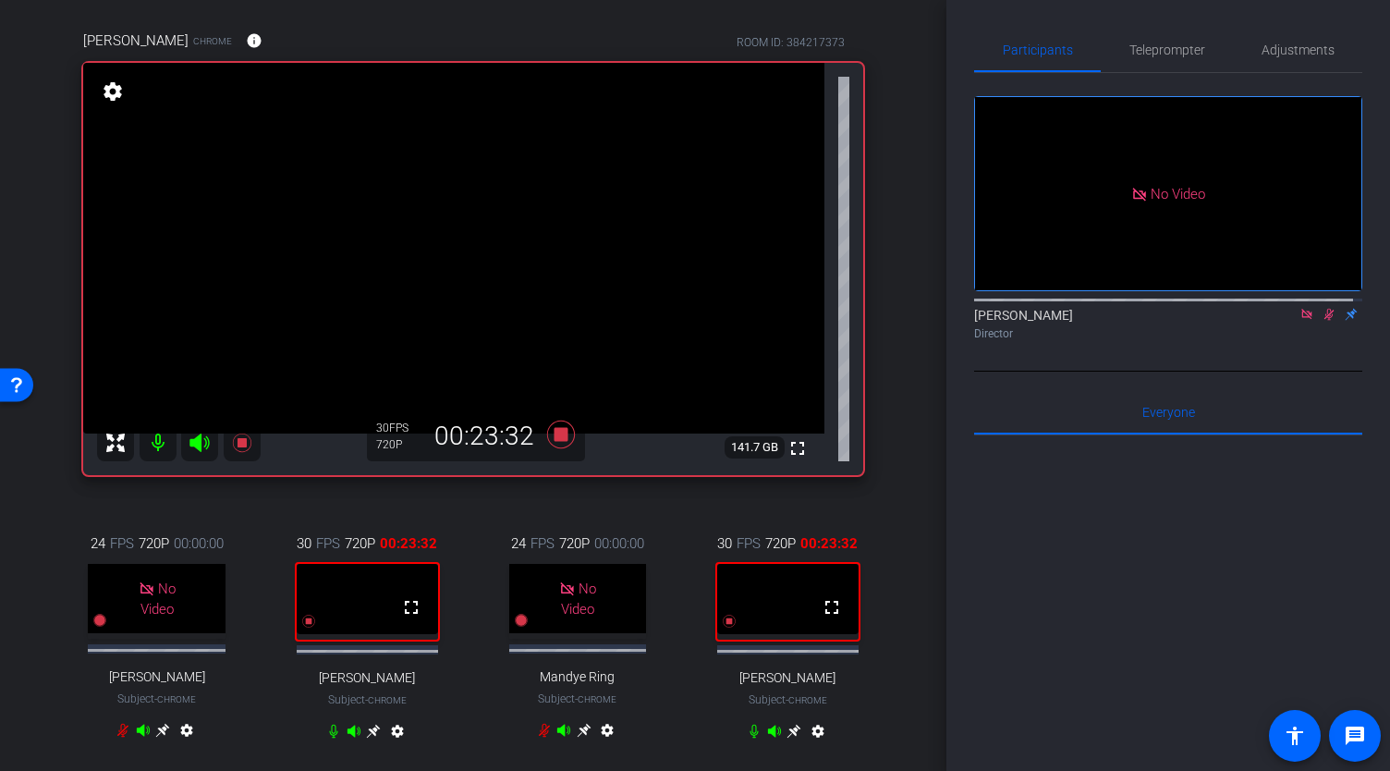
scroll to position [111, 0]
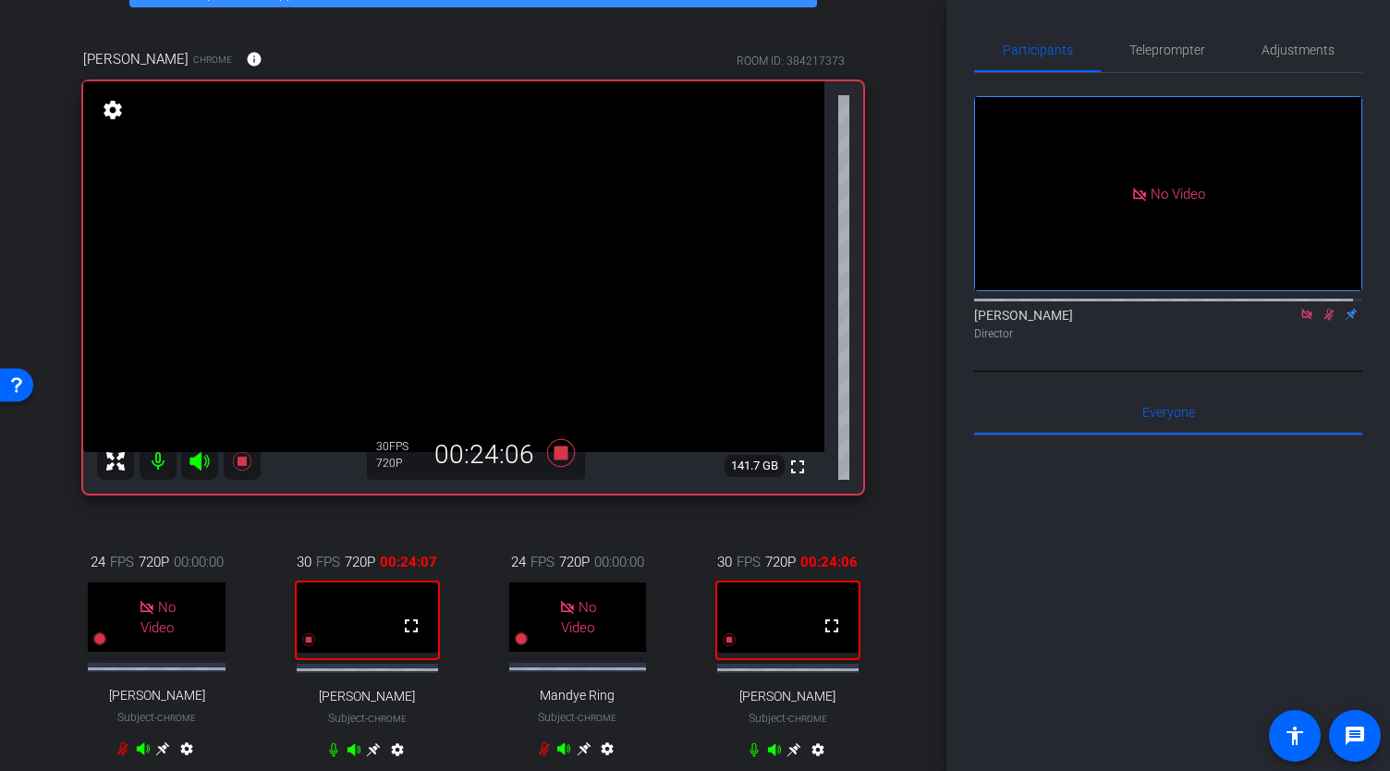
click at [789, 757] on icon at bounding box center [793, 749] width 15 height 15
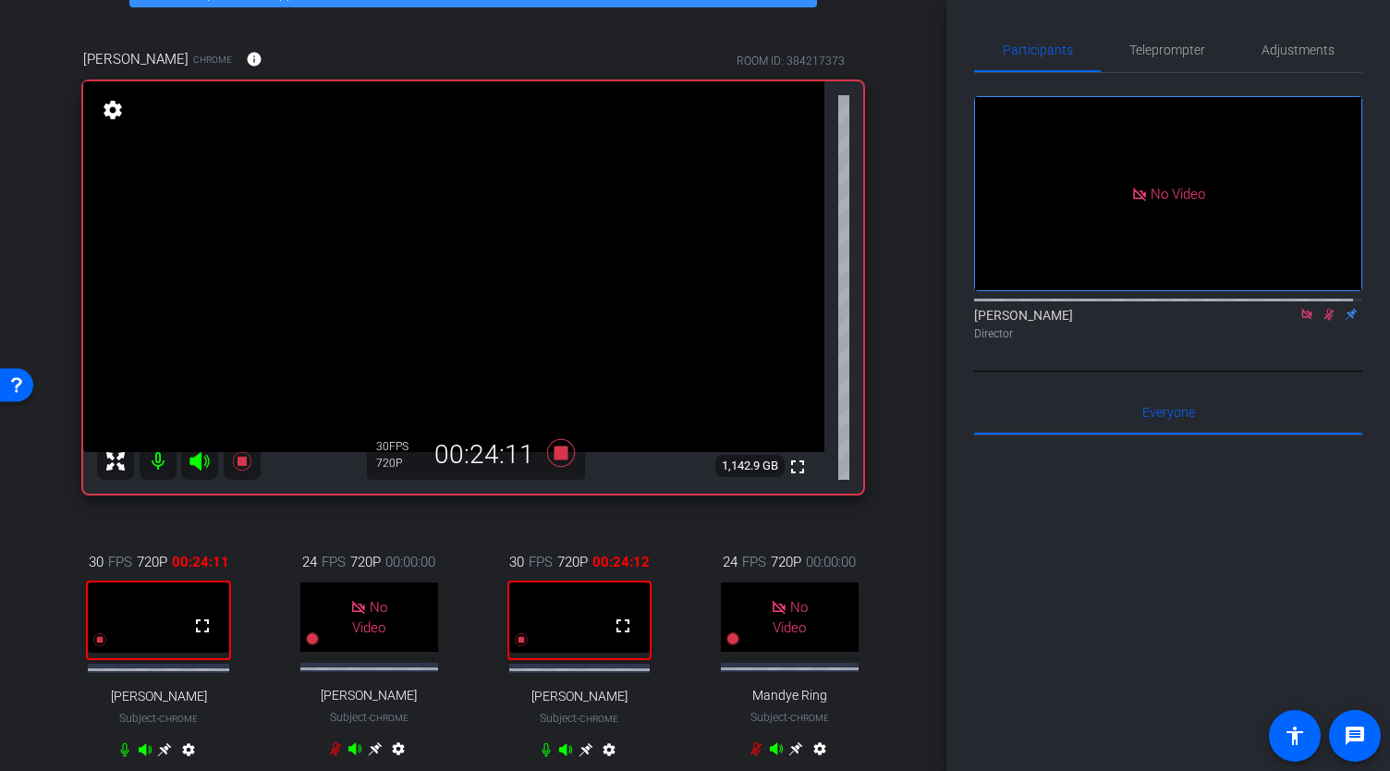
click at [584, 757] on icon at bounding box center [585, 749] width 15 height 15
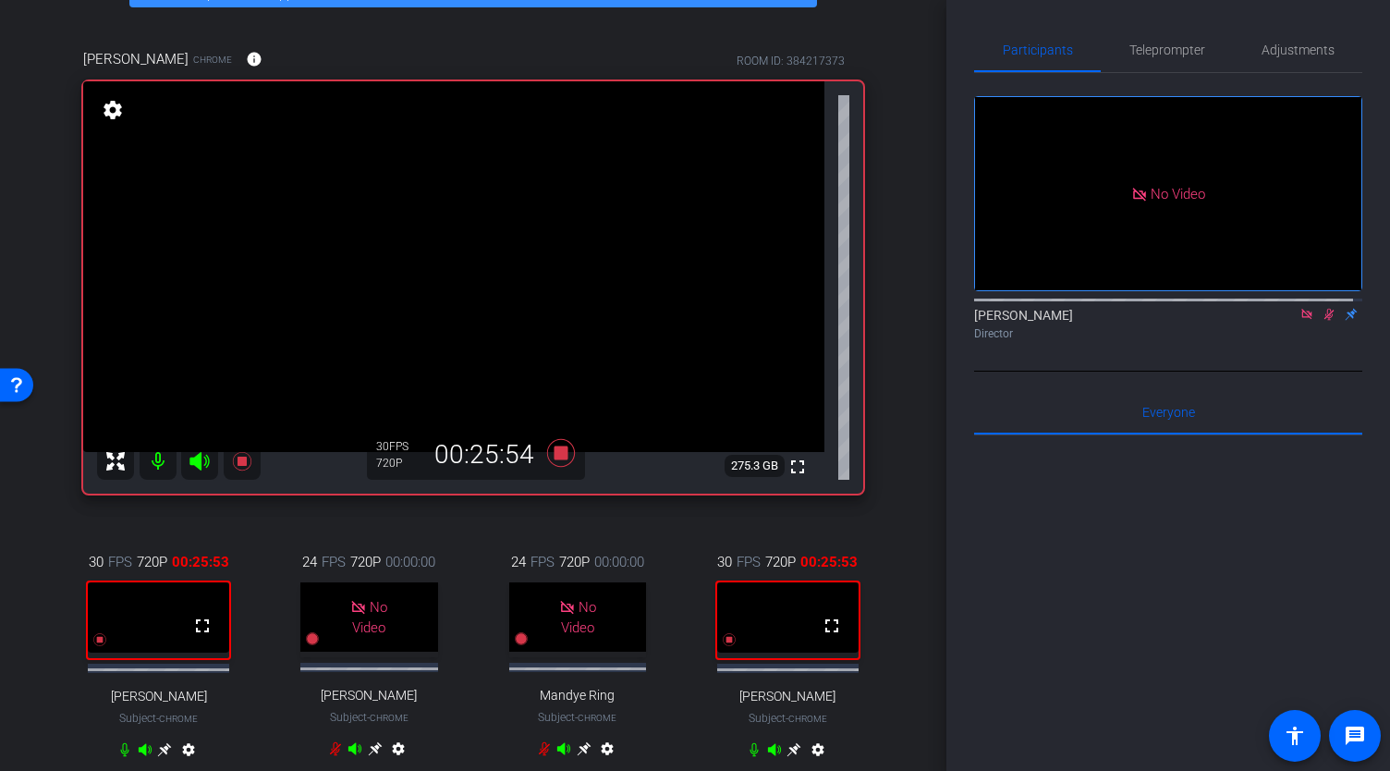
click at [159, 757] on icon at bounding box center [164, 749] width 15 height 15
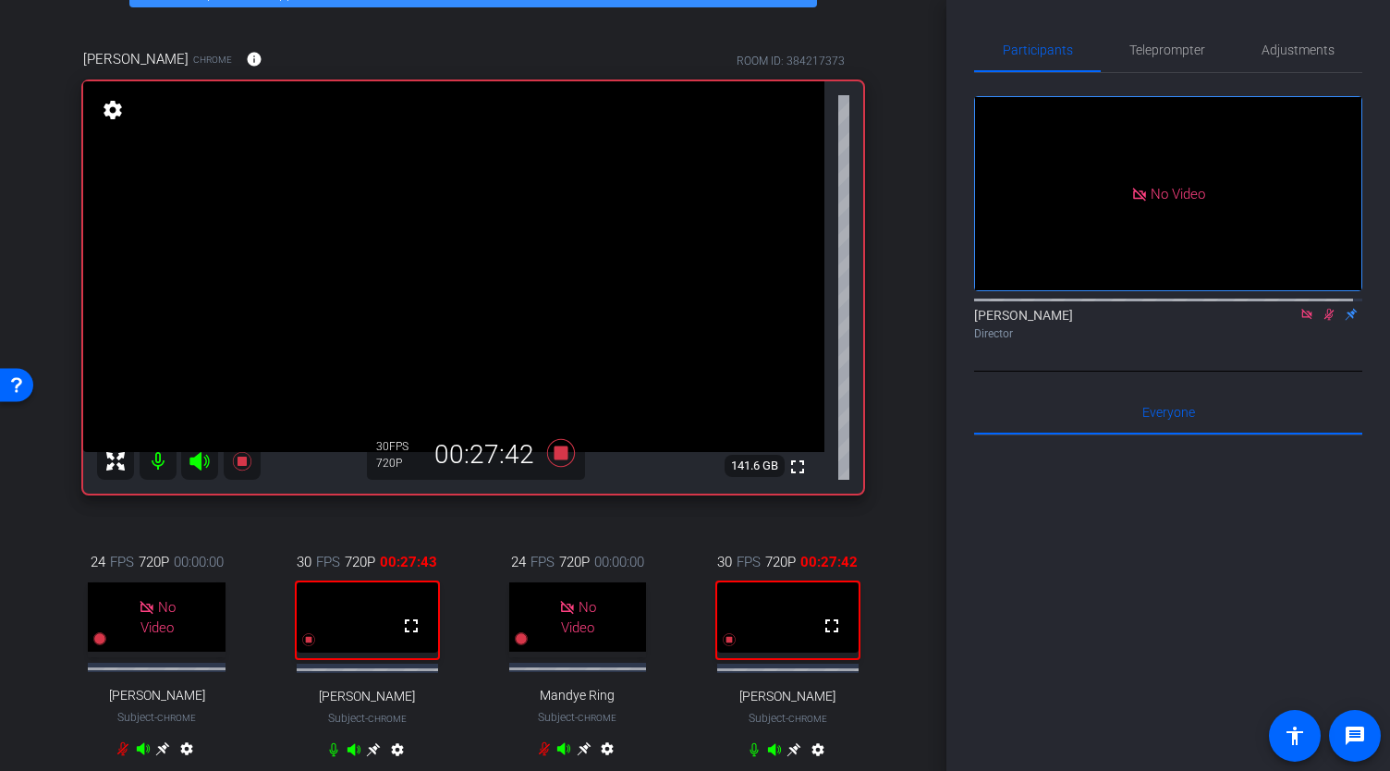
click at [792, 757] on icon at bounding box center [793, 749] width 15 height 15
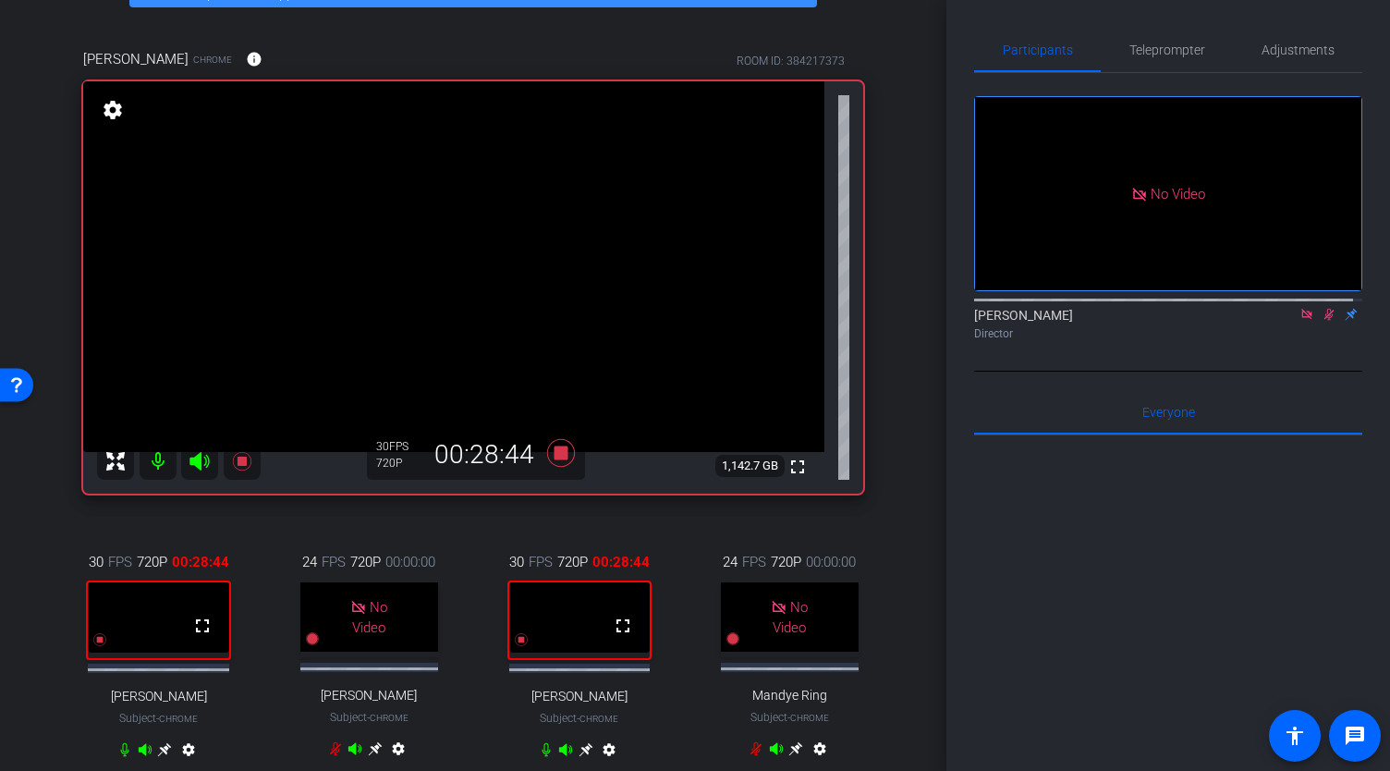
click at [161, 757] on icon at bounding box center [164, 749] width 15 height 15
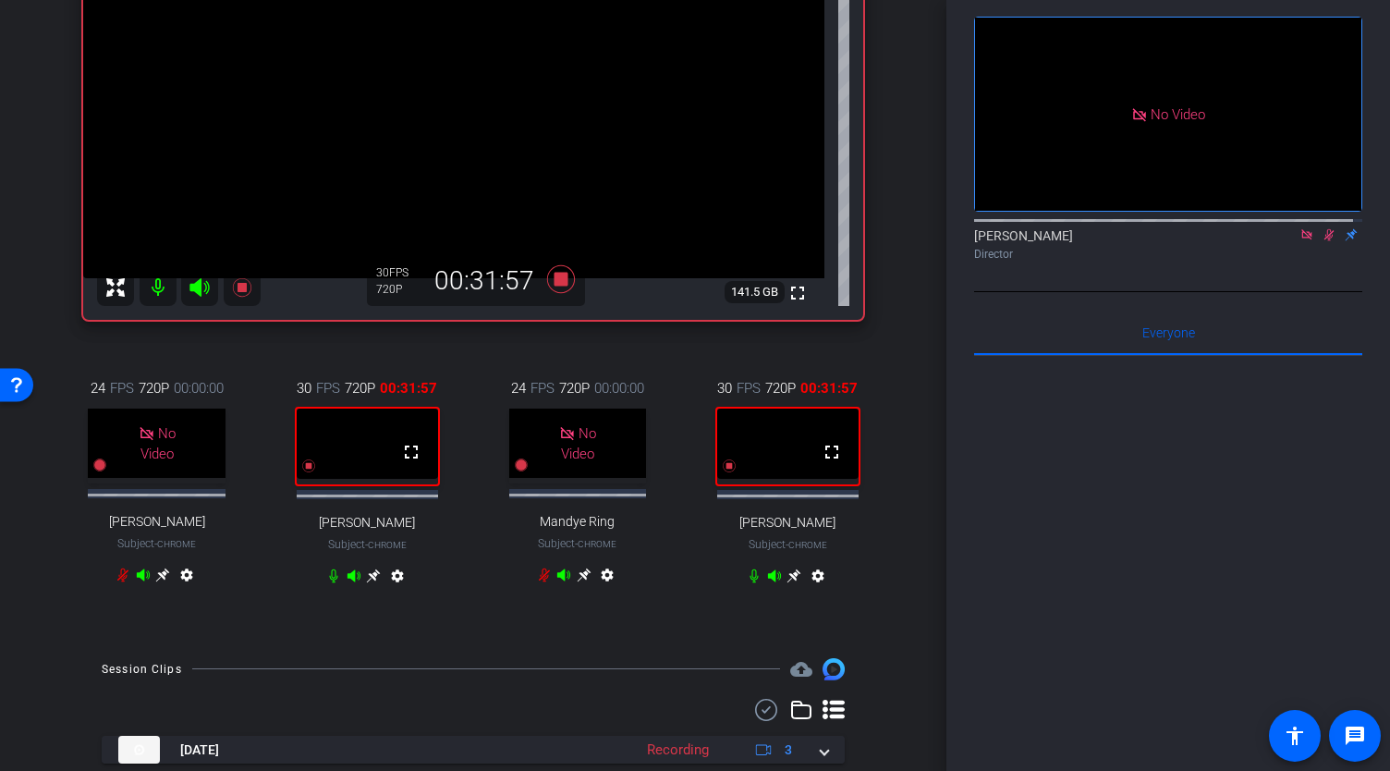
scroll to position [290, 0]
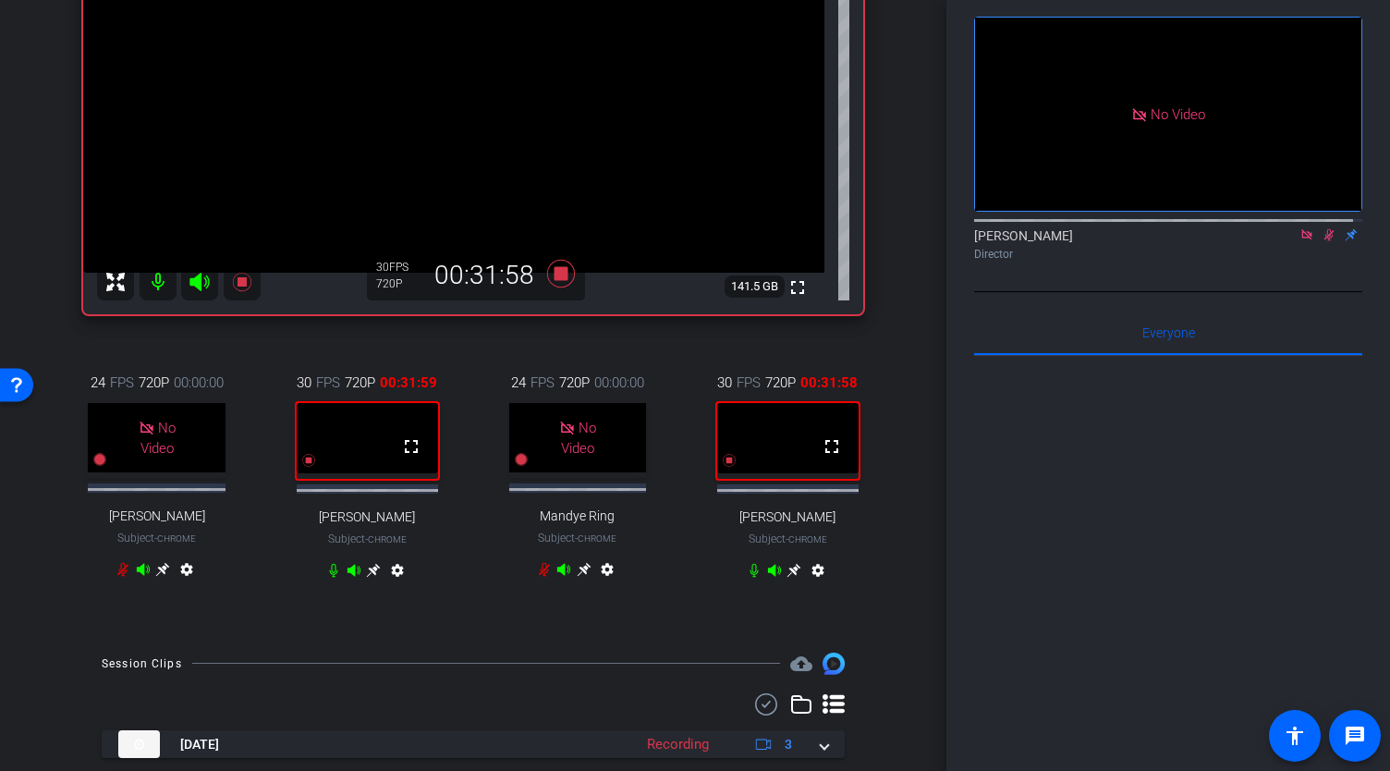
click at [170, 576] on icon at bounding box center [163, 569] width 14 height 14
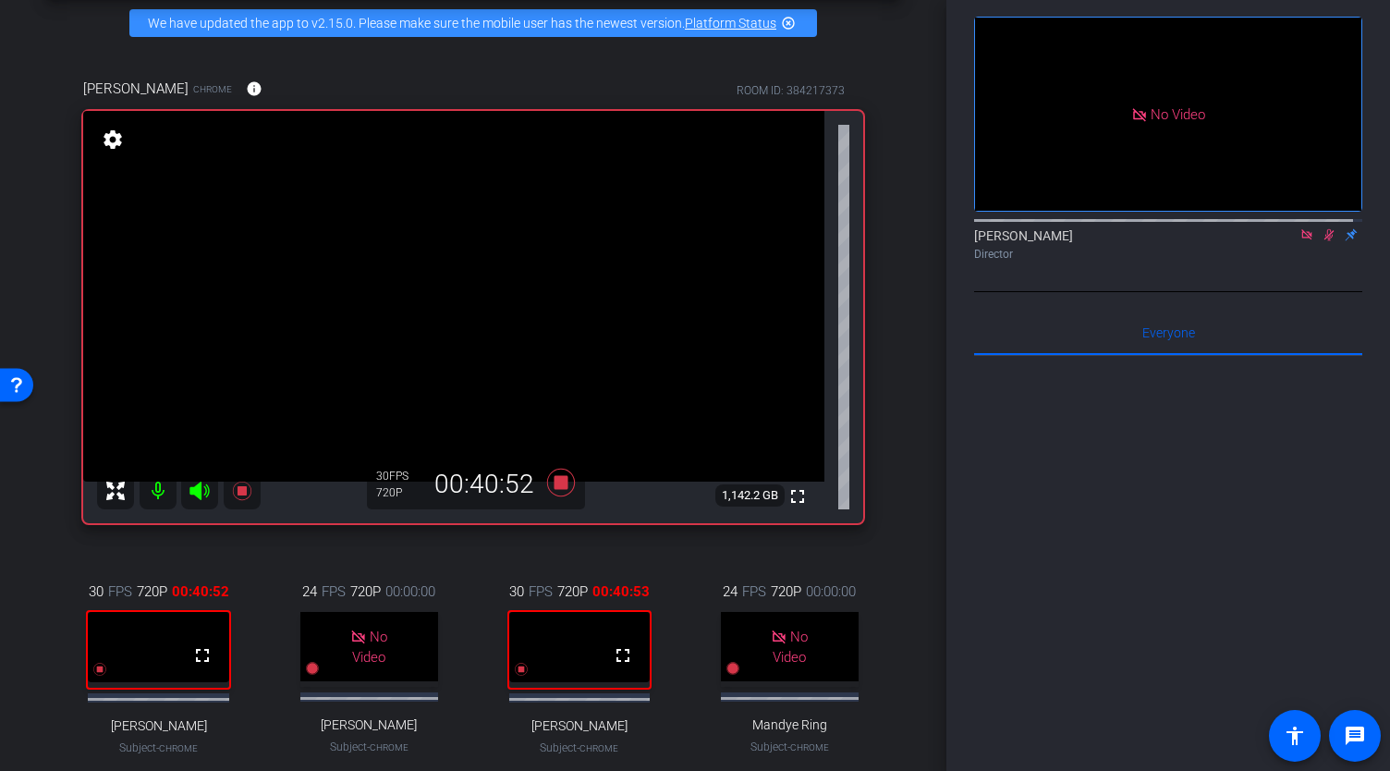
scroll to position [214, 0]
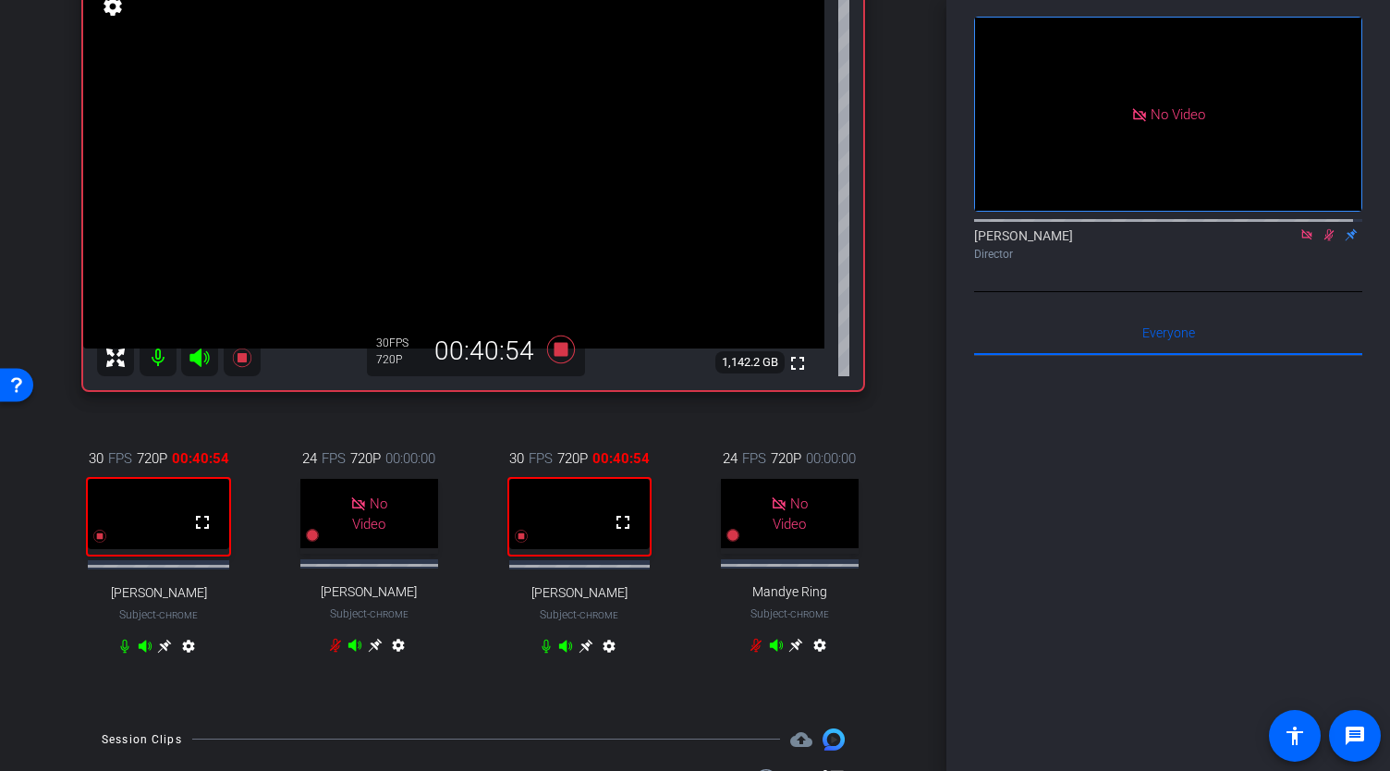
click at [172, 652] on icon at bounding box center [165, 645] width 14 height 14
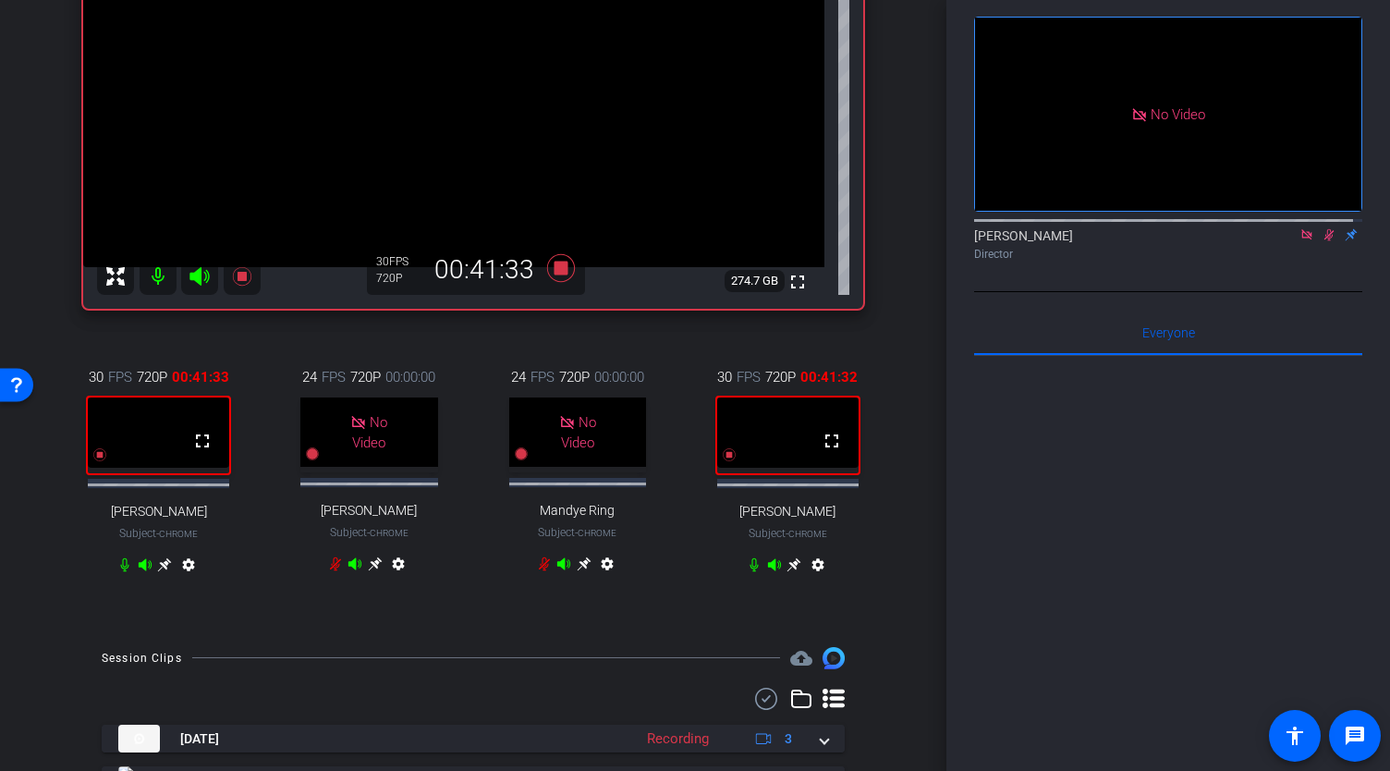
scroll to position [296, 0]
click at [162, 571] on icon at bounding box center [165, 564] width 14 height 14
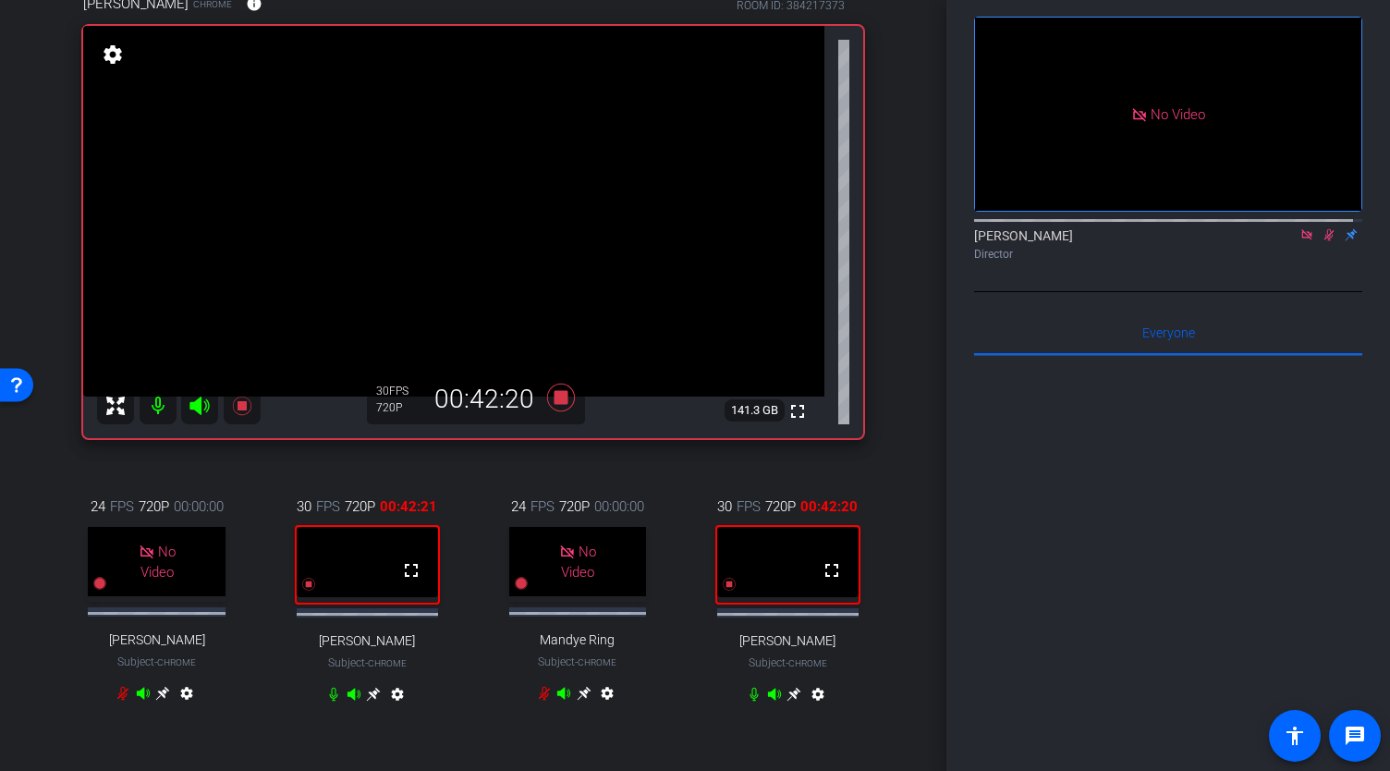
scroll to position [167, 0]
click at [793, 700] on icon at bounding box center [793, 693] width 15 height 15
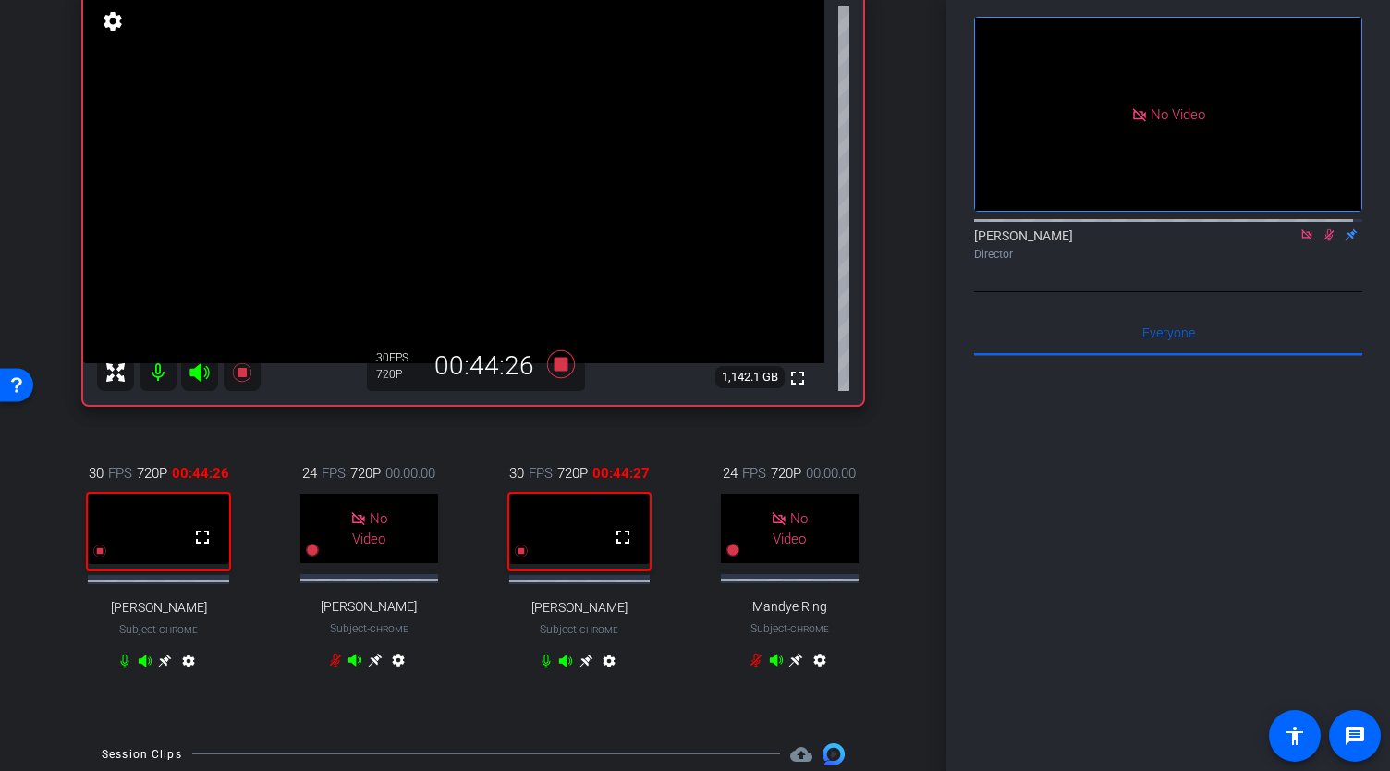
scroll to position [211, 0]
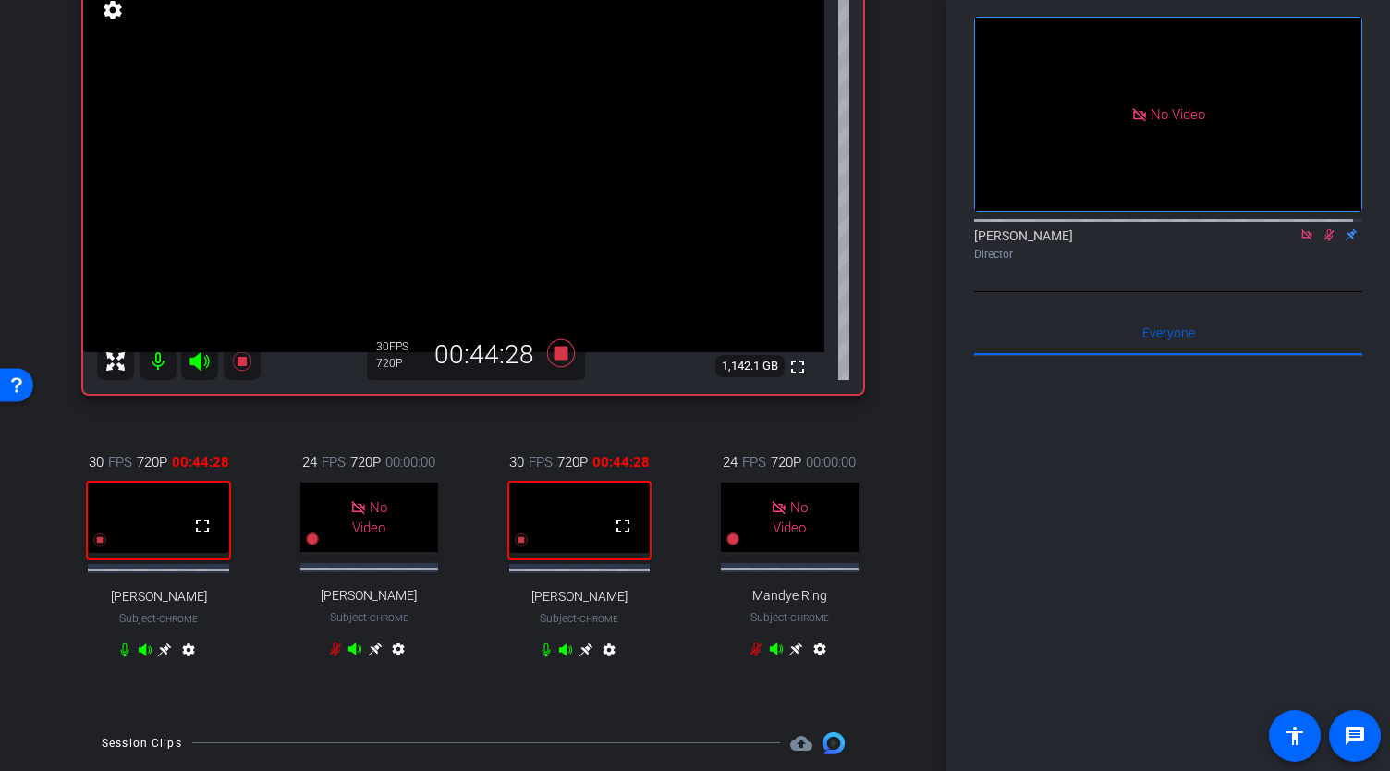
click at [172, 656] on icon at bounding box center [165, 649] width 14 height 14
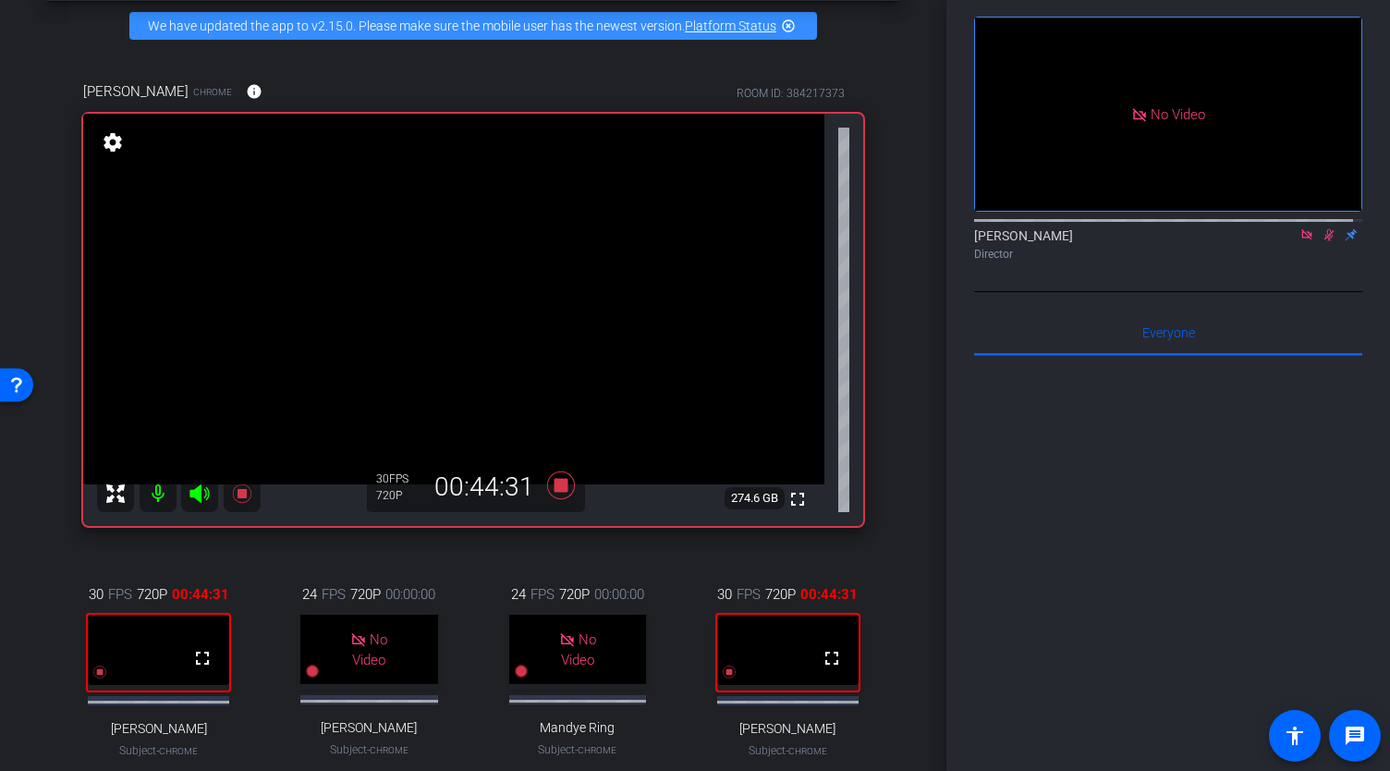
scroll to position [80, 0]
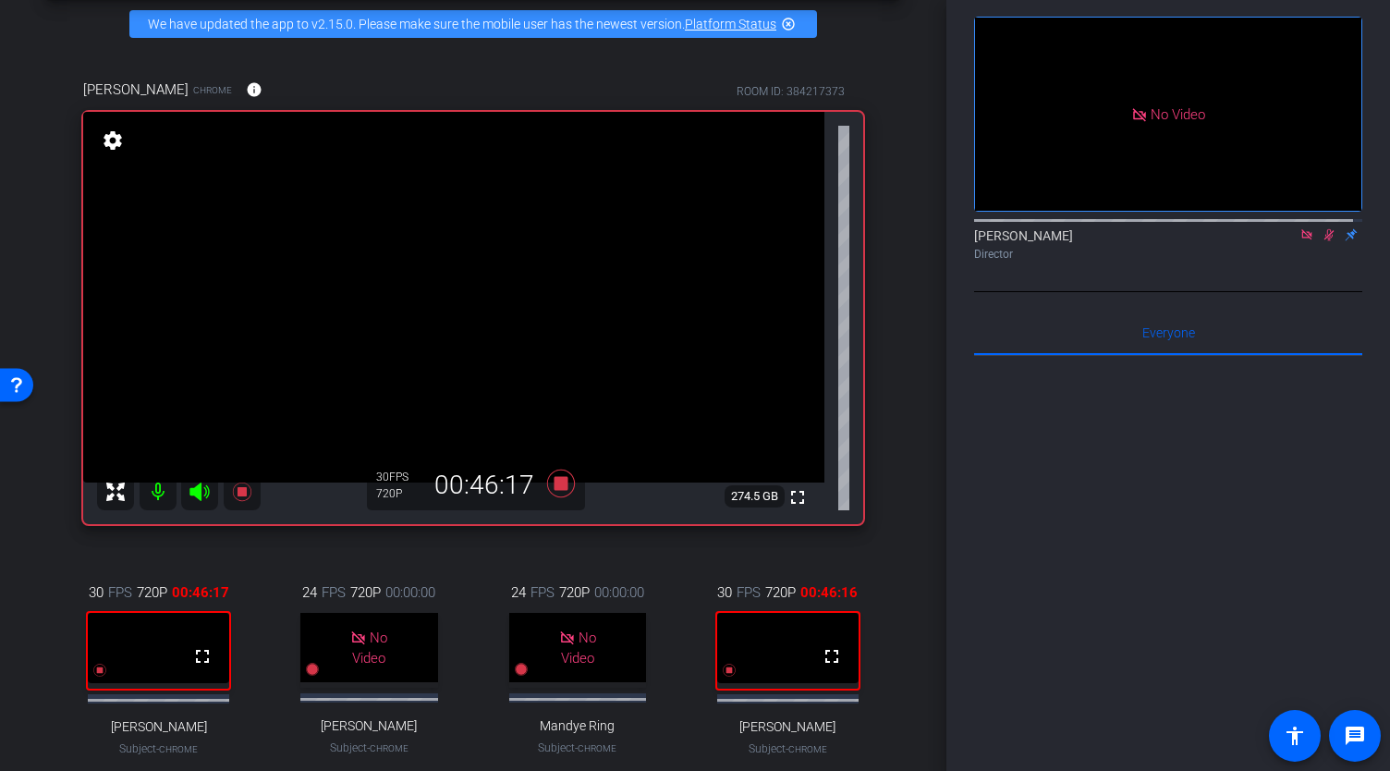
click at [1324, 229] on icon at bounding box center [1329, 235] width 10 height 12
click at [1299, 228] on icon at bounding box center [1306, 234] width 15 height 13
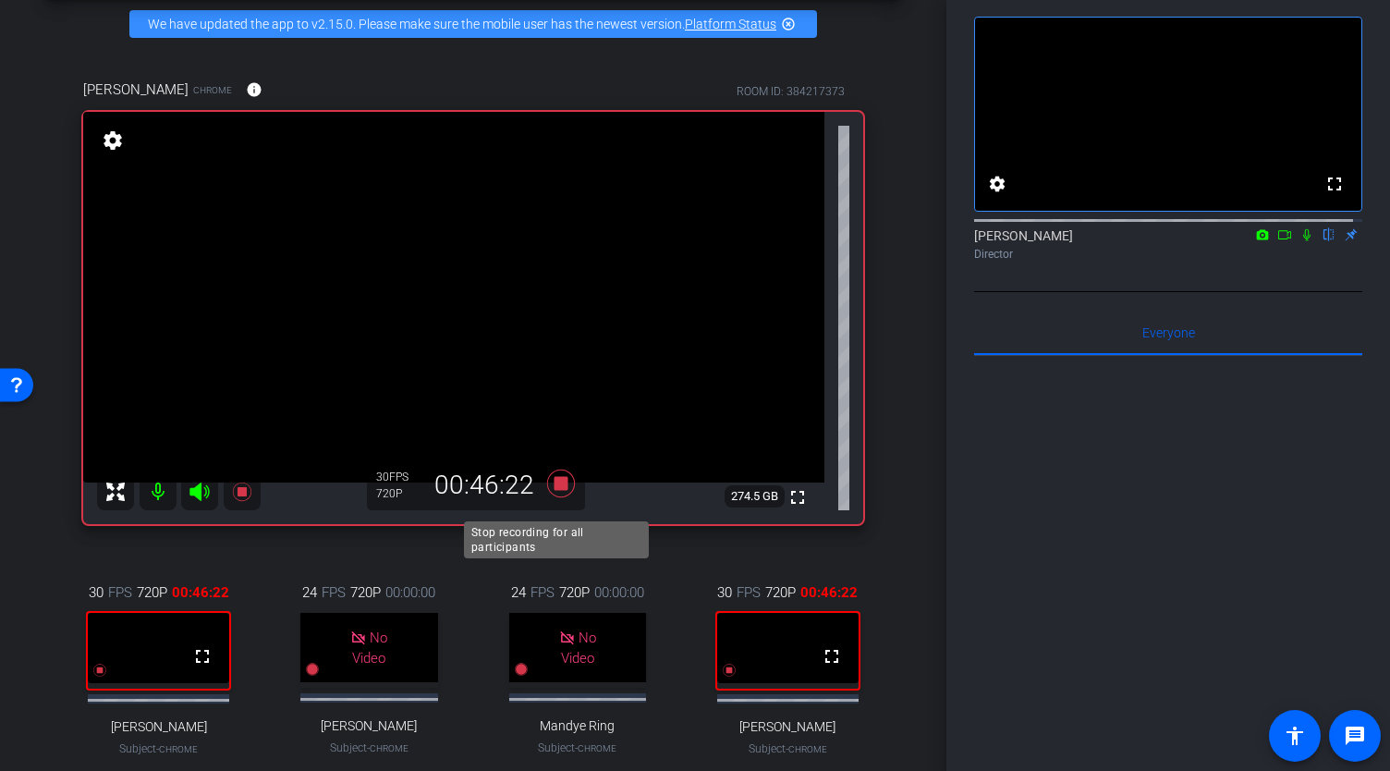
click at [554, 496] on icon at bounding box center [561, 482] width 28 height 28
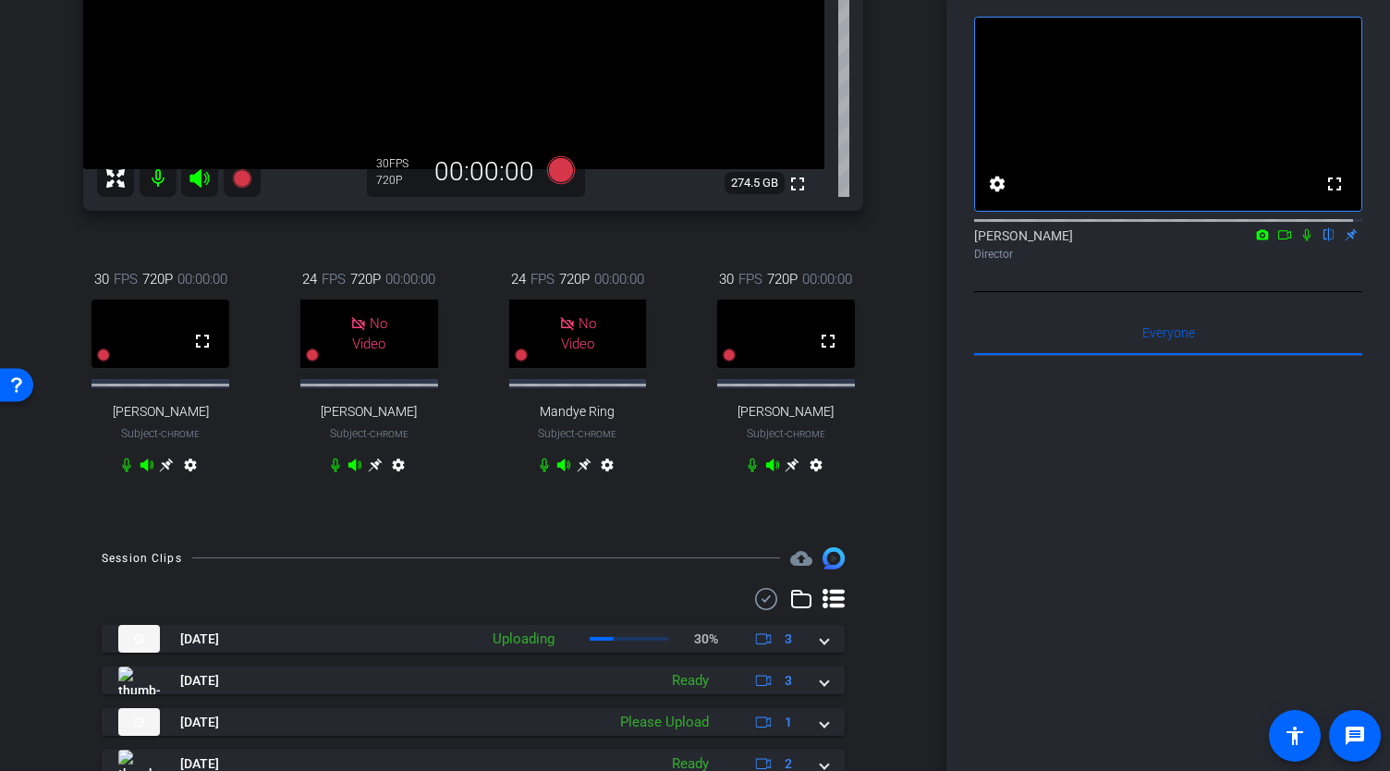
scroll to position [399, 0]
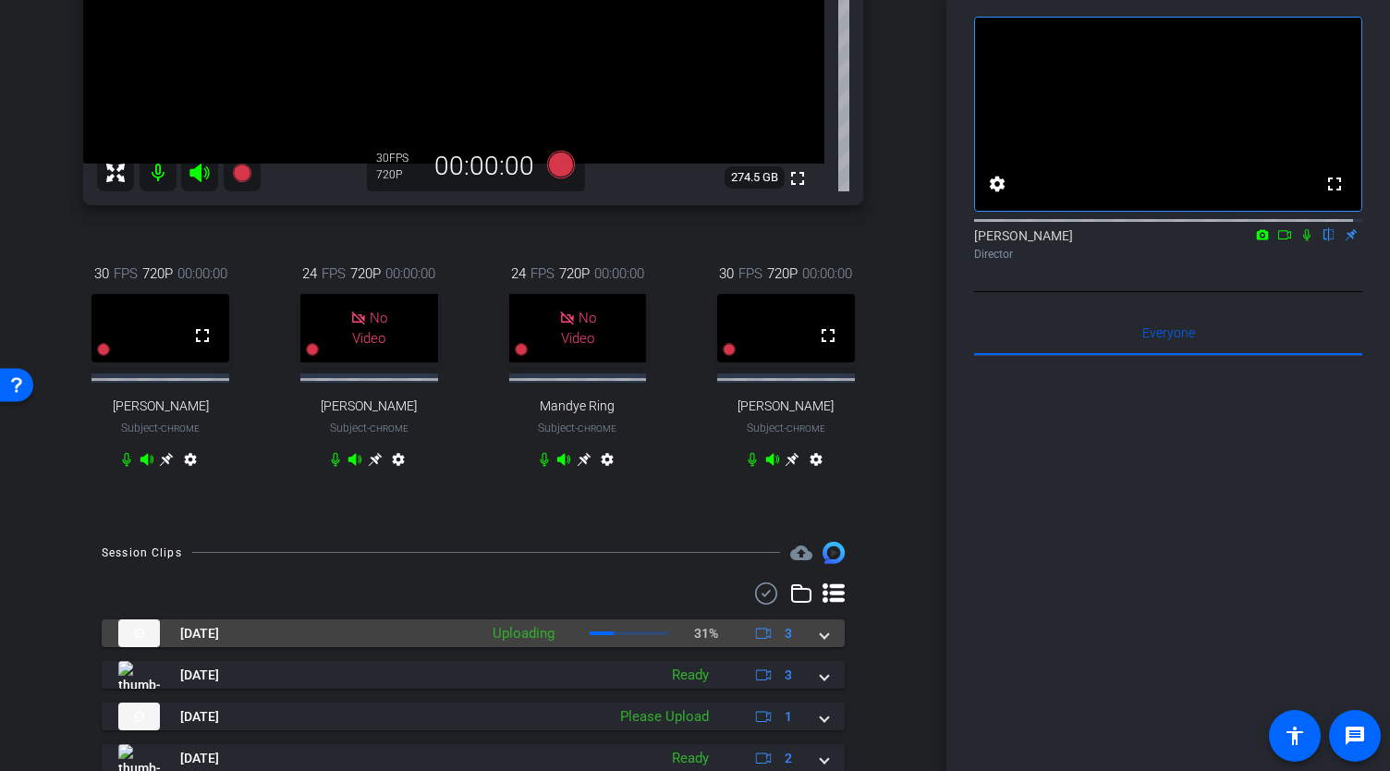
click at [821, 643] on span at bounding box center [824, 633] width 7 height 19
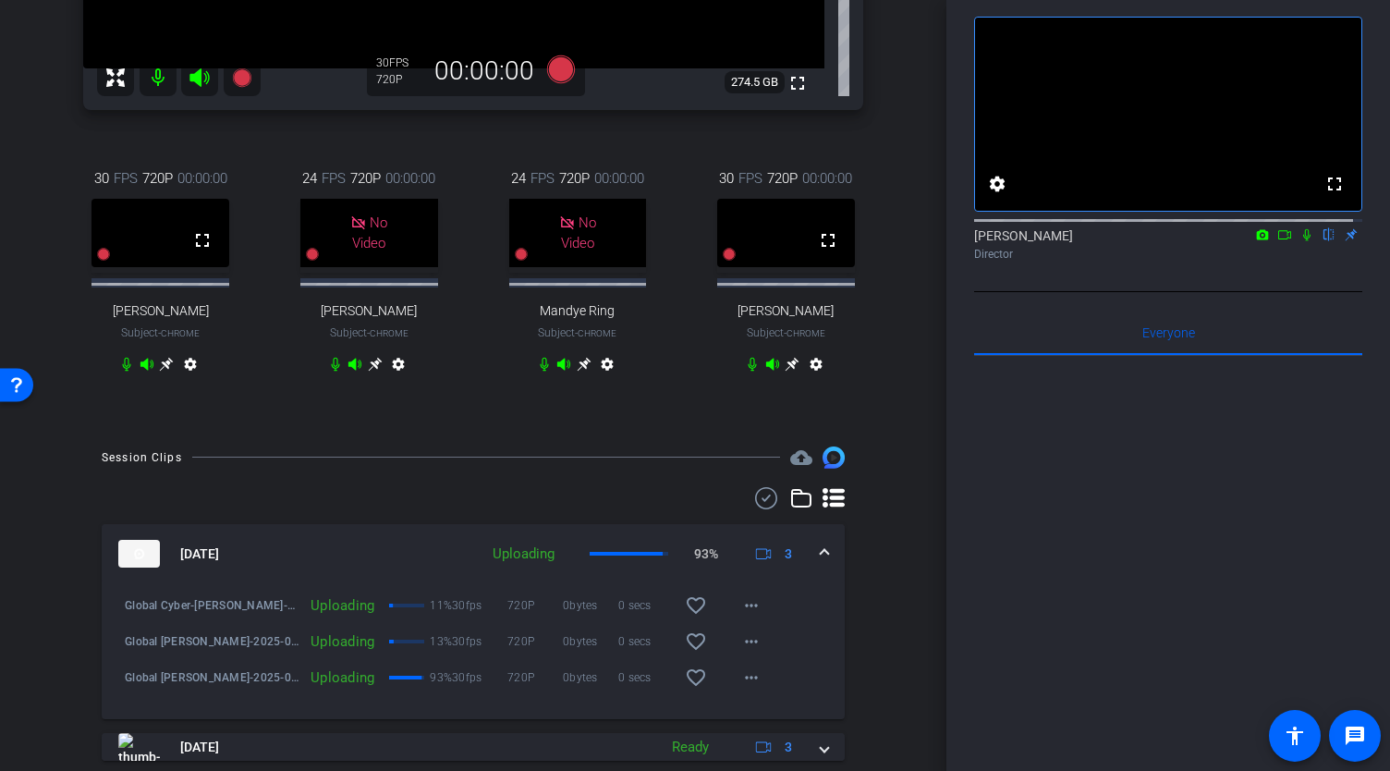
scroll to position [479, 0]
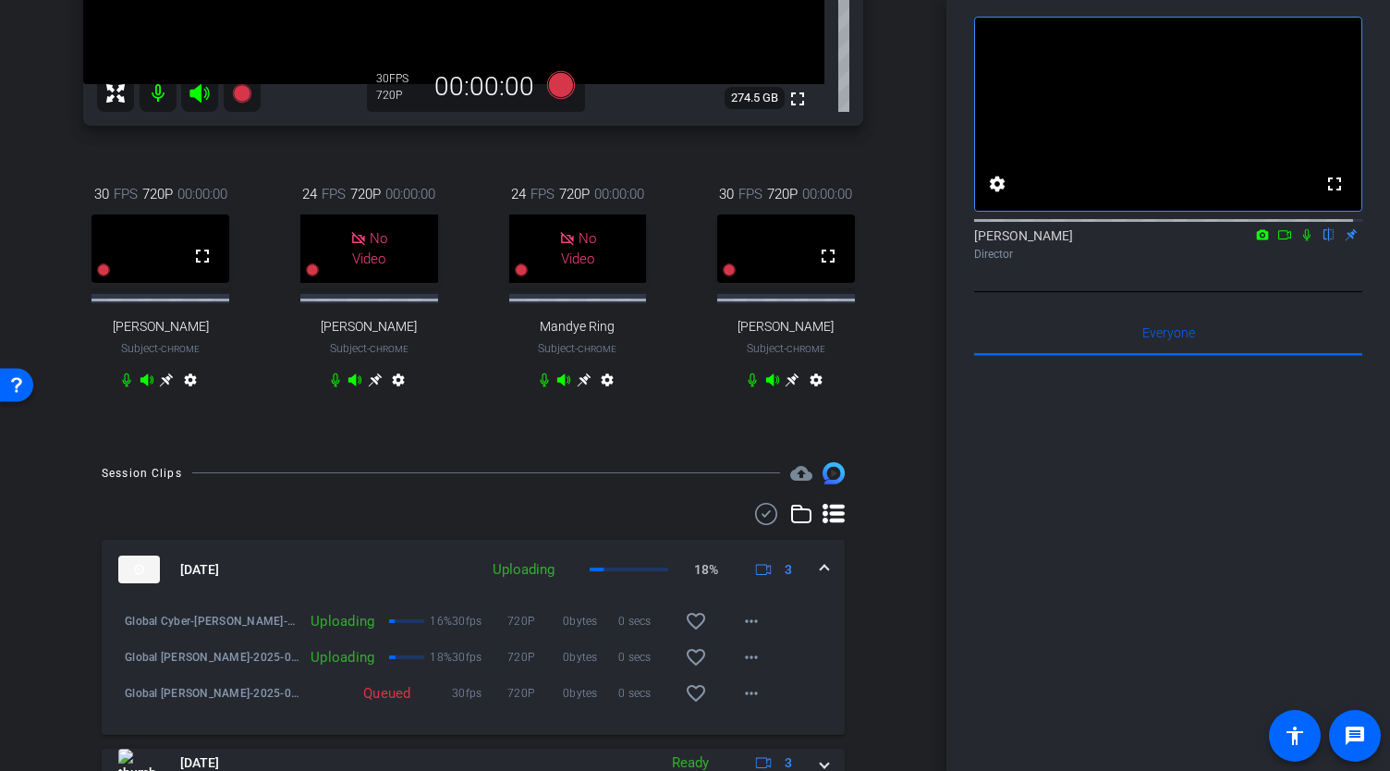
click at [1303, 241] on icon at bounding box center [1306, 235] width 7 height 12
click at [1277, 241] on icon at bounding box center [1284, 234] width 15 height 13
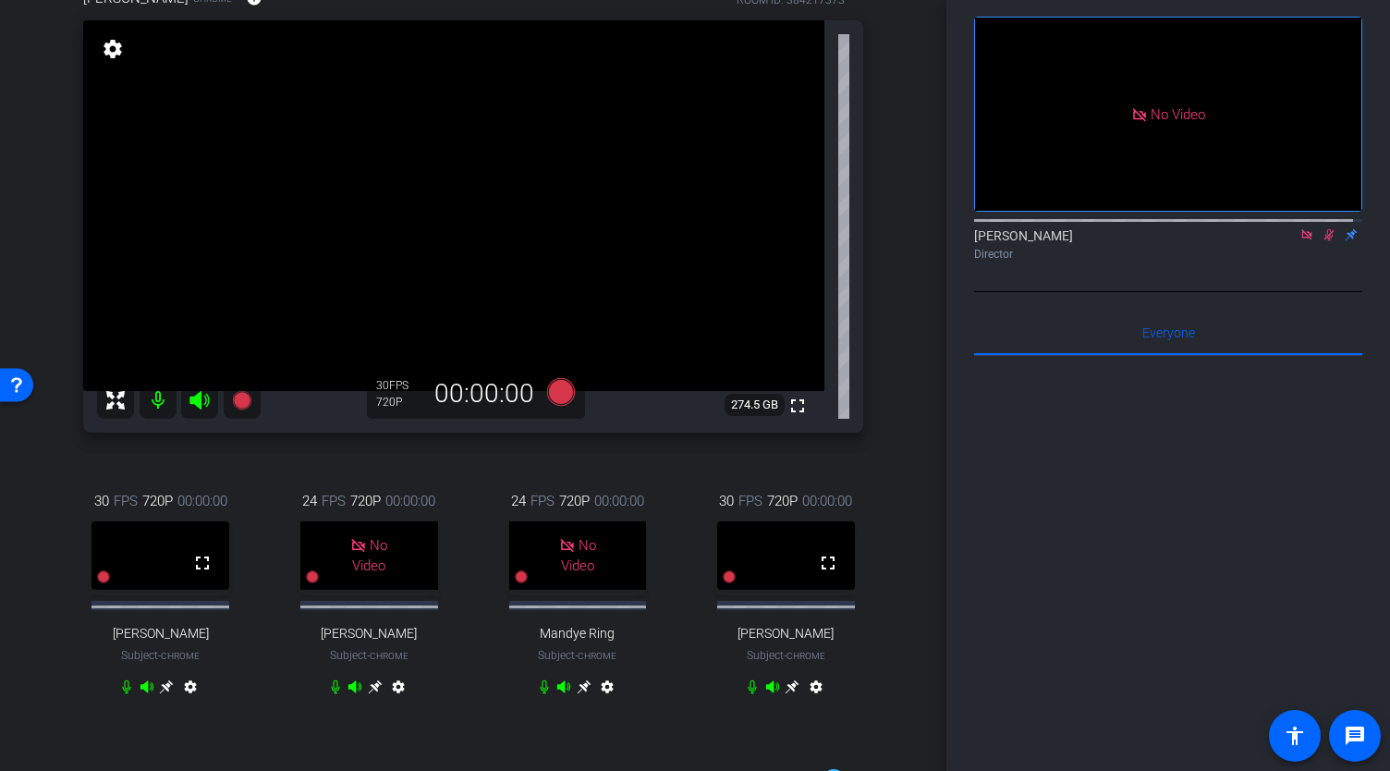
scroll to position [162, 0]
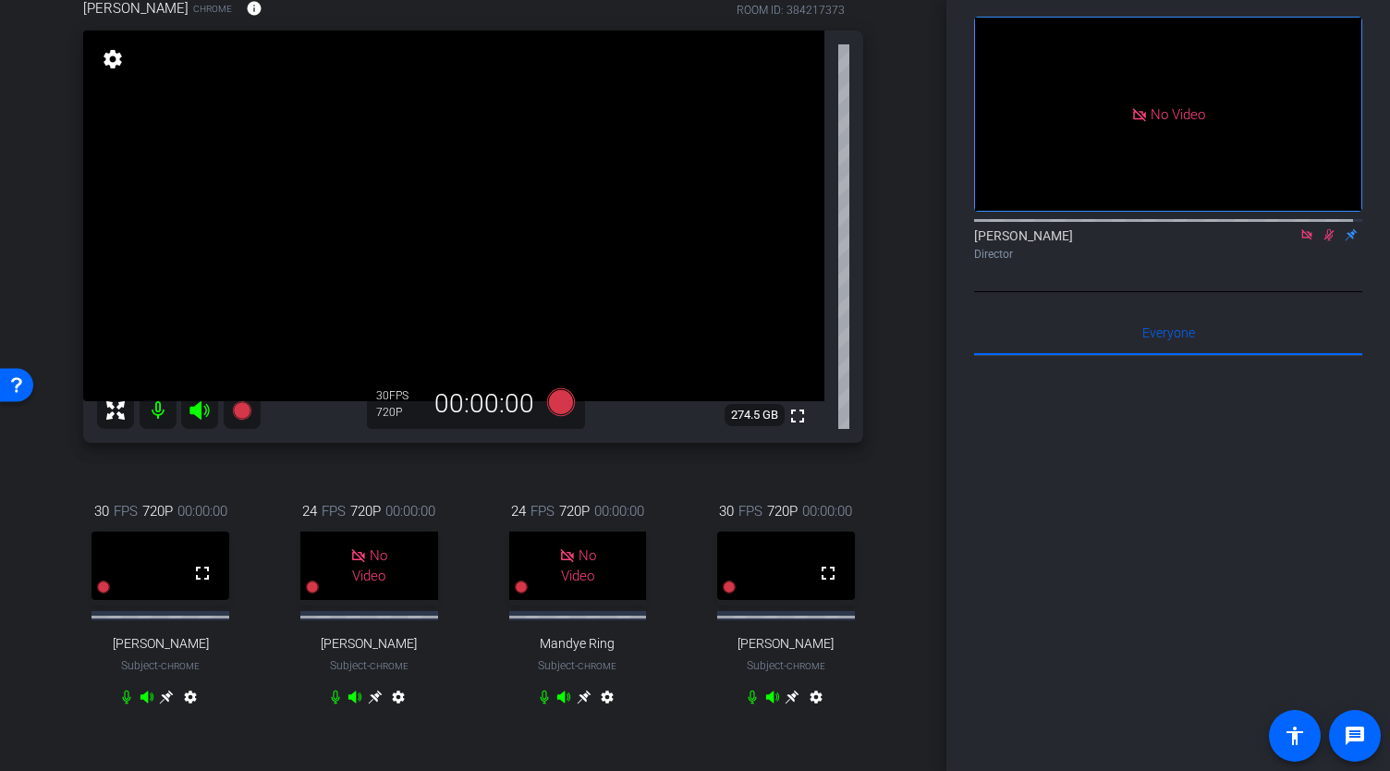
drag, startPoint x: 948, startPoint y: 129, endPoint x: 958, endPoint y: 215, distance: 86.5
click at [958, 215] on div "Participants Teleprompter Adjustments No Video Abe Menendez Director Everyone 0…" at bounding box center [1168, 385] width 444 height 771
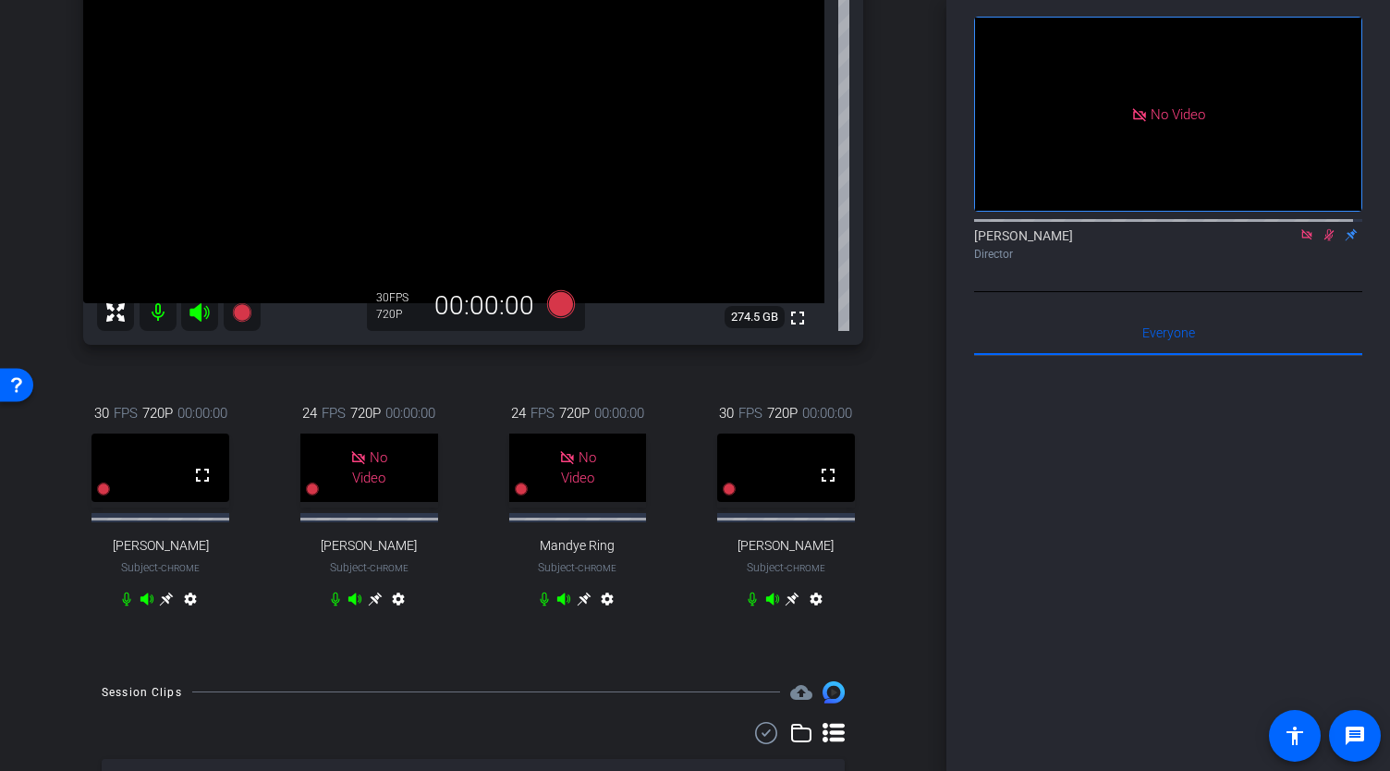
scroll to position [248, 0]
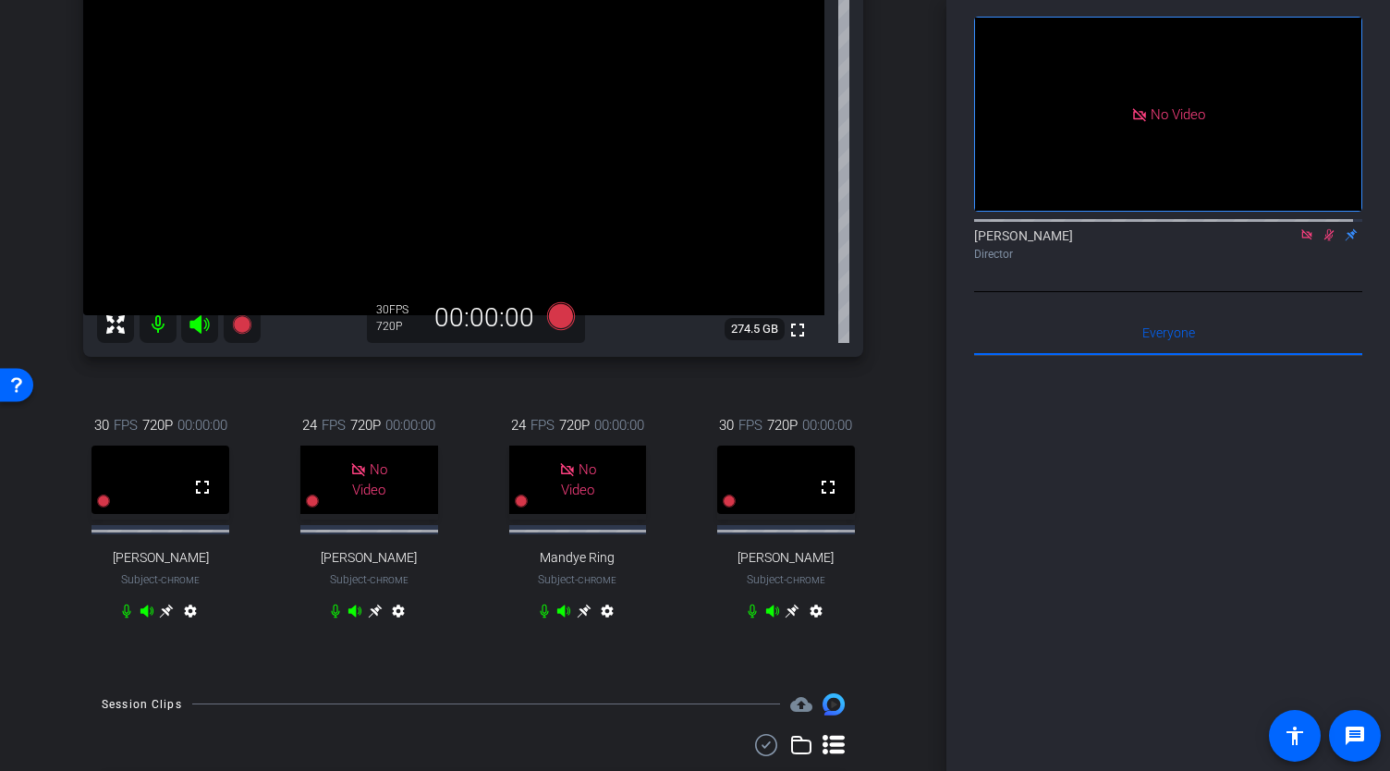
click at [1321, 241] on icon at bounding box center [1328, 234] width 15 height 13
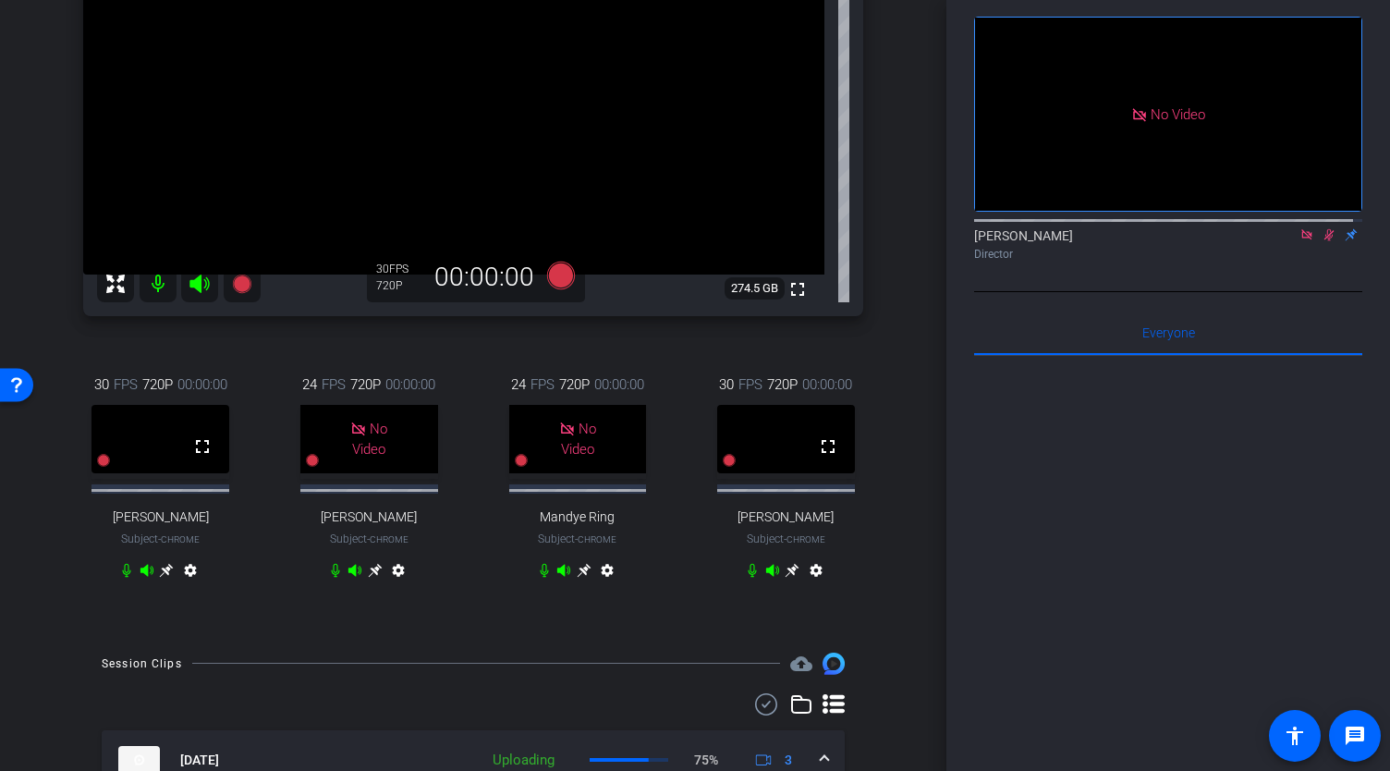
scroll to position [283, 0]
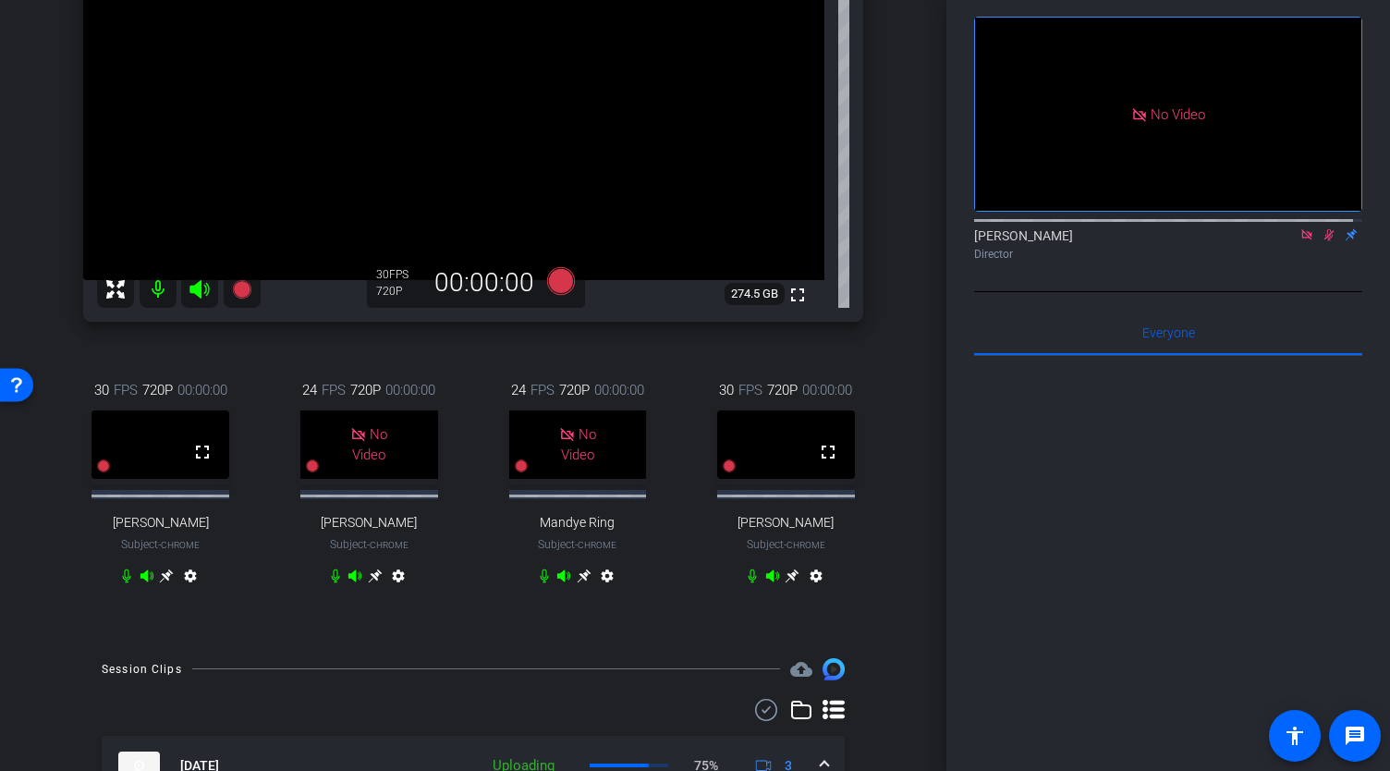
click at [1321, 241] on icon at bounding box center [1328, 234] width 15 height 13
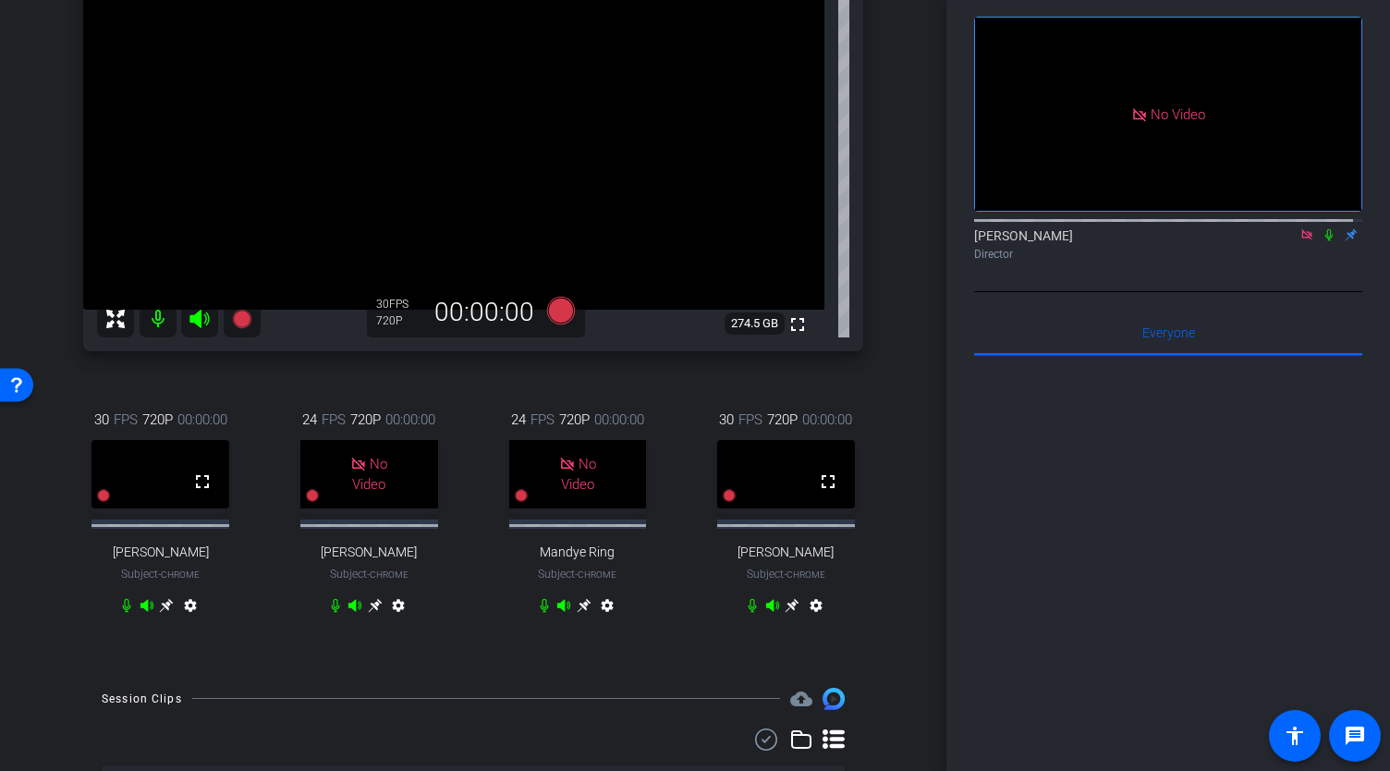
scroll to position [218, 0]
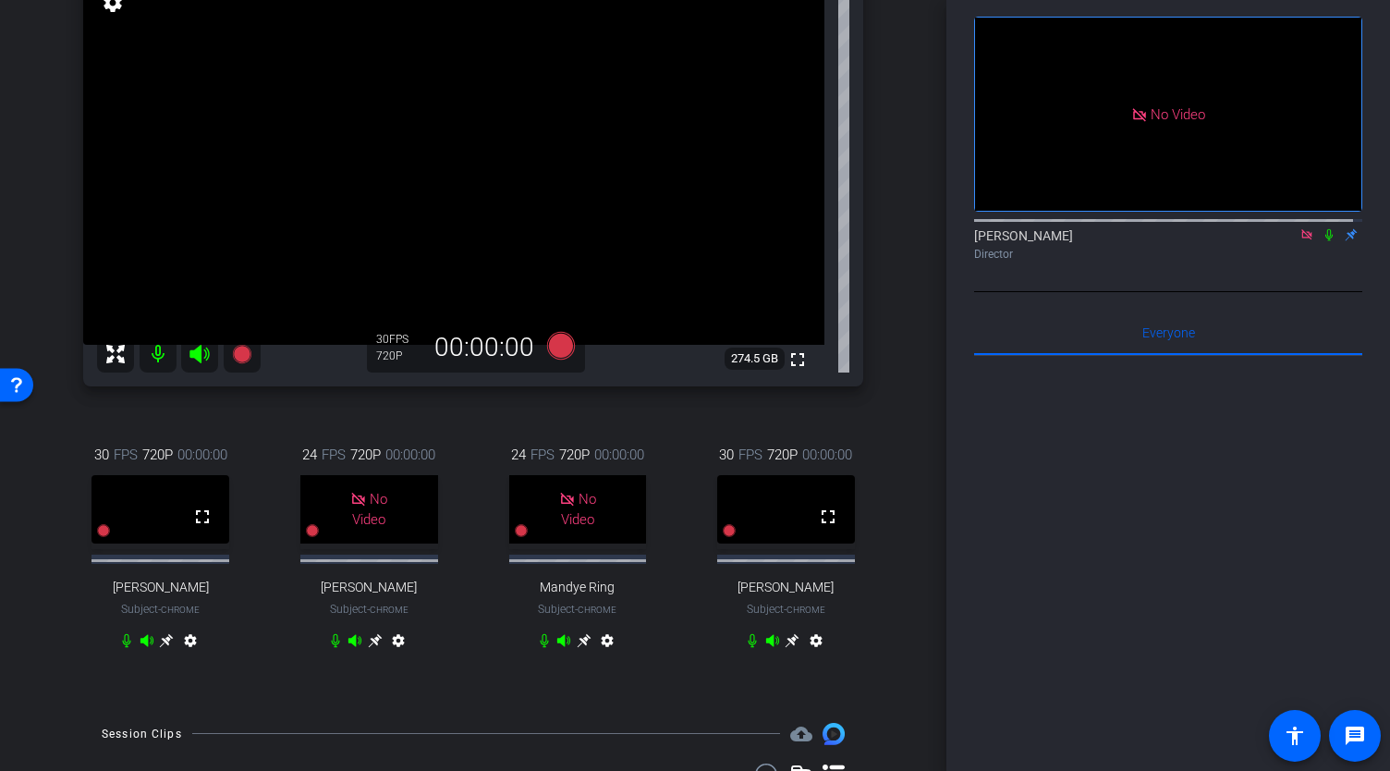
click at [1321, 241] on icon at bounding box center [1328, 234] width 15 height 13
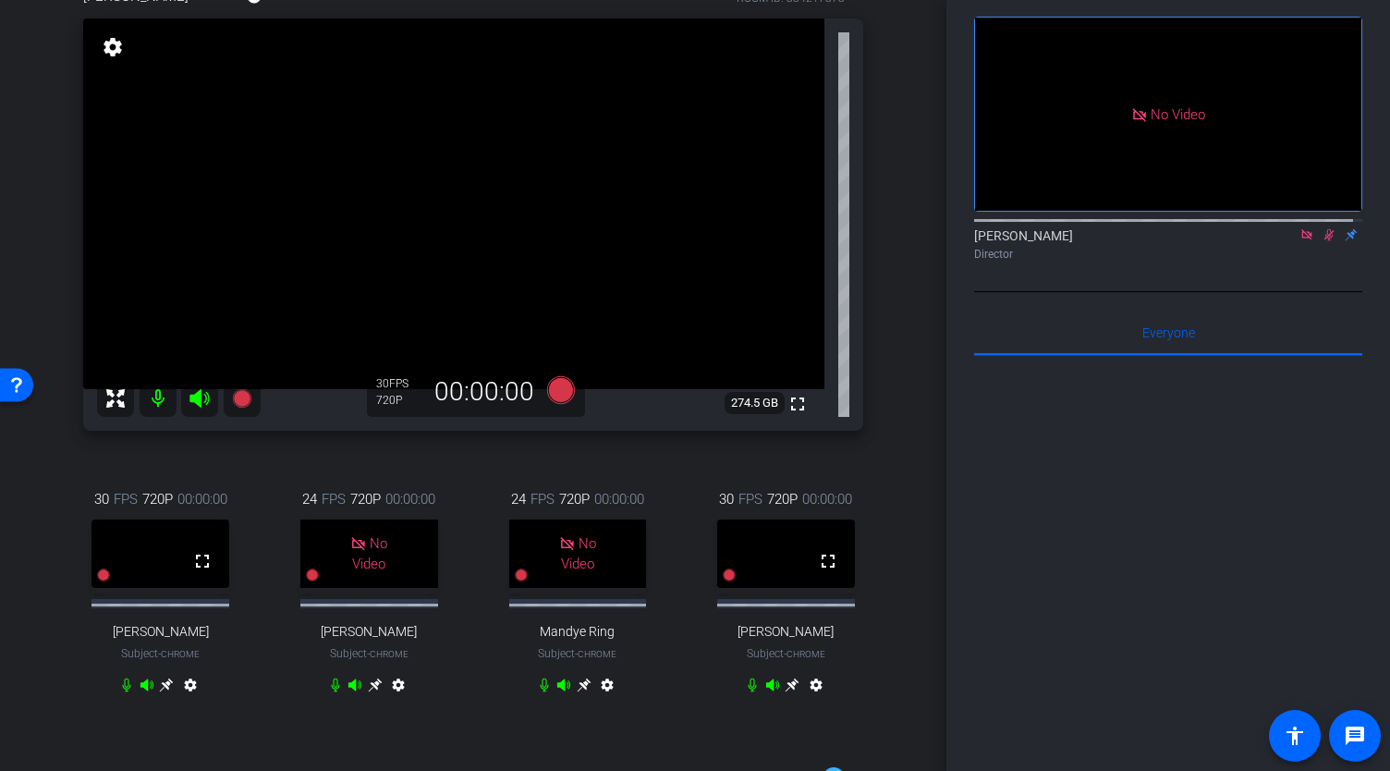
scroll to position [174, 0]
click at [1321, 241] on icon at bounding box center [1328, 234] width 15 height 13
click at [1301, 239] on icon at bounding box center [1306, 234] width 10 height 10
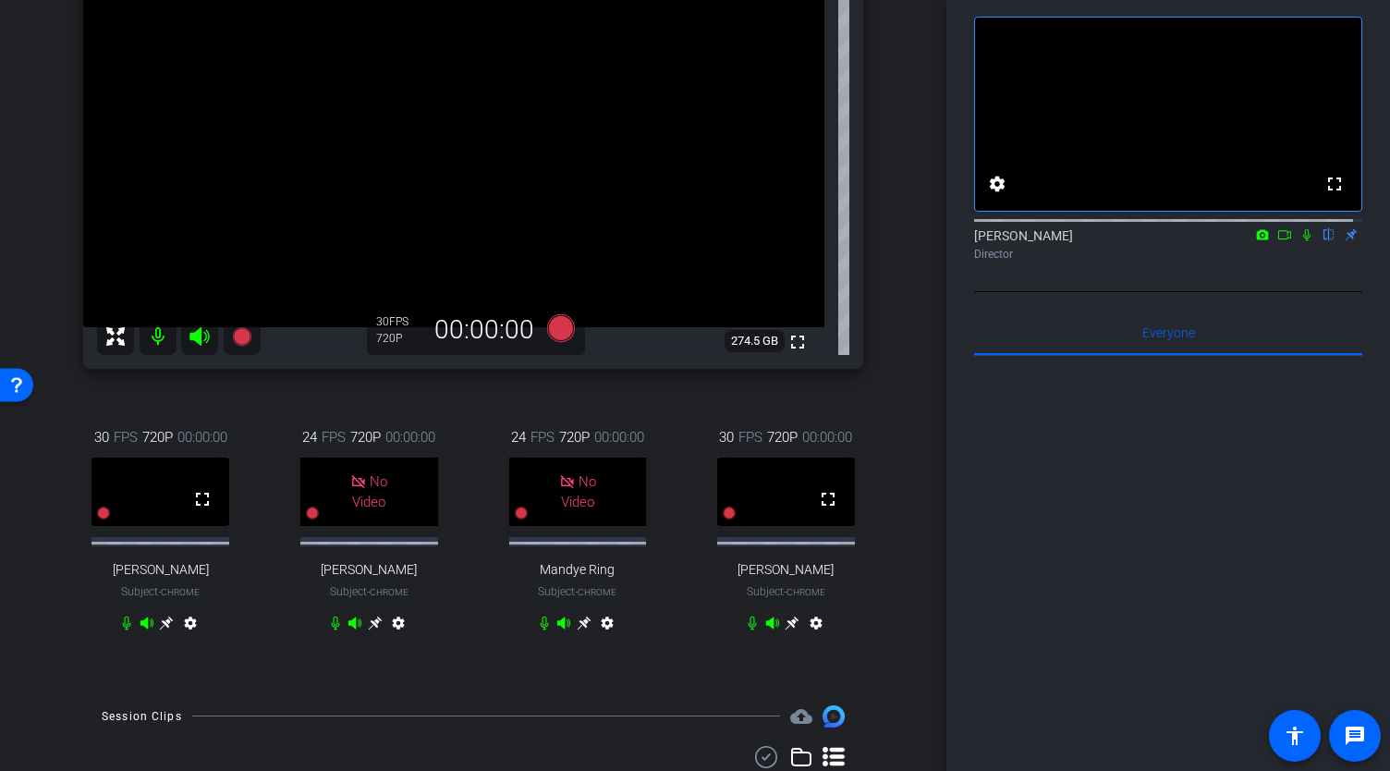
scroll to position [237, 0]
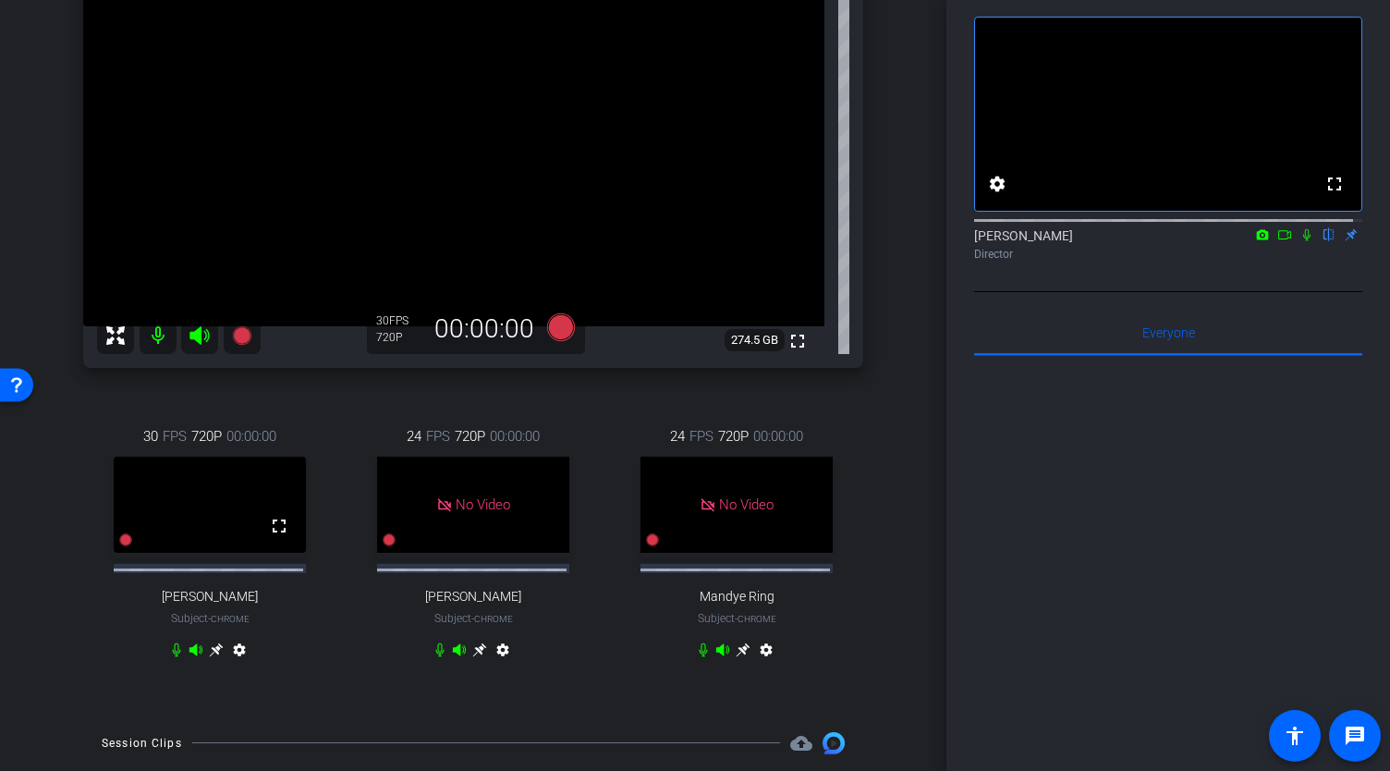
drag, startPoint x: 946, startPoint y: 300, endPoint x: 944, endPoint y: 407, distance: 106.3
click at [944, 407] on div "arrow_back Global Cyber Back to project Send invite account_box grid_on setting…" at bounding box center [695, 385] width 1390 height 771
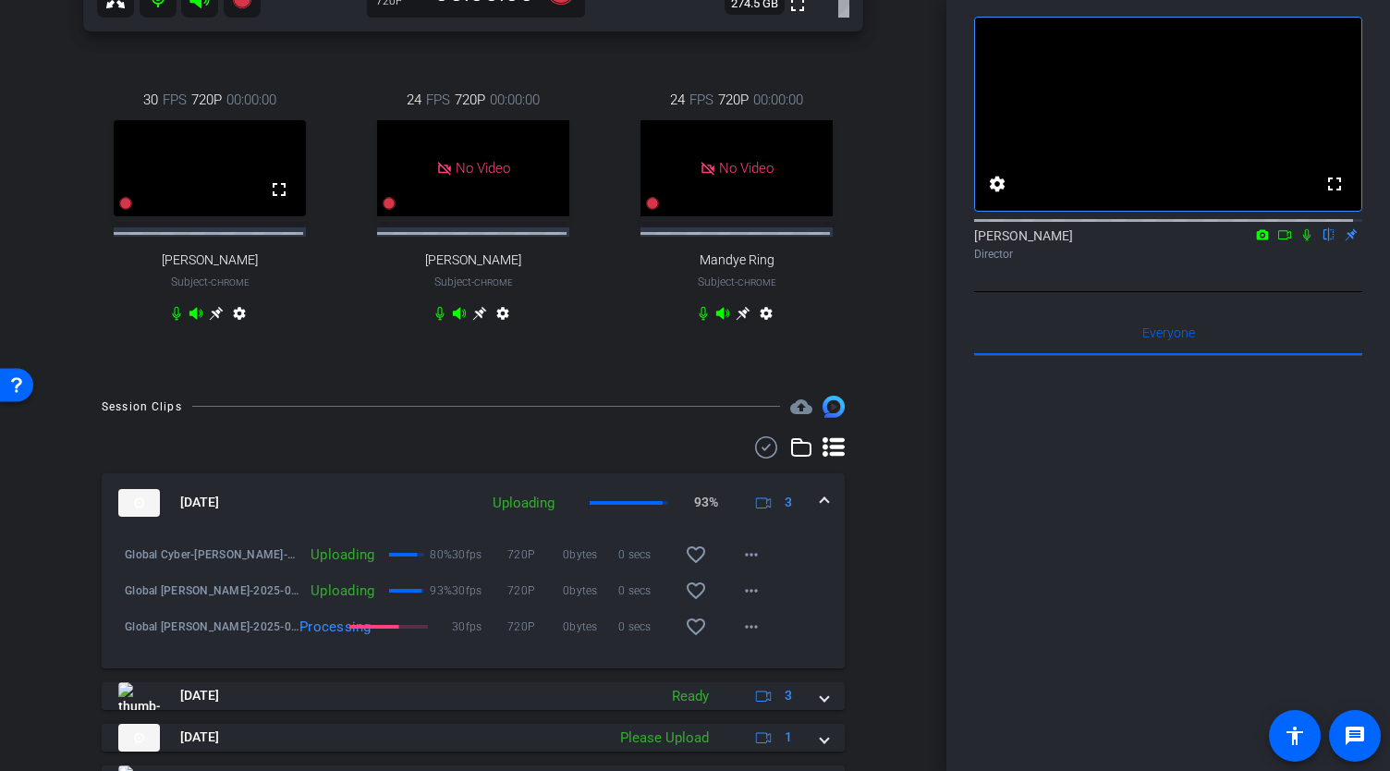
scroll to position [577, 0]
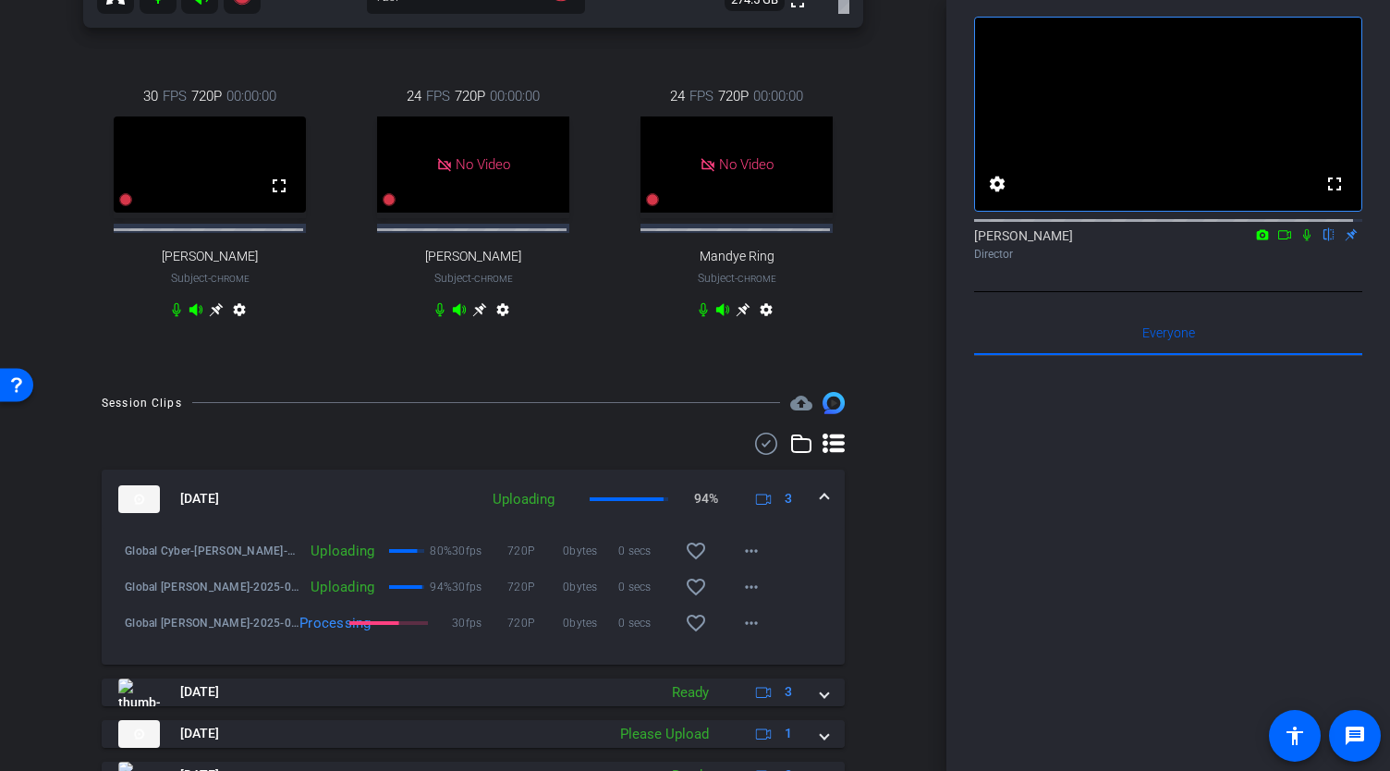
click at [1011, 539] on div at bounding box center [1168, 584] width 388 height 457
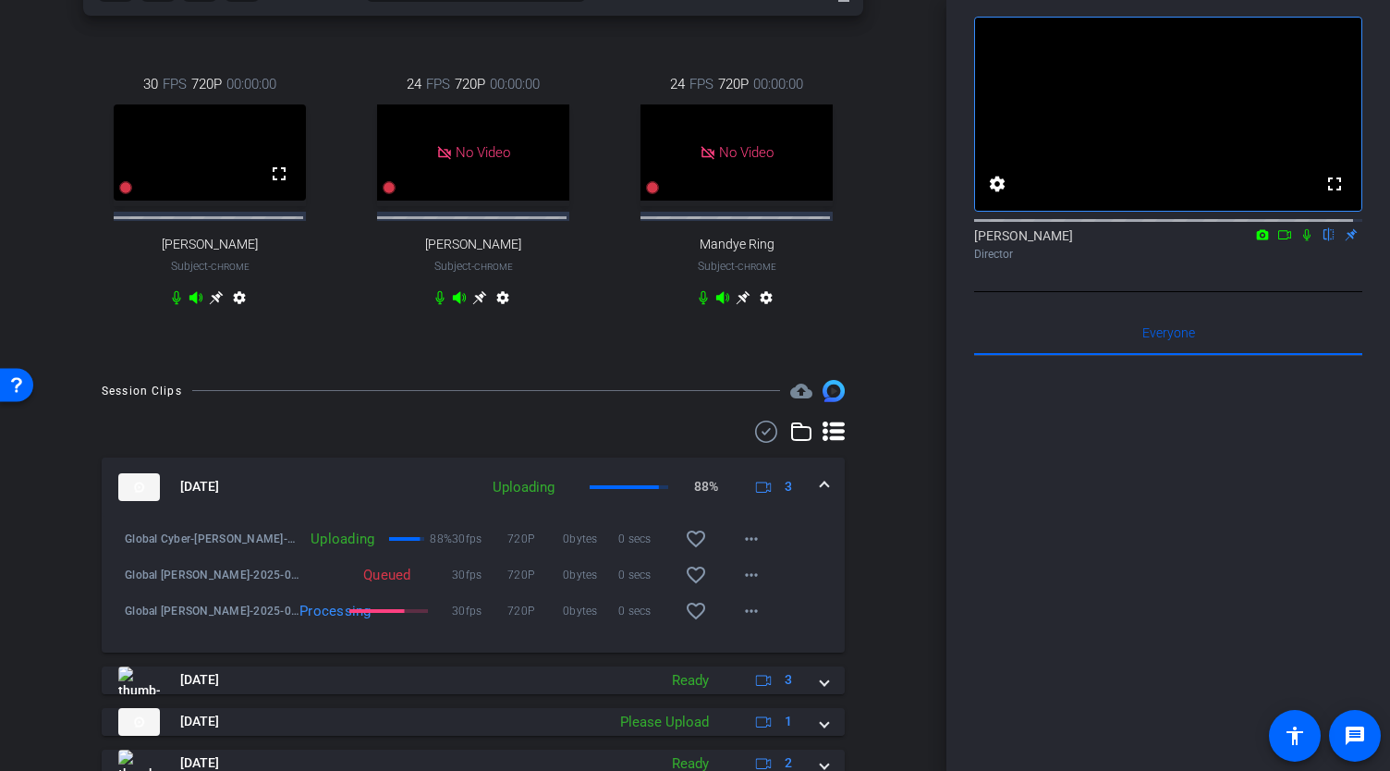
scroll to position [609, 0]
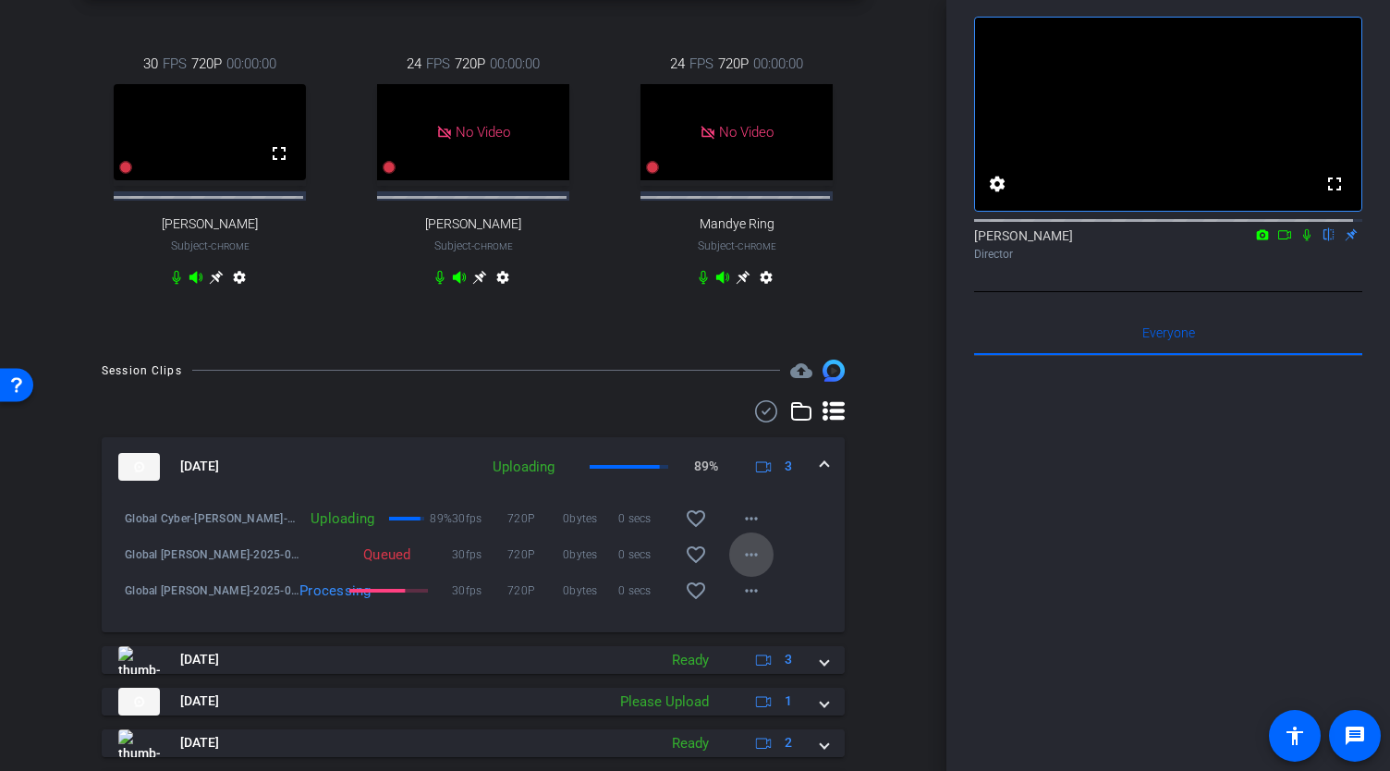
click at [743, 565] on mat-icon "more_horiz" at bounding box center [751, 554] width 22 height 22
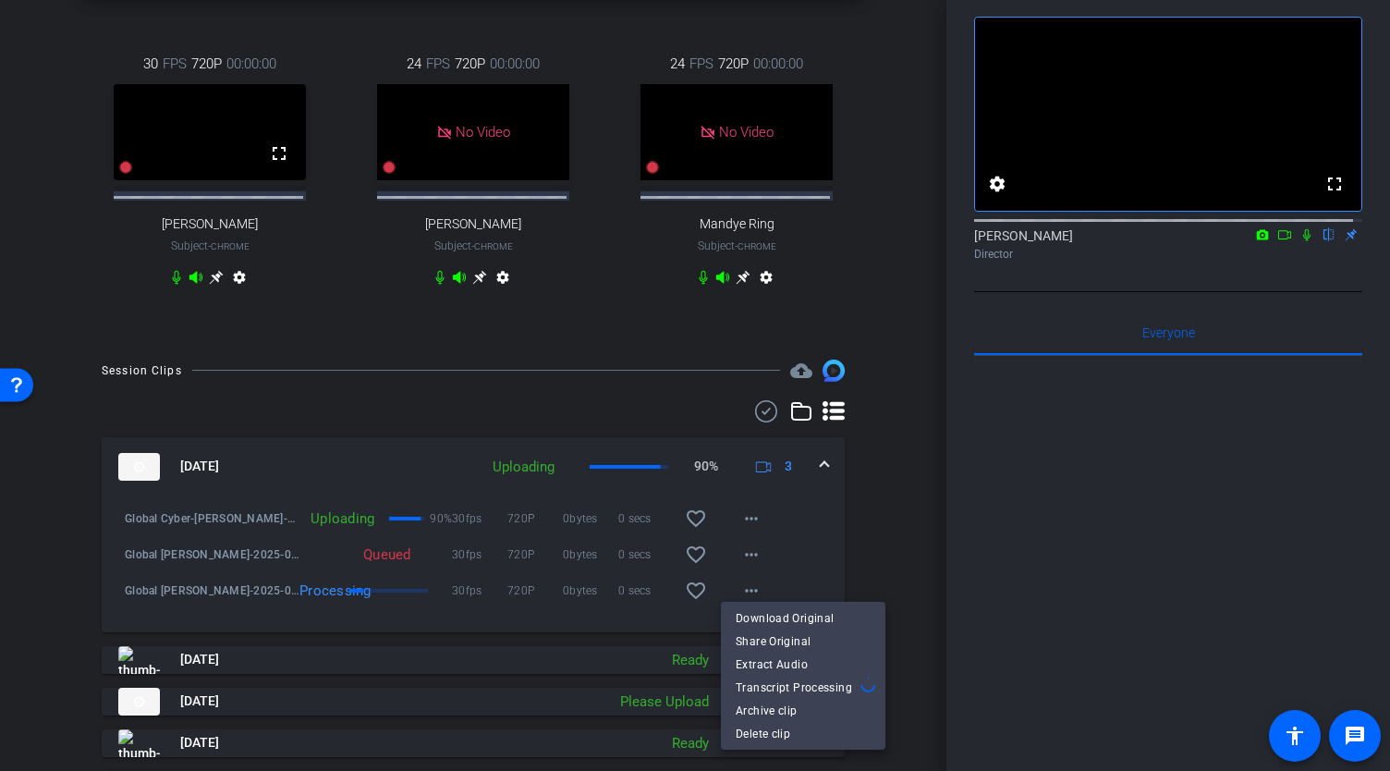
click at [1022, 500] on div at bounding box center [695, 385] width 1390 height 771
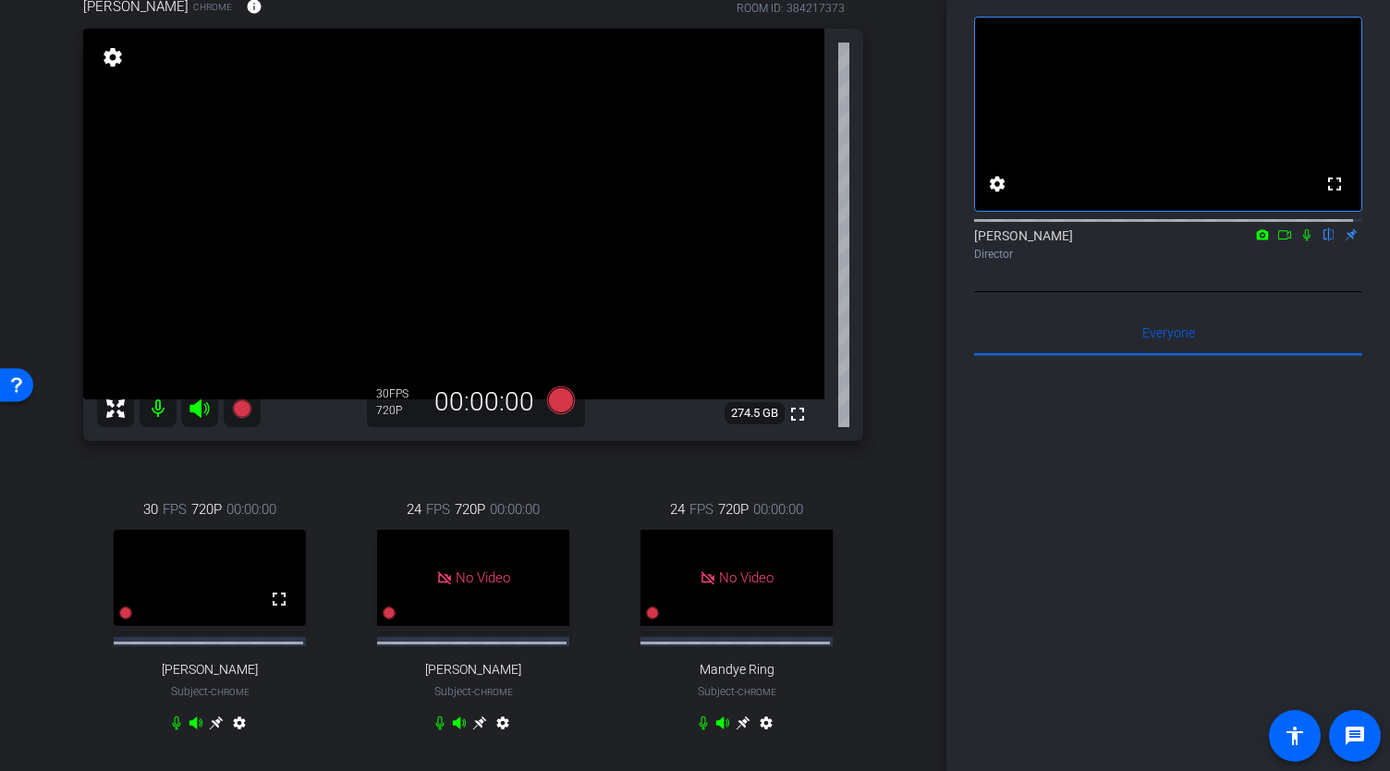
scroll to position [161, 0]
click at [1277, 241] on icon at bounding box center [1284, 234] width 15 height 13
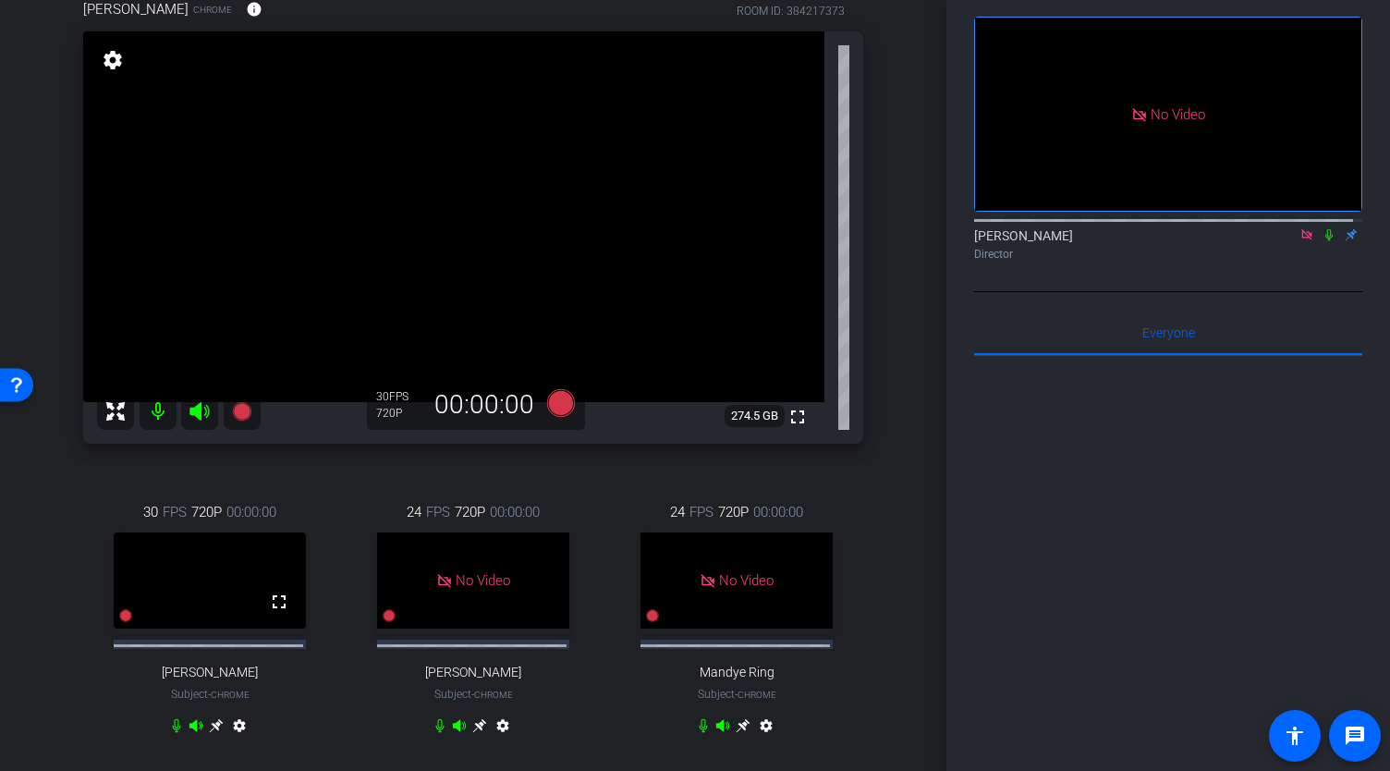
click at [1321, 241] on icon at bounding box center [1328, 234] width 15 height 13
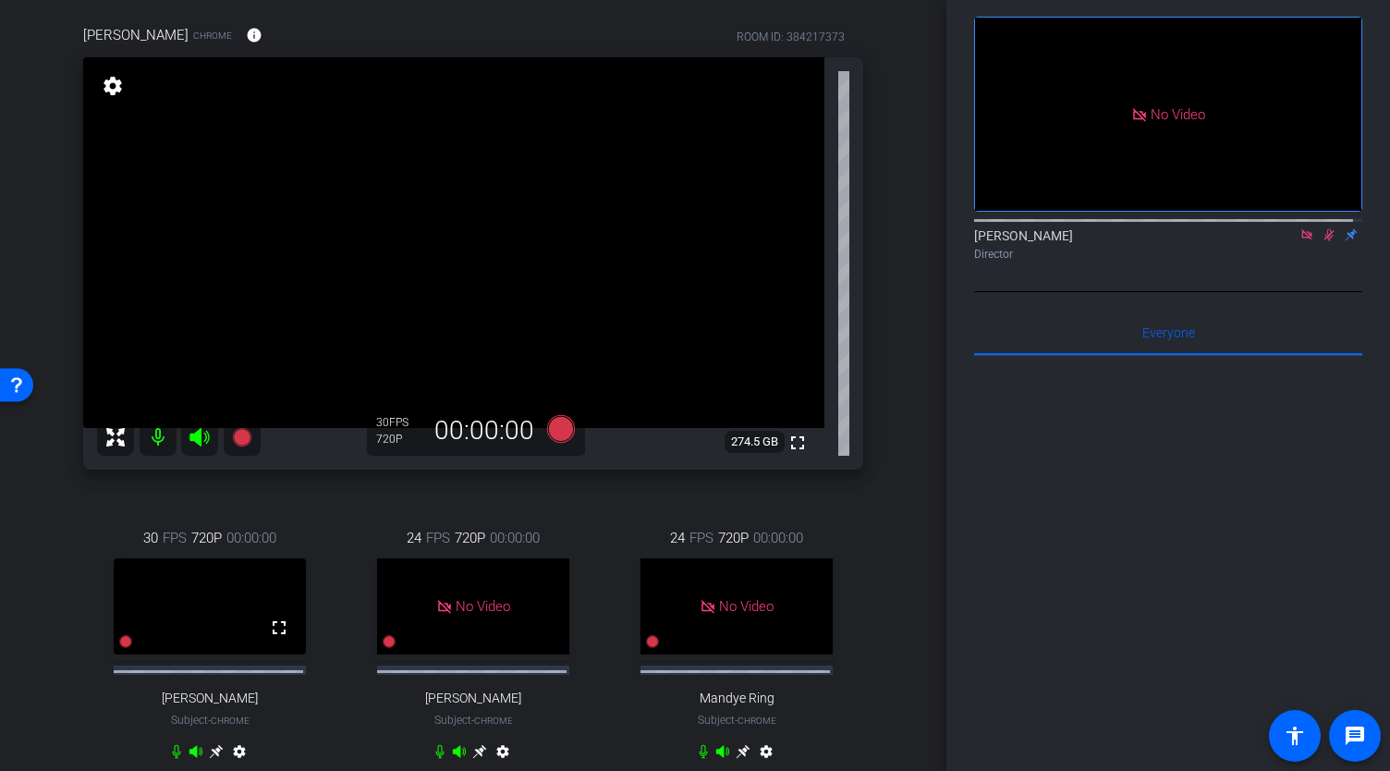
scroll to position [130, 0]
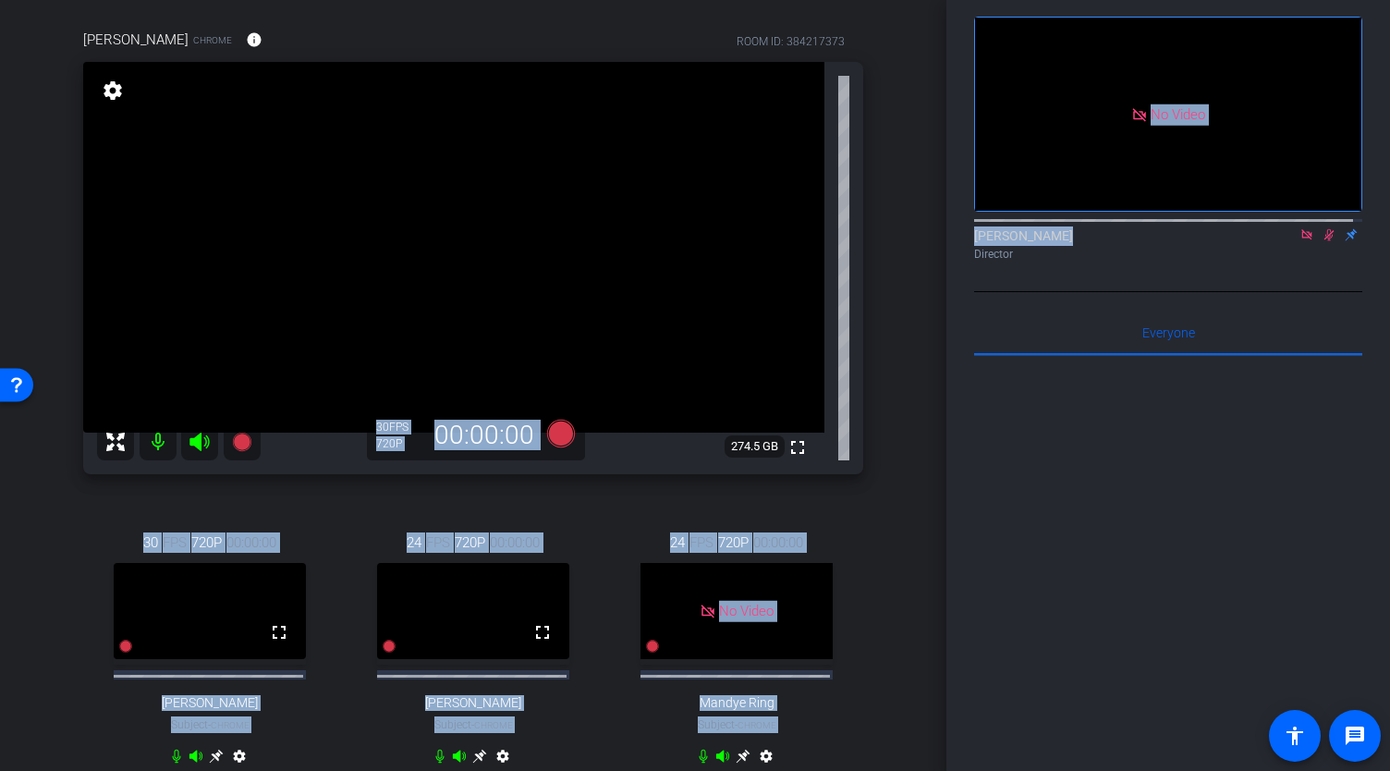
drag, startPoint x: 950, startPoint y: 265, endPoint x: 945, endPoint y: 349, distance: 84.2
click at [945, 349] on div "arrow_back Global Cyber Back to project Send invite account_box grid_on setting…" at bounding box center [695, 385] width 1390 height 771
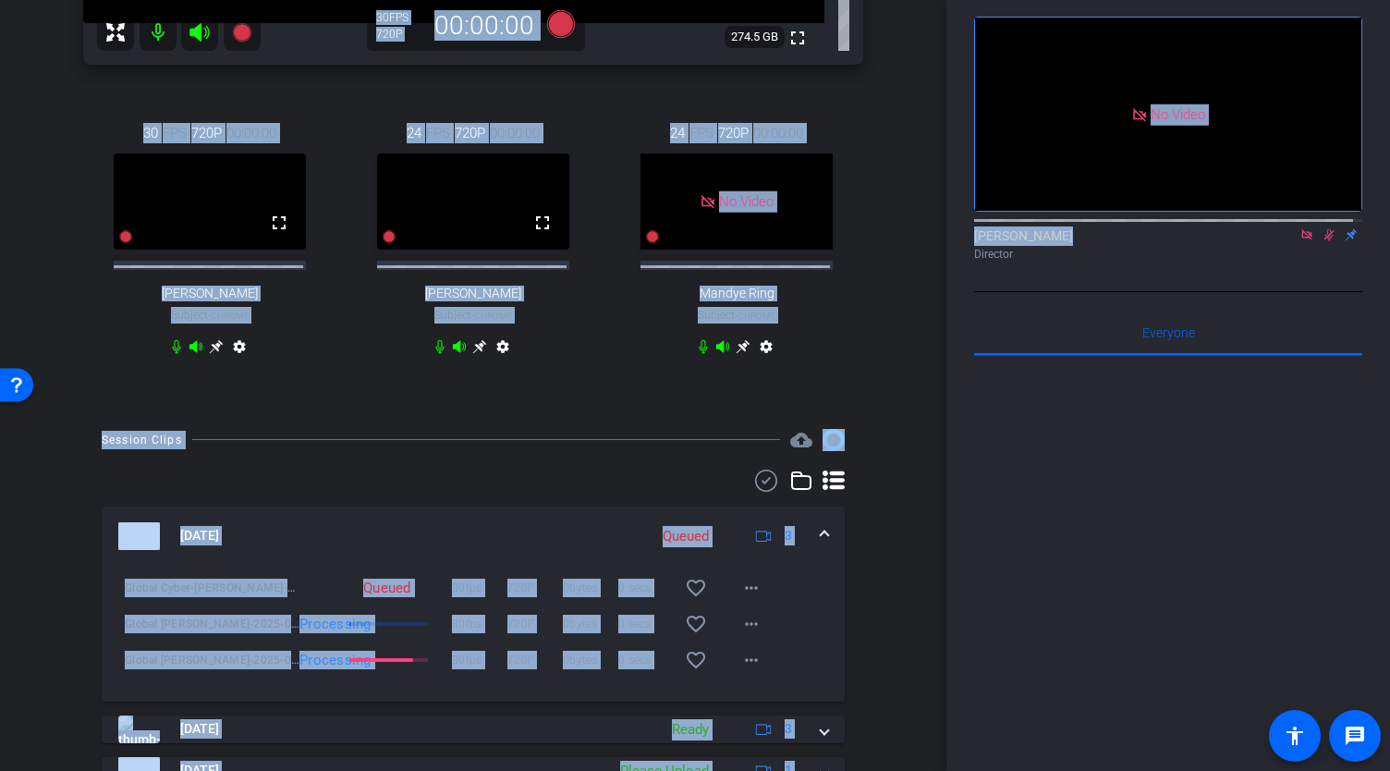
scroll to position [541, 0]
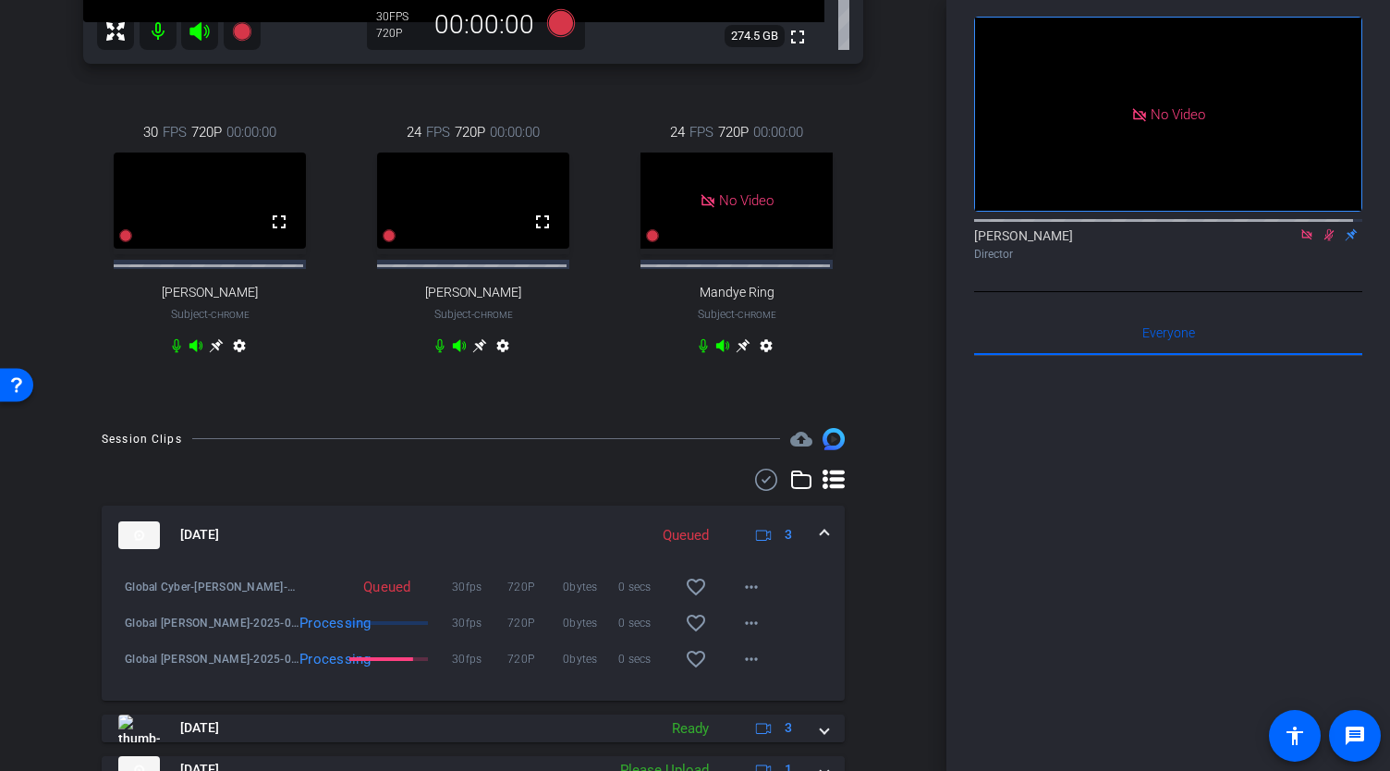
click at [1146, 560] on div at bounding box center [1168, 584] width 388 height 457
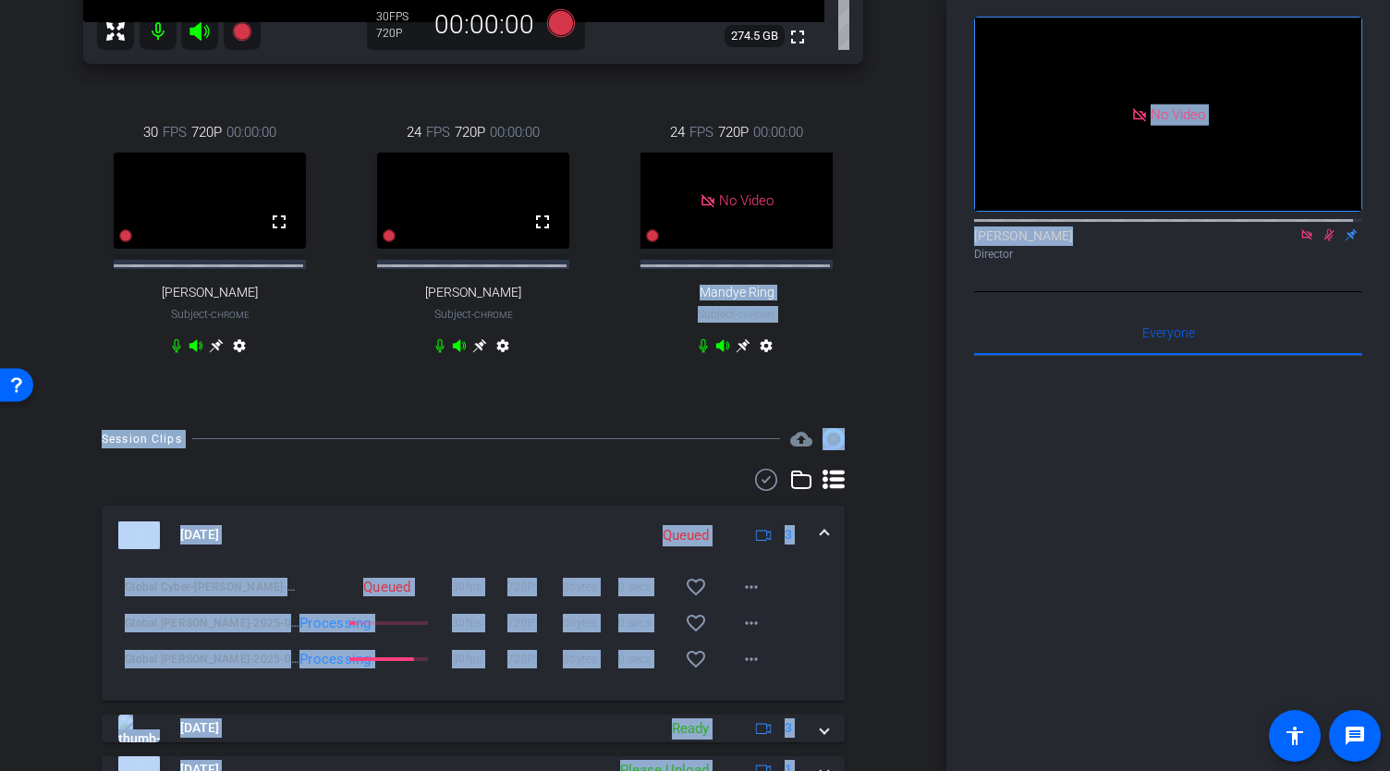
drag, startPoint x: 934, startPoint y: 365, endPoint x: 951, endPoint y: 274, distance: 93.0
click at [951, 274] on div "arrow_back Global Cyber Back to project Send invite account_box grid_on setting…" at bounding box center [695, 385] width 1390 height 771
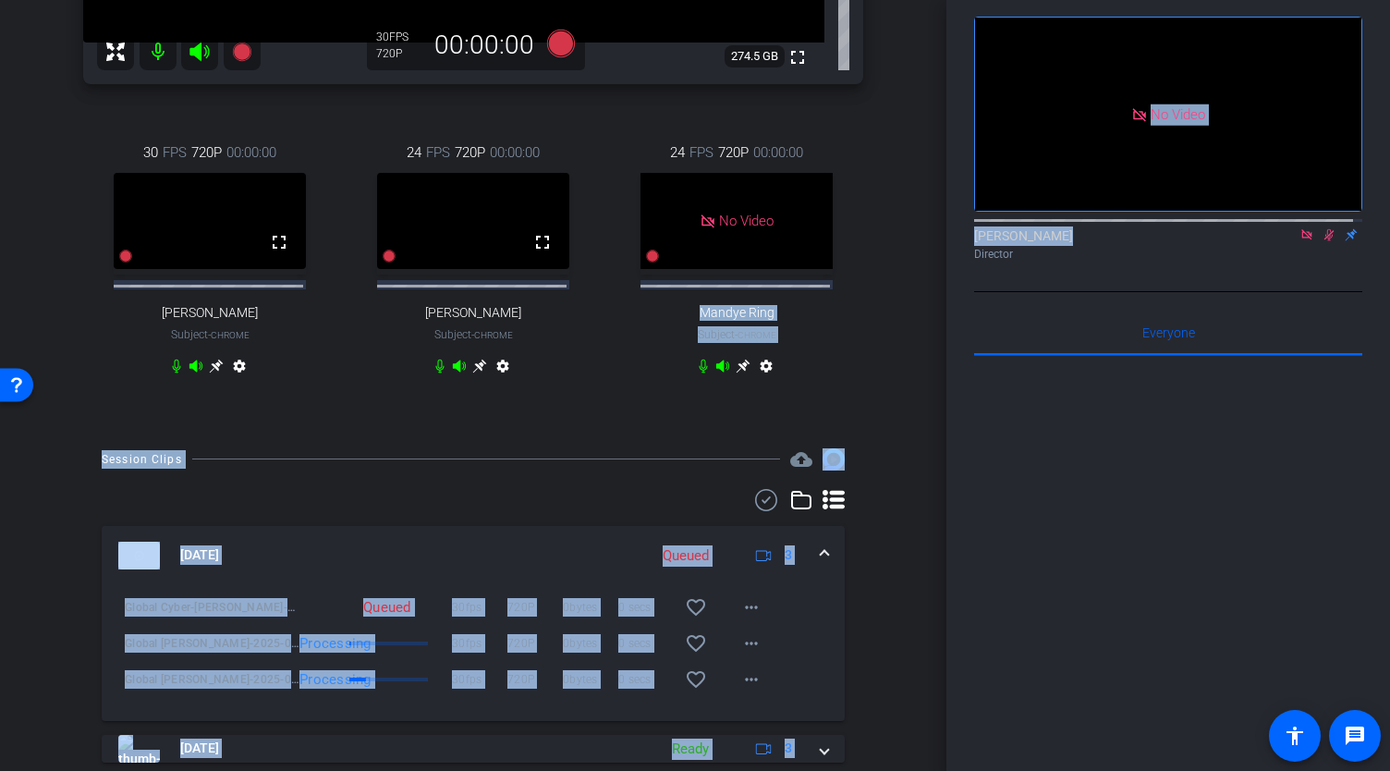
scroll to position [545, 0]
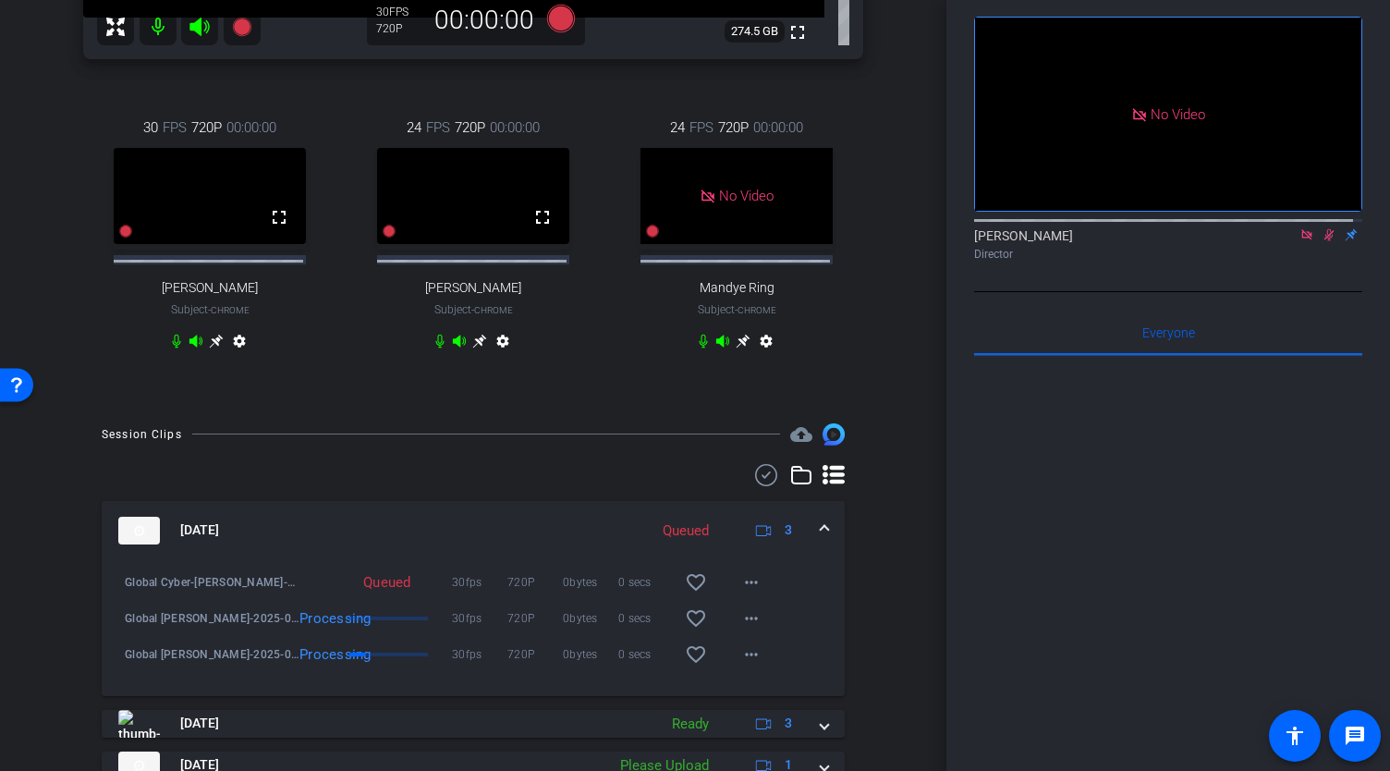
click at [1046, 513] on div at bounding box center [1168, 584] width 388 height 457
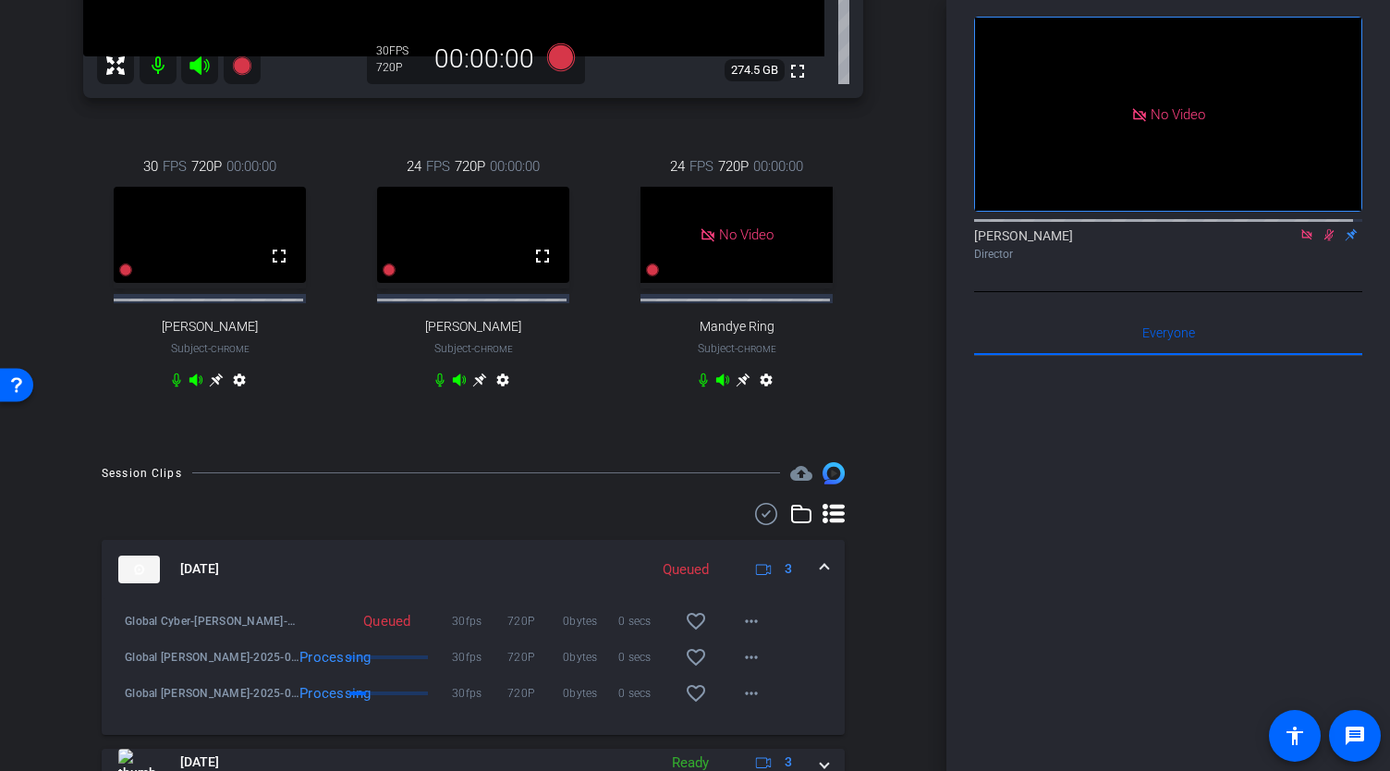
scroll to position [555, 0]
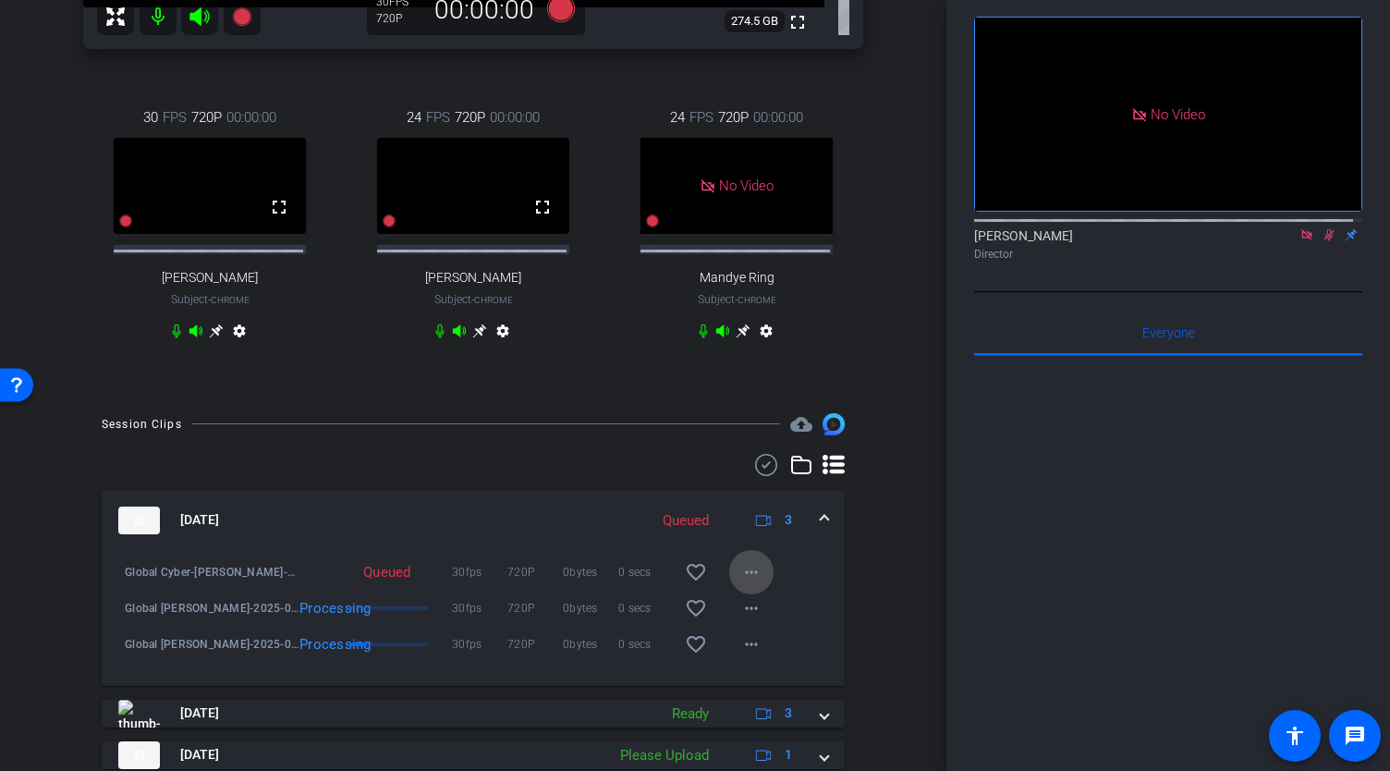
click at [742, 583] on mat-icon "more_horiz" at bounding box center [751, 572] width 22 height 22
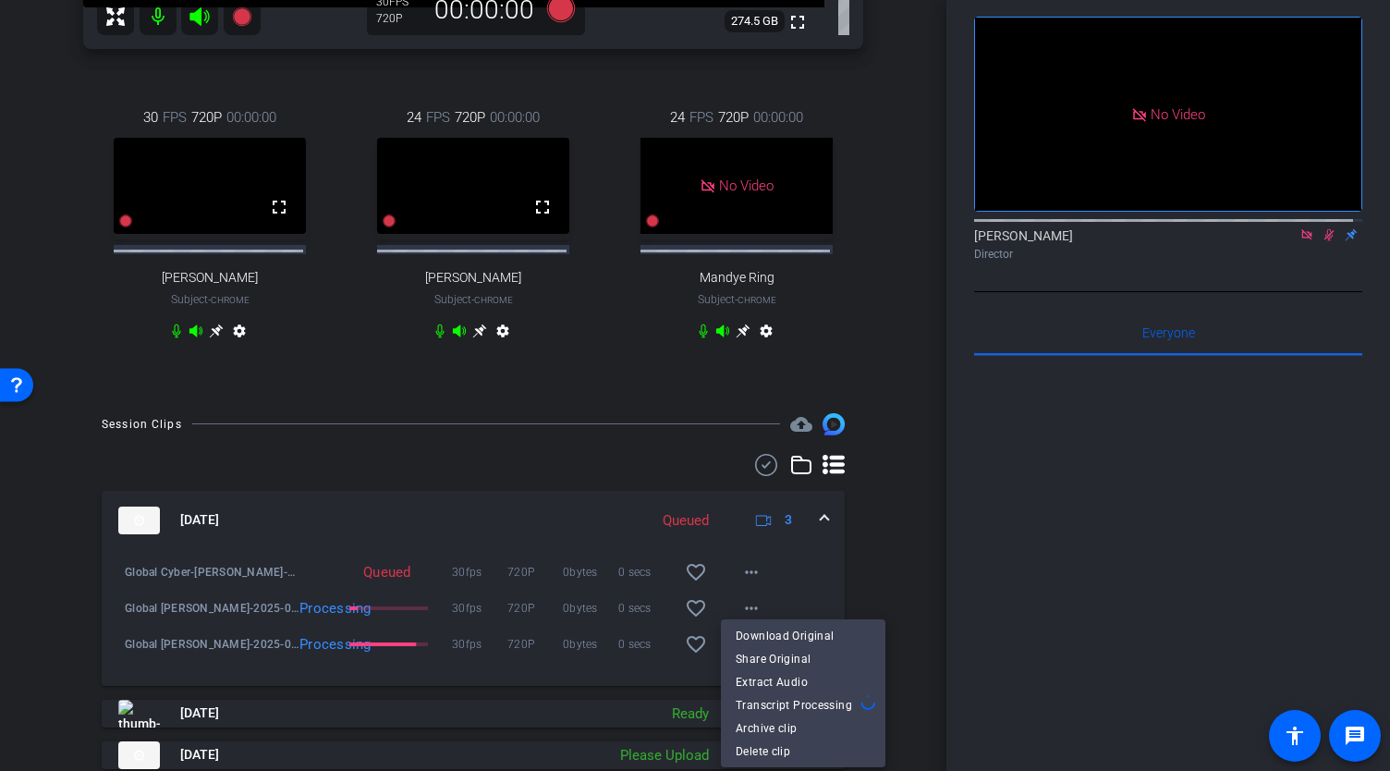
click at [1072, 585] on div at bounding box center [695, 385] width 1390 height 771
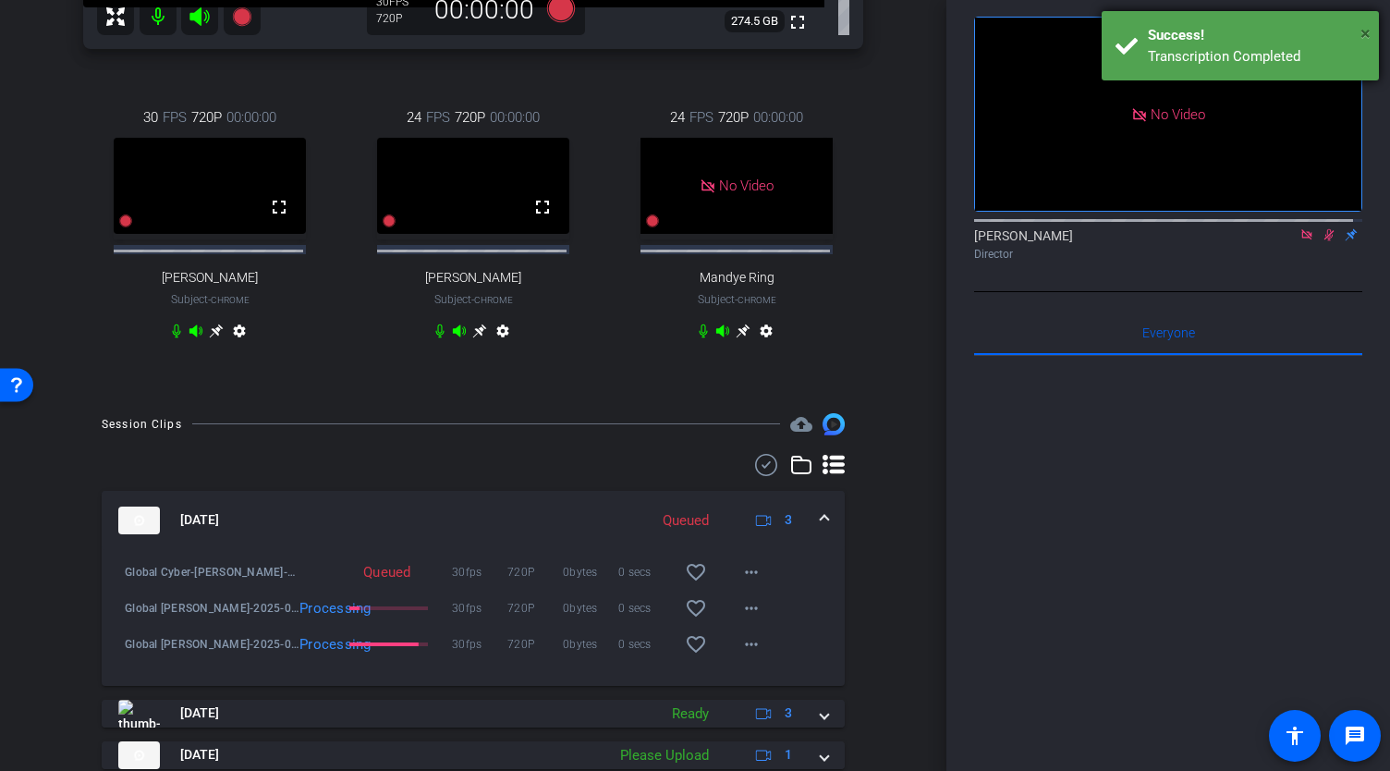
click at [1366, 32] on span "×" at bounding box center [1365, 33] width 10 height 22
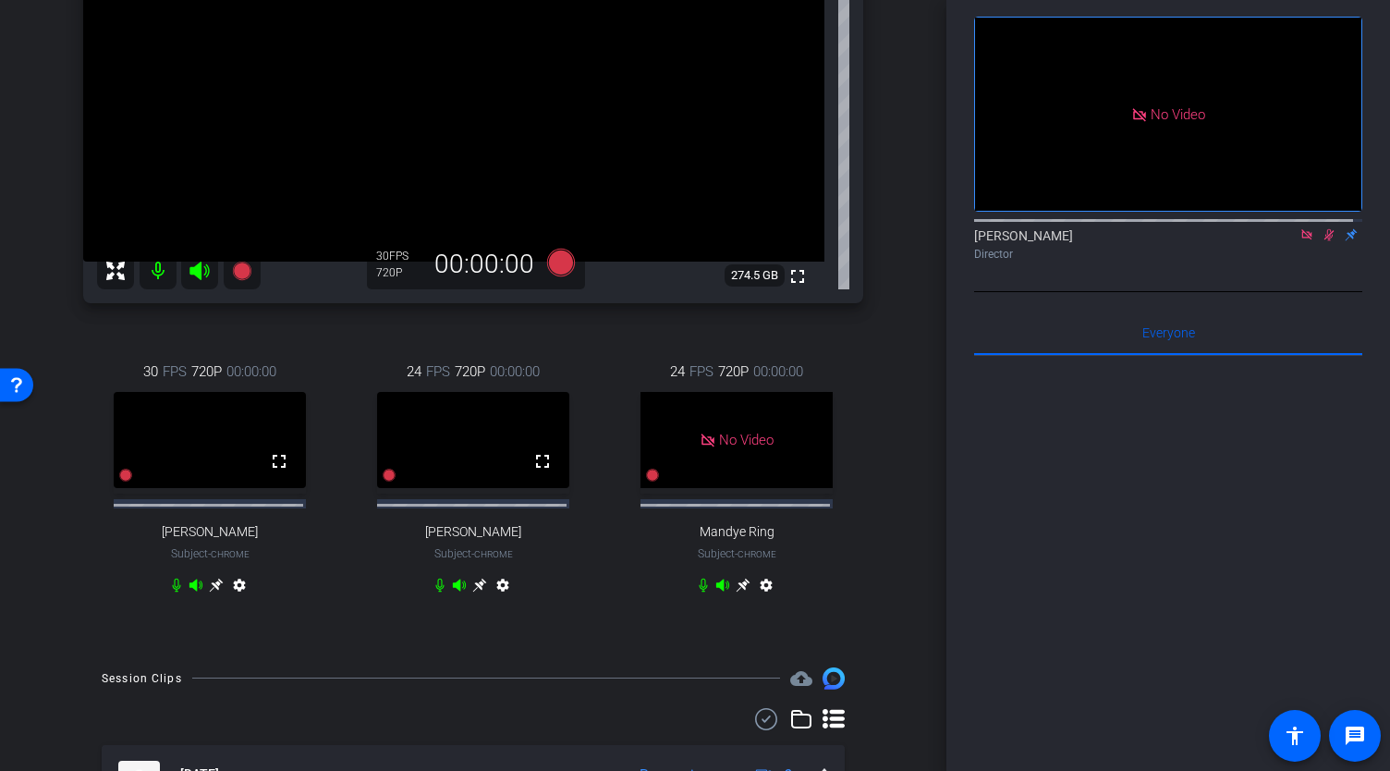
scroll to position [299, 0]
click at [1299, 241] on icon at bounding box center [1306, 234] width 15 height 13
click at [1302, 241] on icon at bounding box center [1307, 235] width 10 height 12
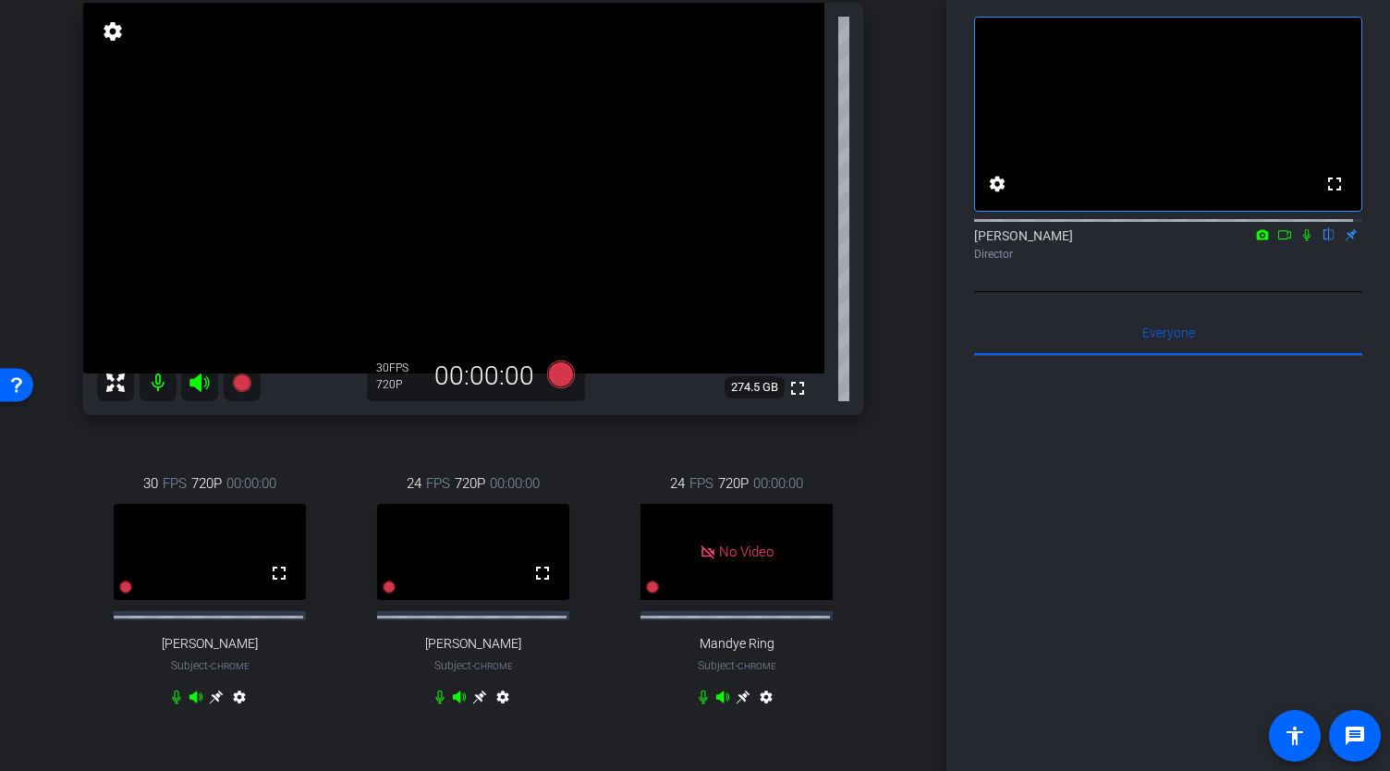
scroll to position [191, 0]
click at [473, 702] on icon at bounding box center [479, 694] width 15 height 15
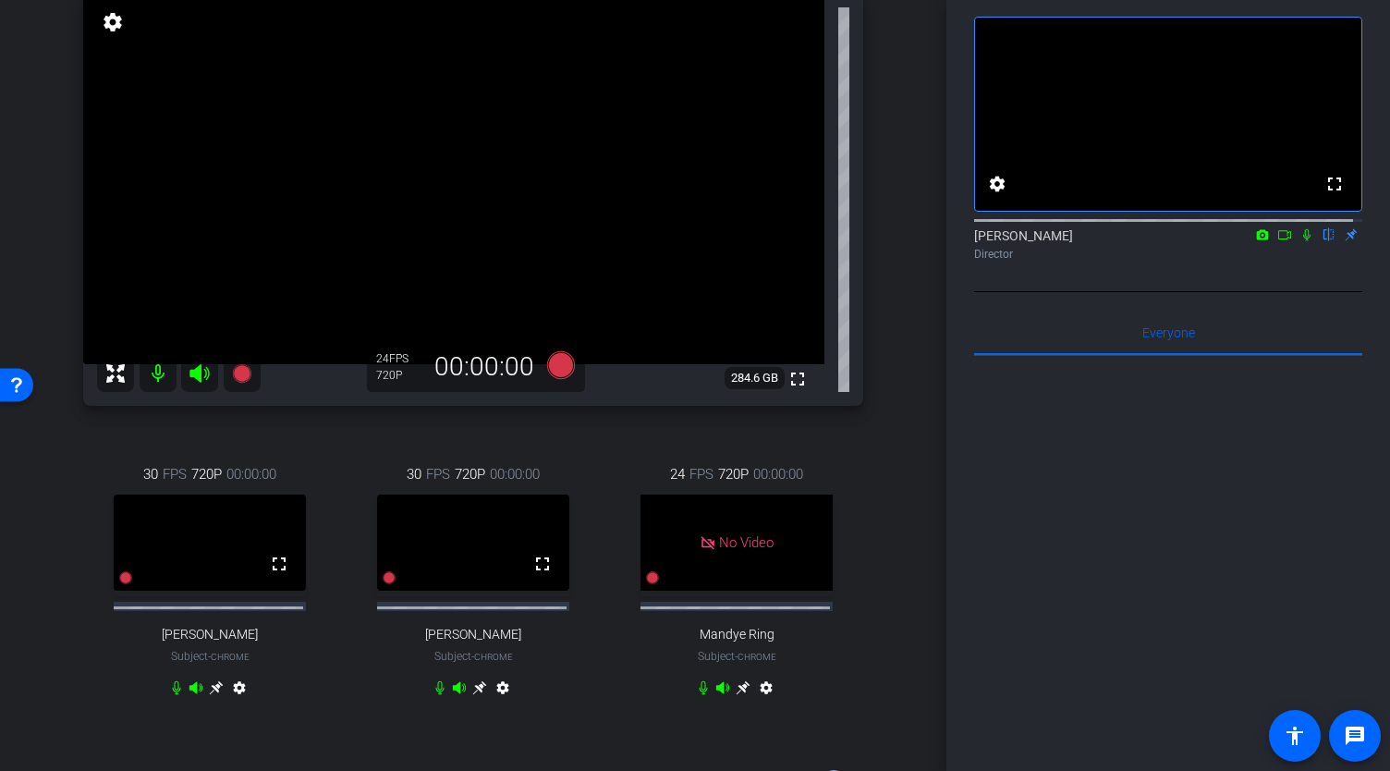
scroll to position [198, 0]
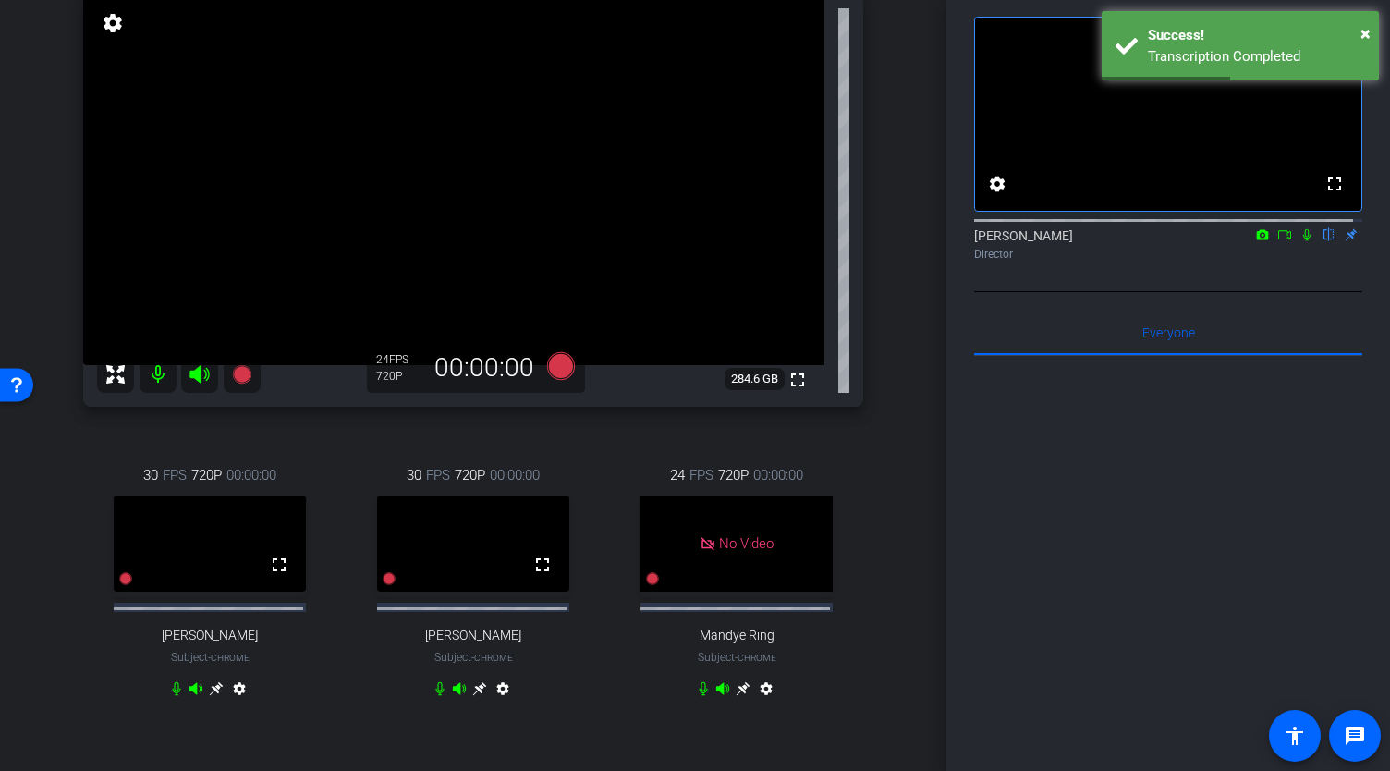
click at [1277, 241] on icon at bounding box center [1284, 234] width 15 height 13
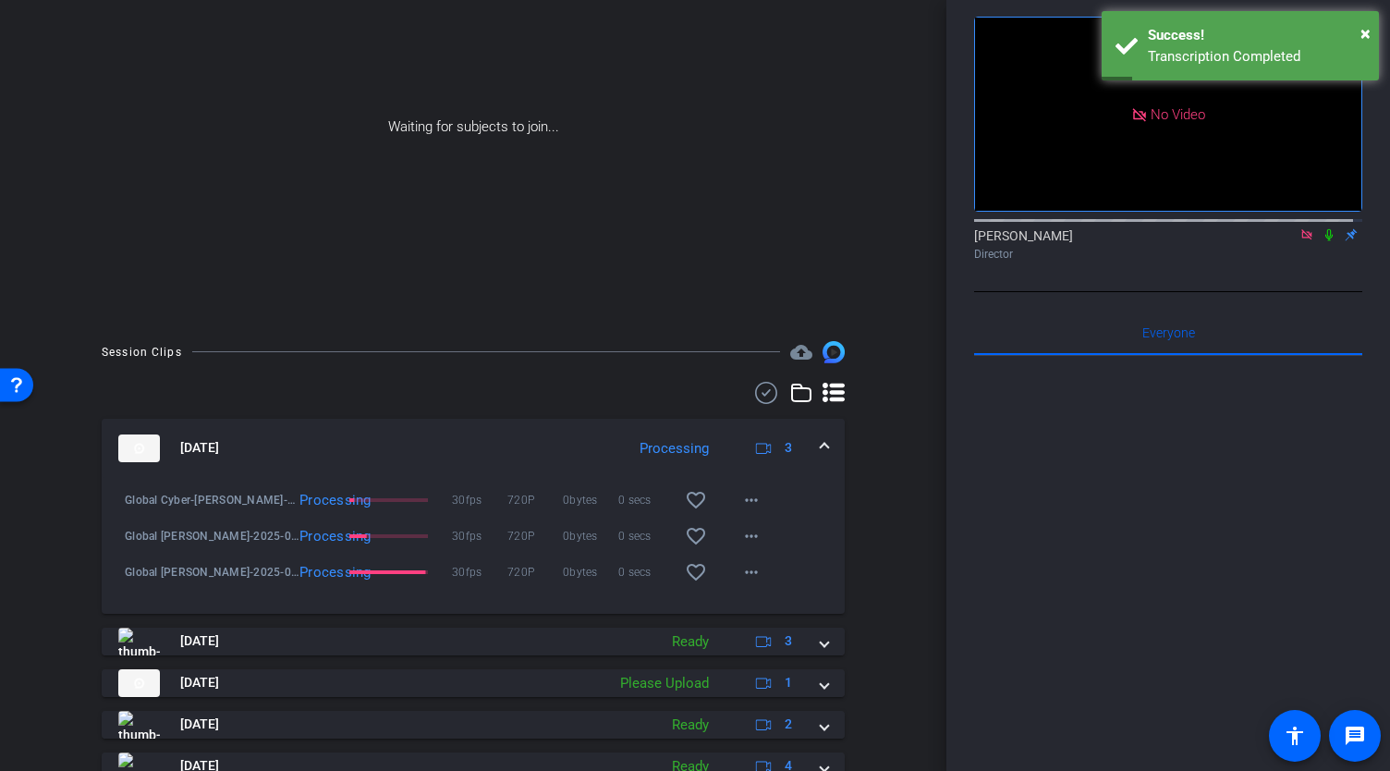
scroll to position [0, 0]
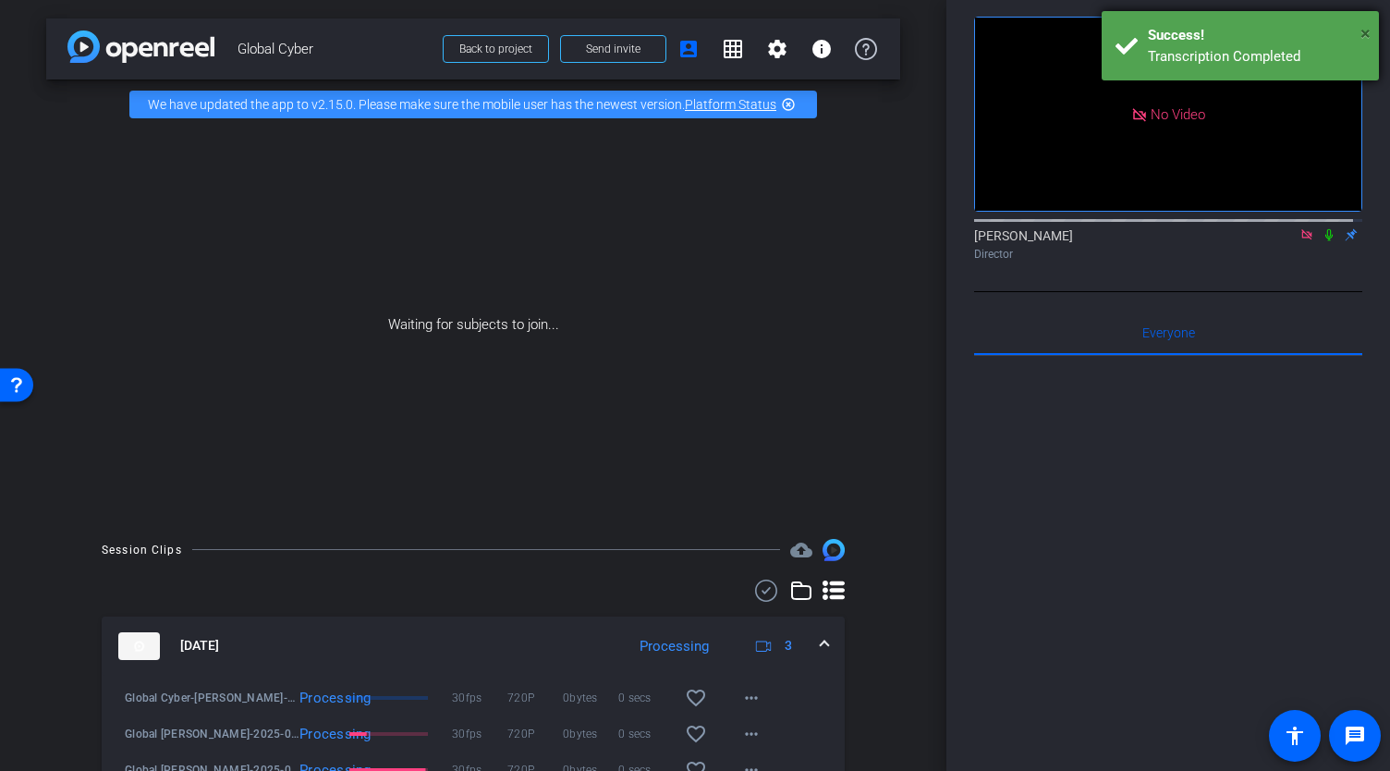
click at [1367, 31] on span "×" at bounding box center [1365, 33] width 10 height 22
